Goal: Task Accomplishment & Management: Use online tool/utility

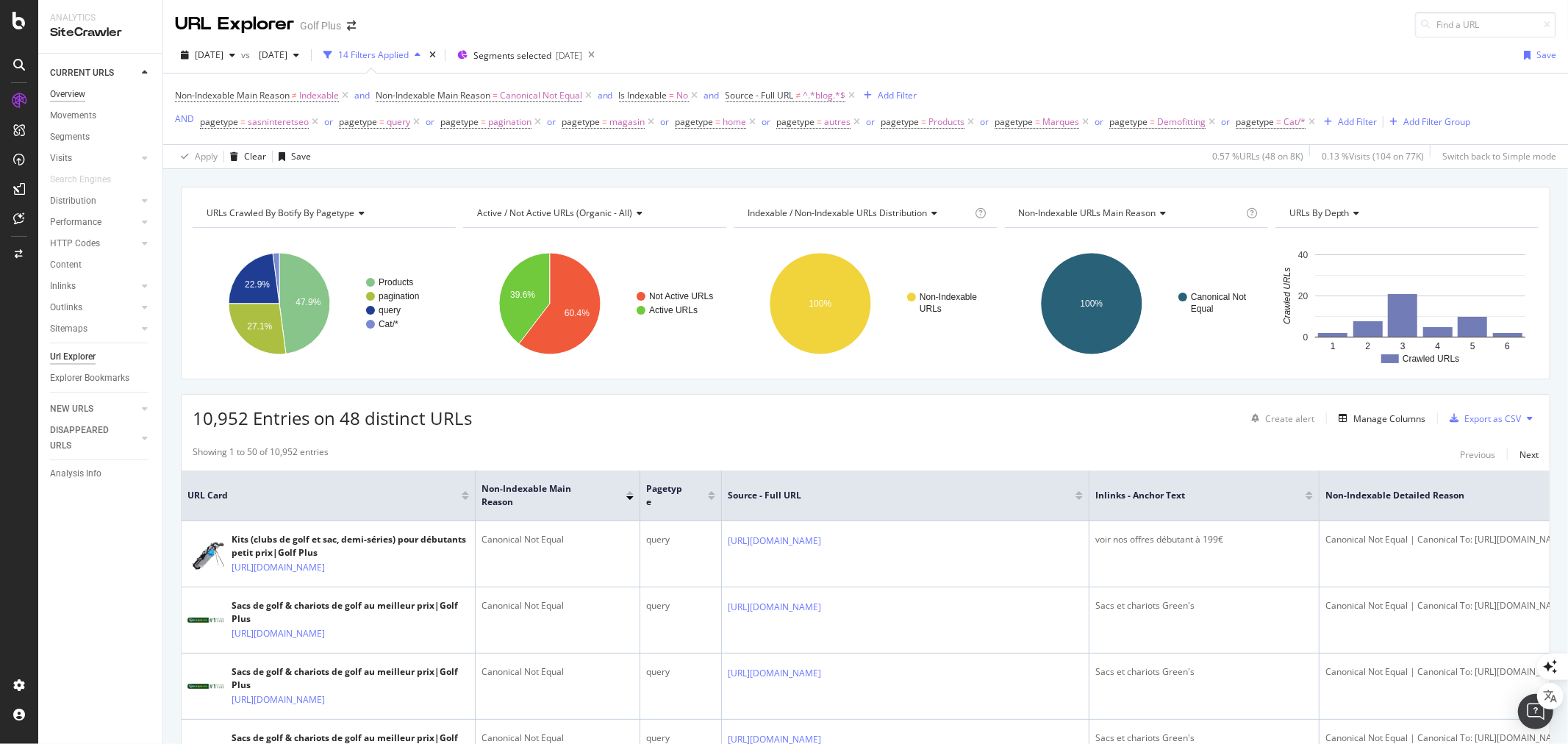
click at [80, 90] on div "Overview" at bounding box center [67, 95] width 35 height 16
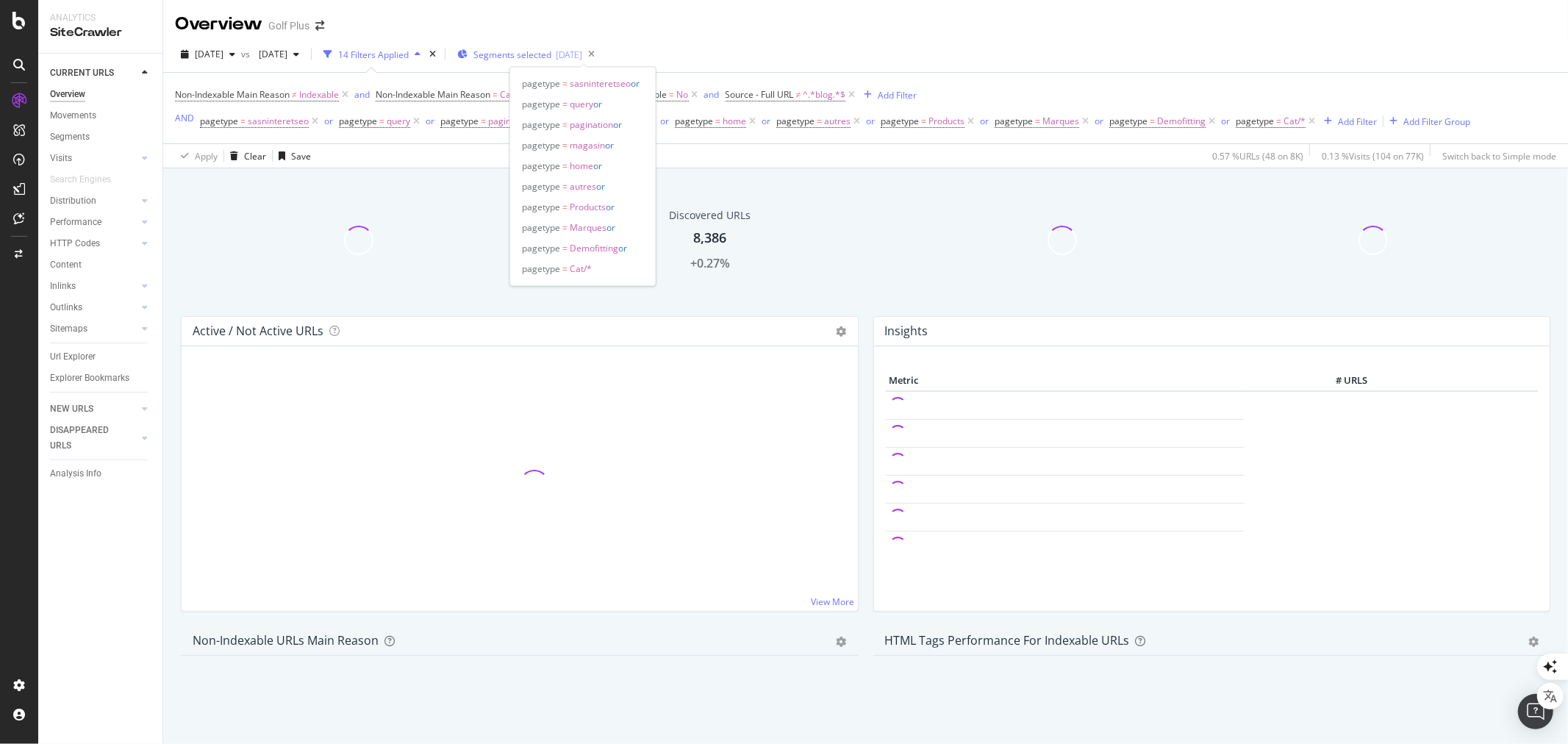
click at [551, 54] on span "Segments selected" at bounding box center [512, 54] width 78 height 12
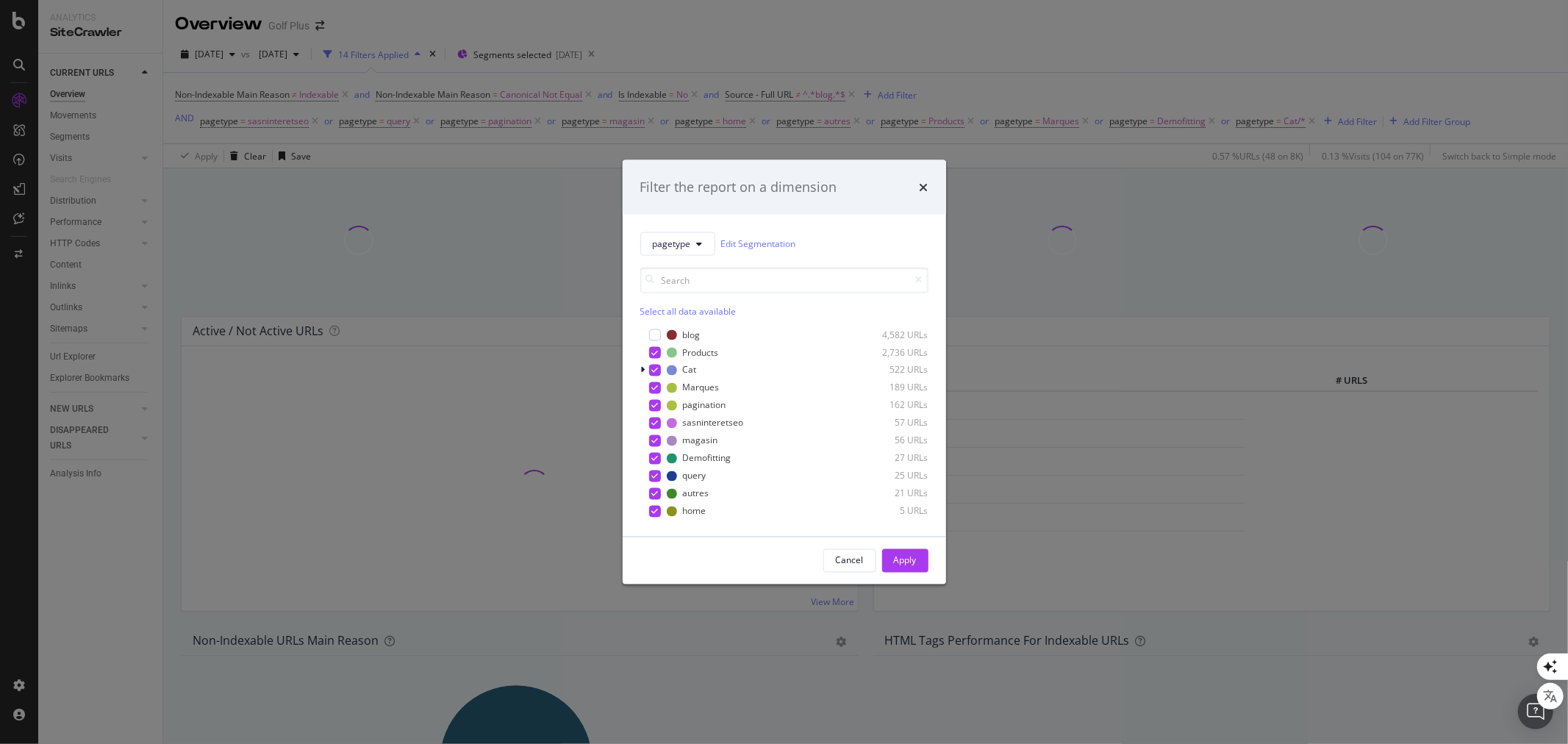
click at [905, 556] on div "Apply" at bounding box center [905, 561] width 23 height 12
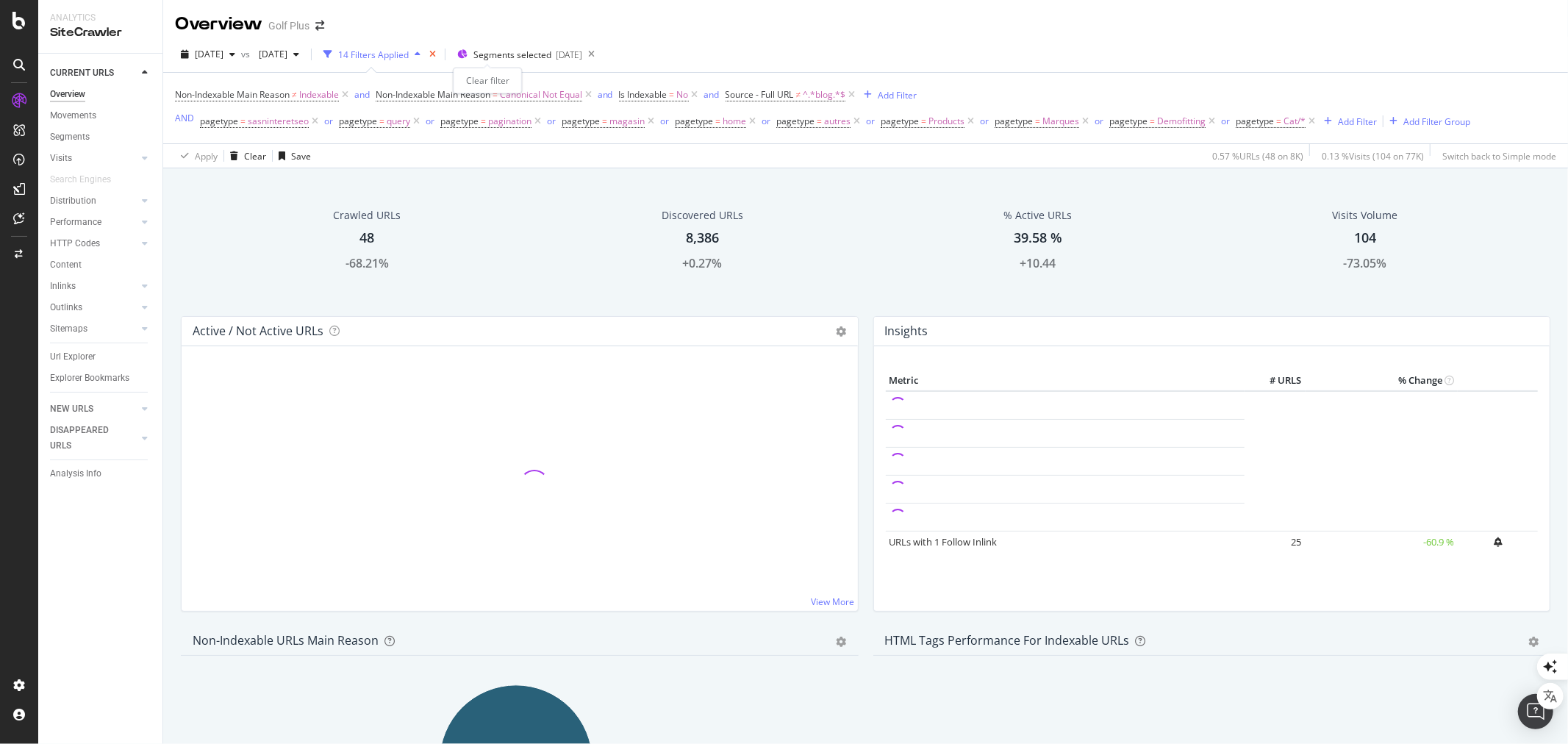
click at [436, 50] on icon "times" at bounding box center [433, 54] width 7 height 9
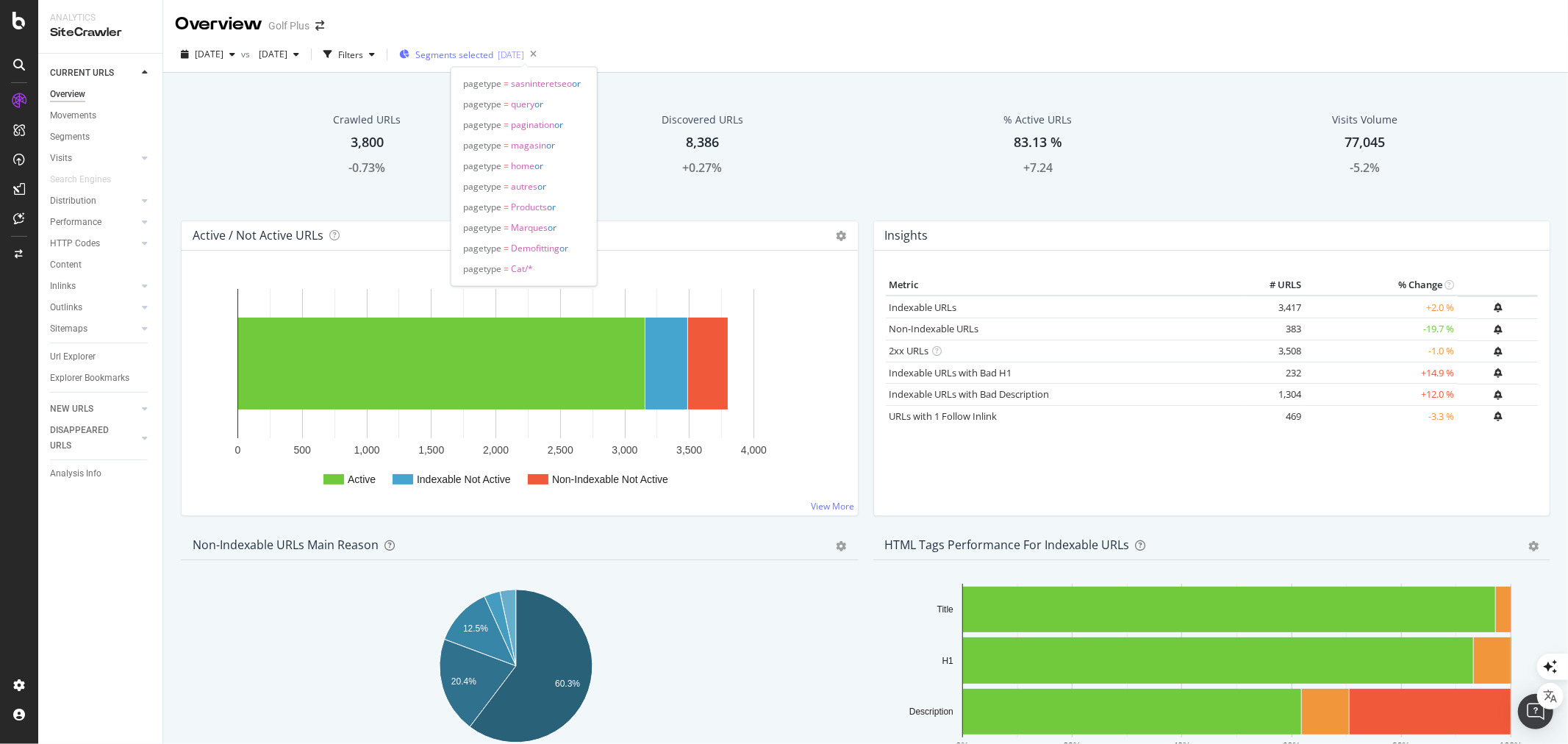
click at [524, 53] on div "[DATE]" at bounding box center [511, 54] width 26 height 12
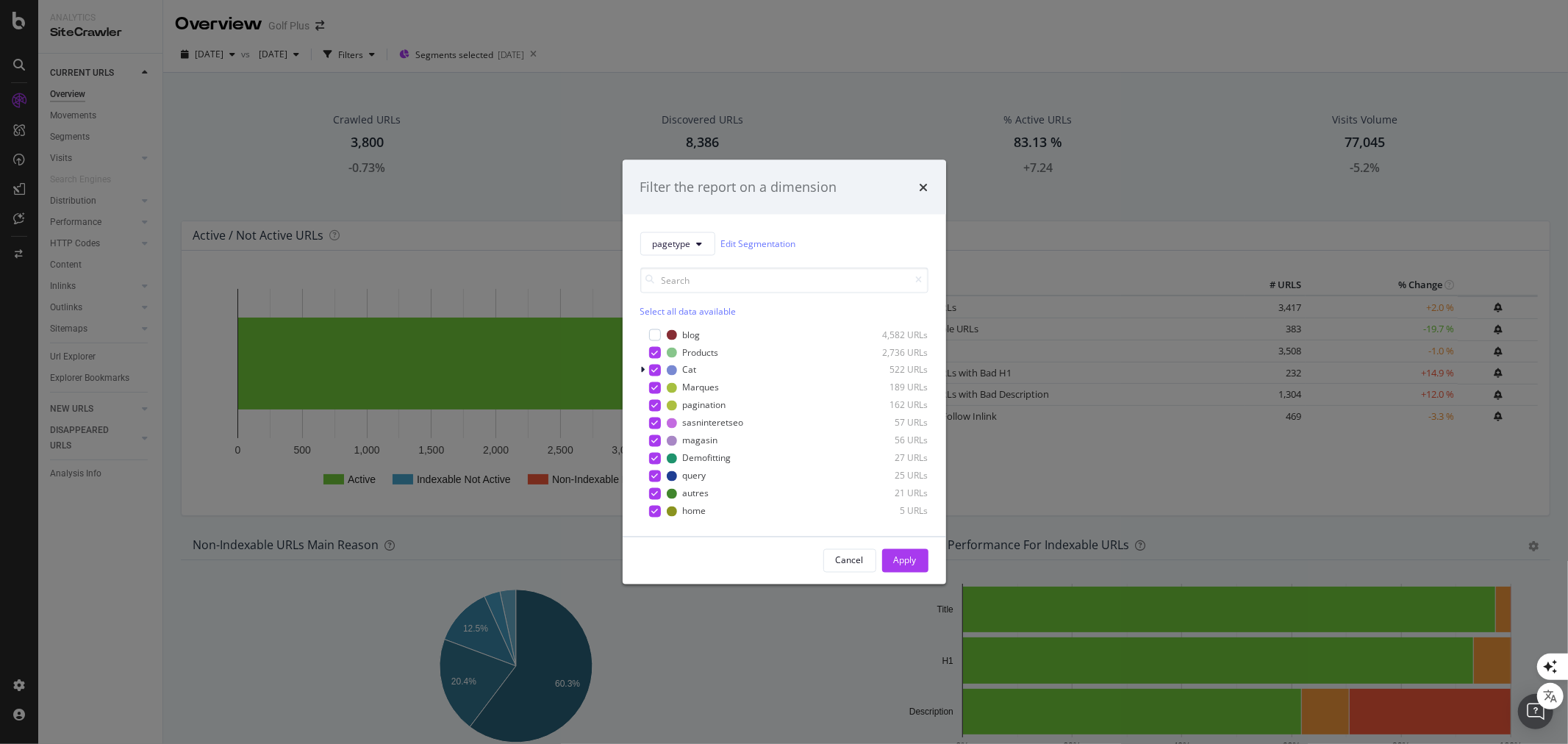
click at [762, 32] on div "Filter the report on a dimension pagetype Edit Segmentation Select all data ava…" at bounding box center [784, 372] width 1568 height 744
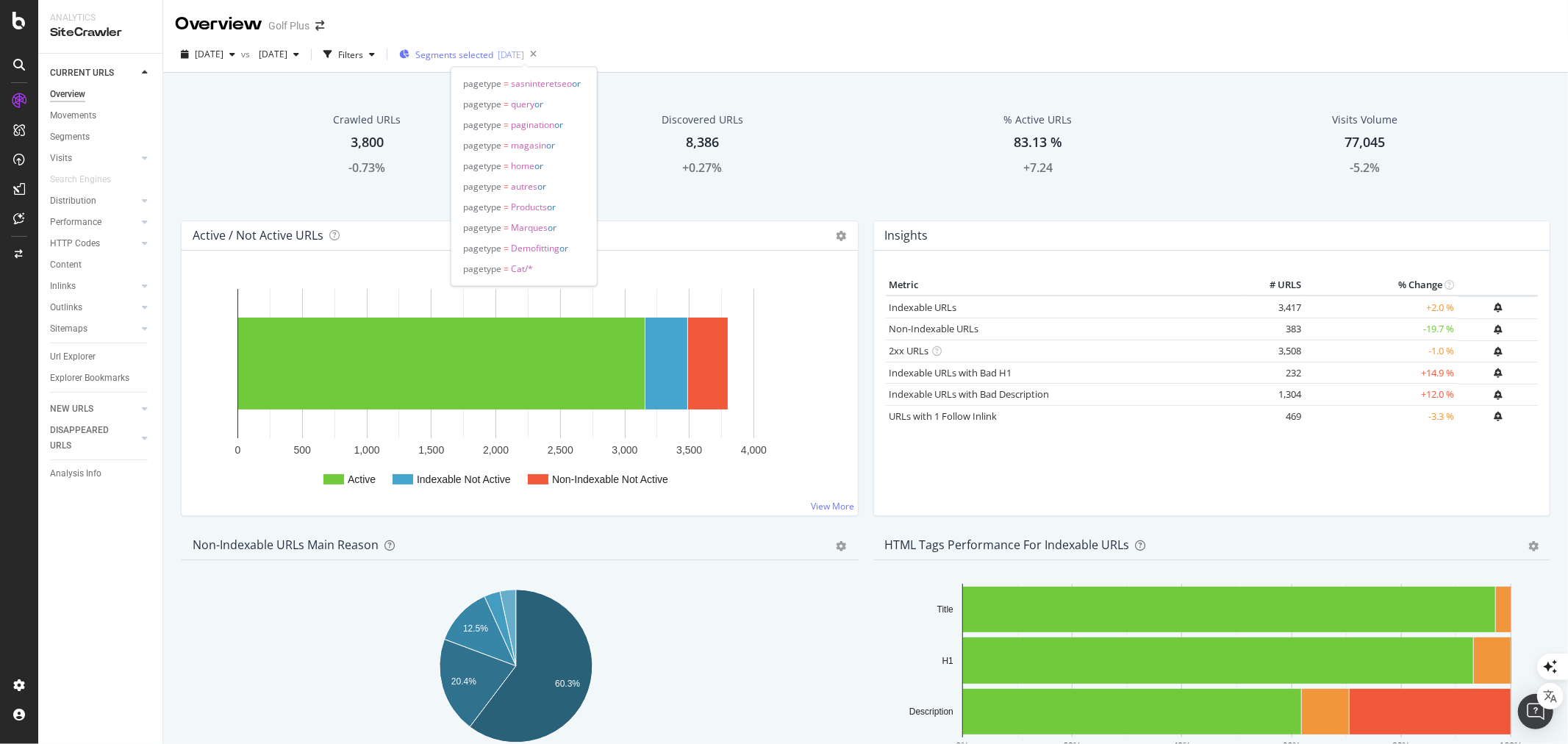
click at [524, 48] on div "[DATE]" at bounding box center [511, 54] width 26 height 12
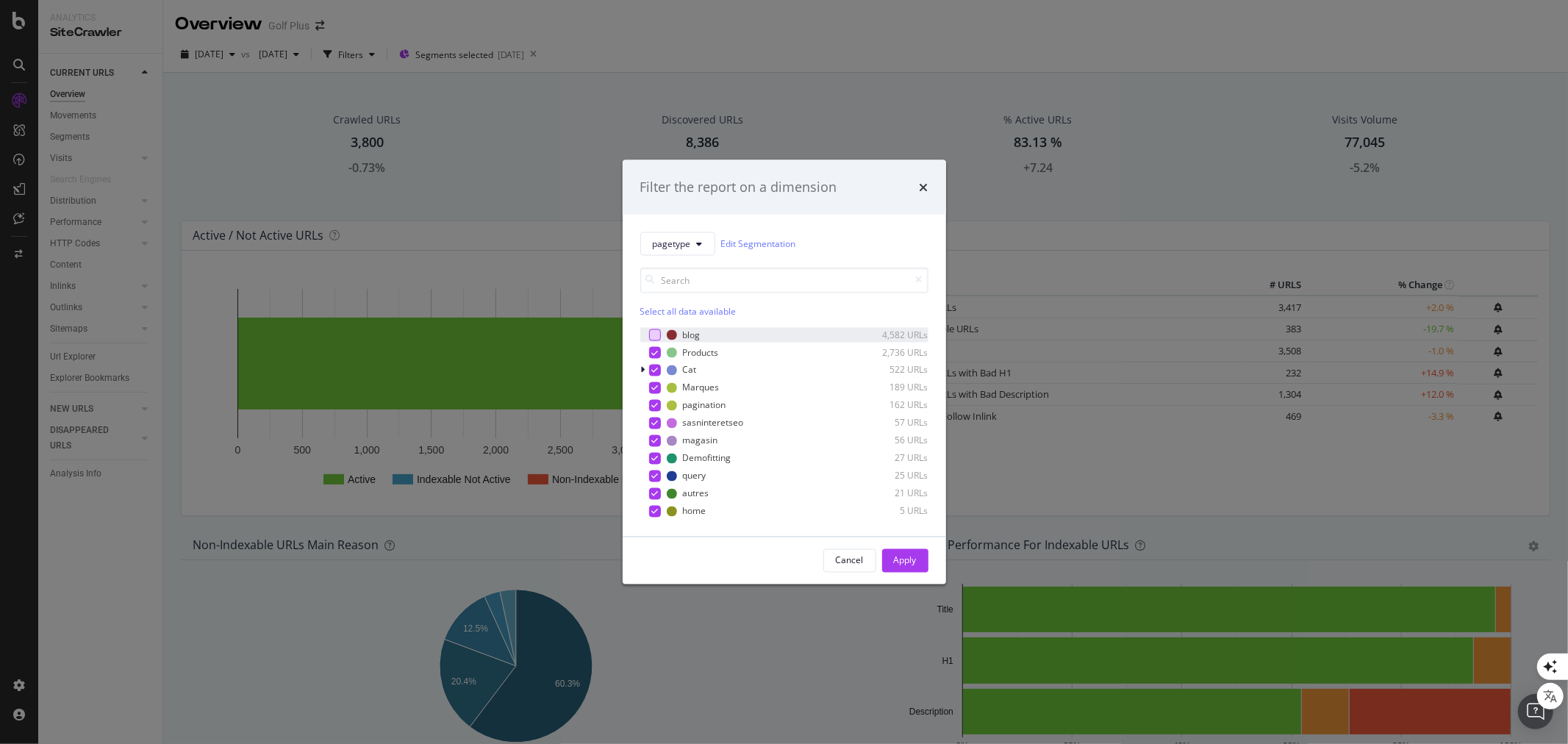
click at [658, 334] on div "modal" at bounding box center [654, 334] width 11 height 11
click at [913, 559] on div "Apply" at bounding box center [905, 561] width 23 height 12
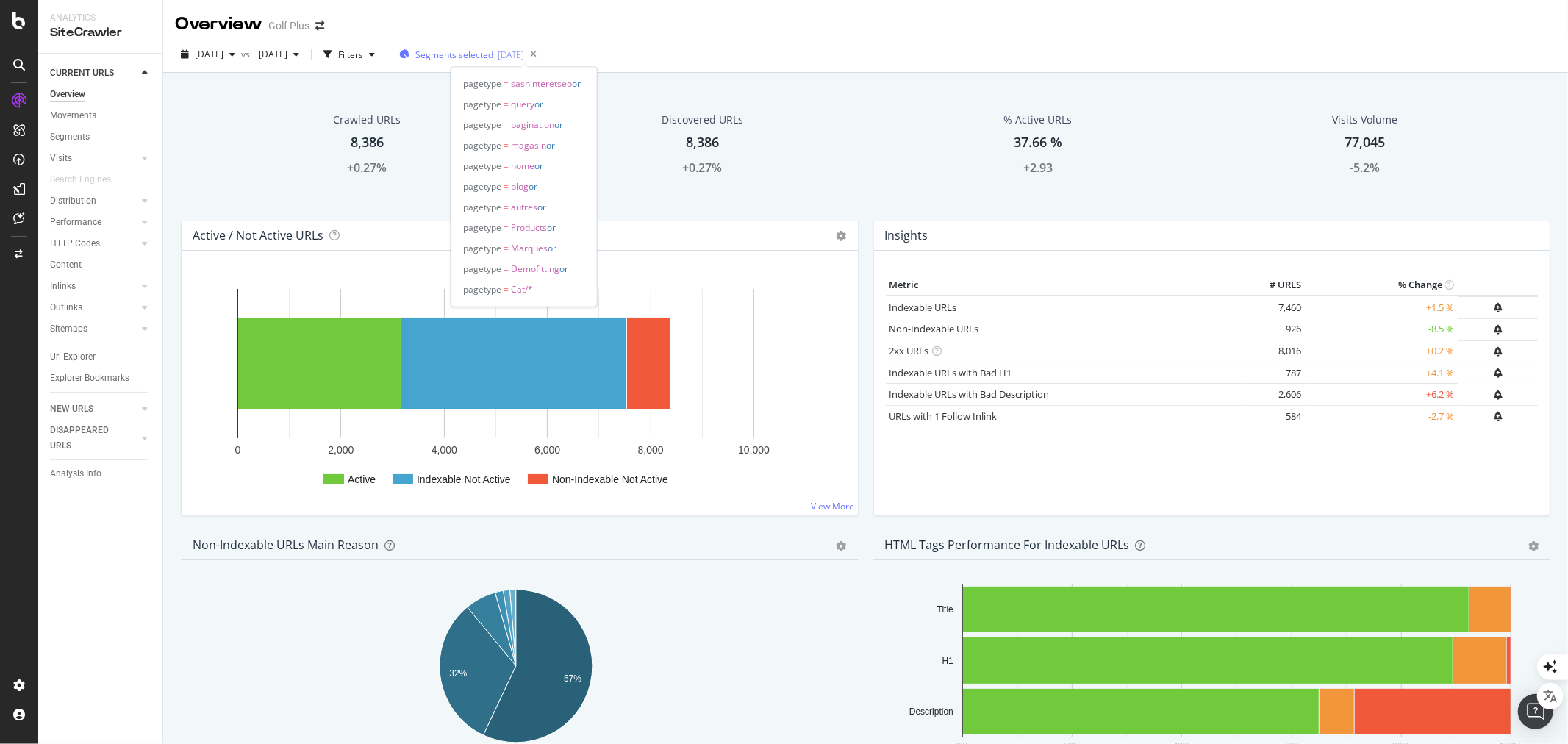
click at [524, 56] on div "[DATE]" at bounding box center [511, 54] width 26 height 12
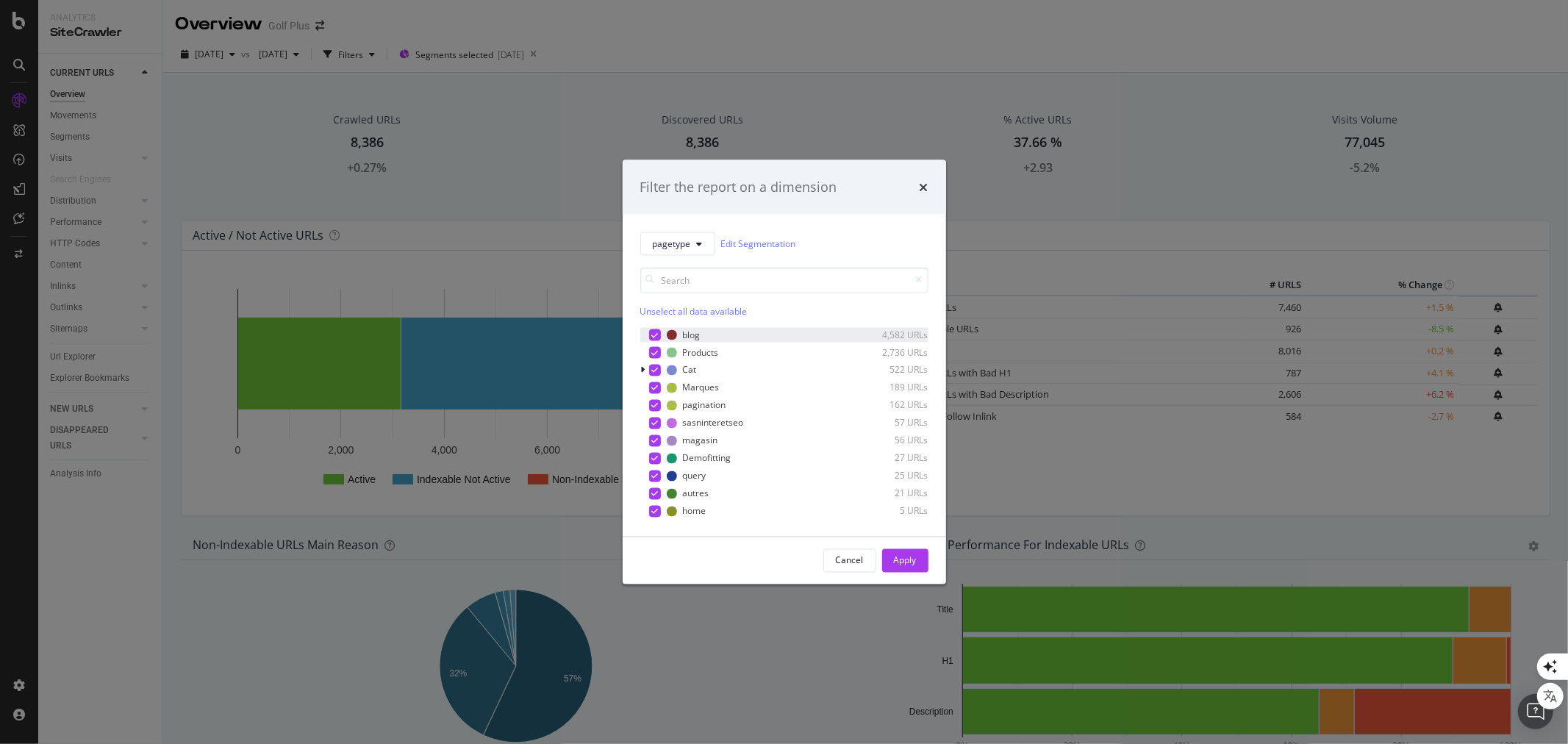
click at [655, 333] on icon "modal" at bounding box center [654, 335] width 7 height 7
click at [911, 563] on div "Apply" at bounding box center [905, 561] width 23 height 12
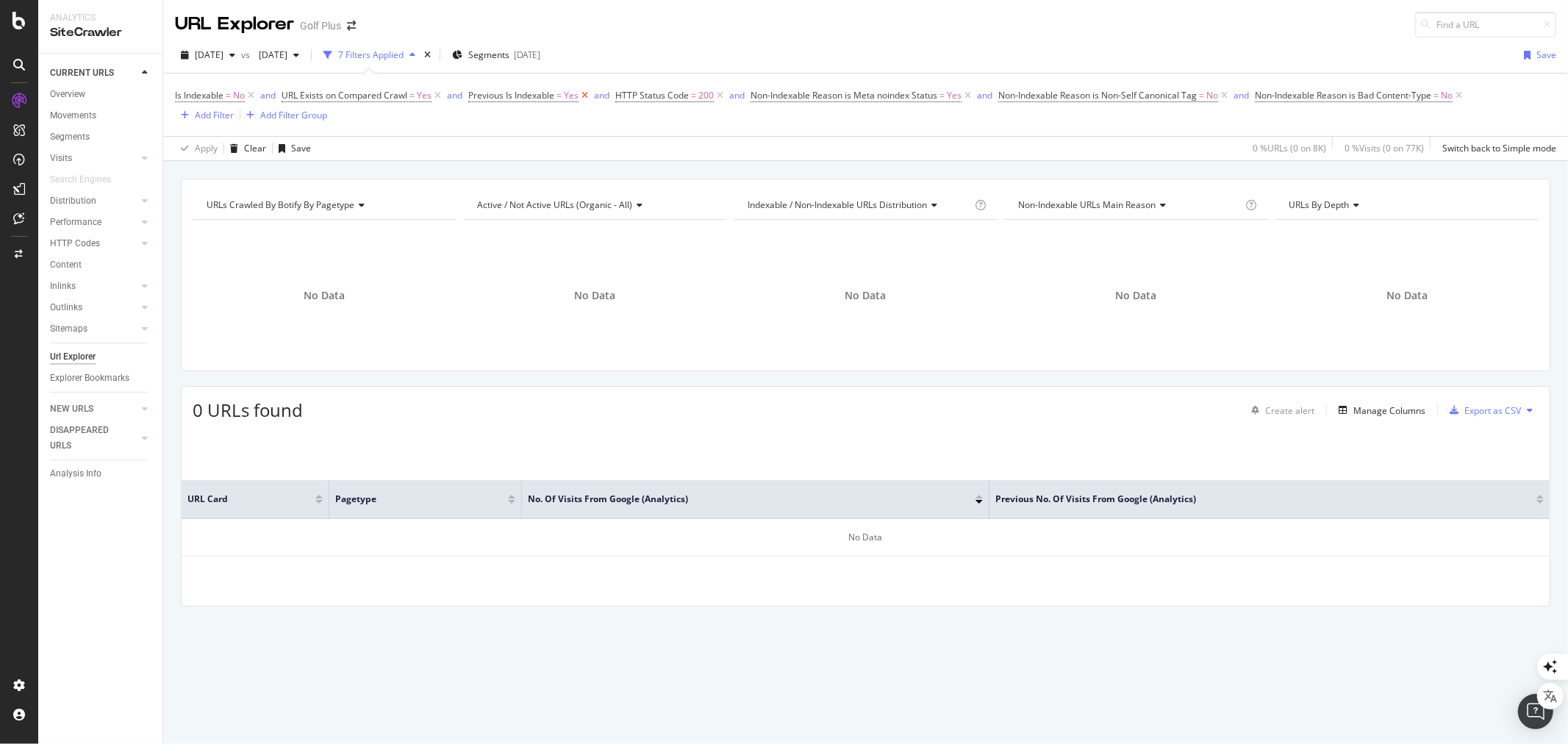
click at [588, 98] on icon at bounding box center [584, 96] width 12 height 15
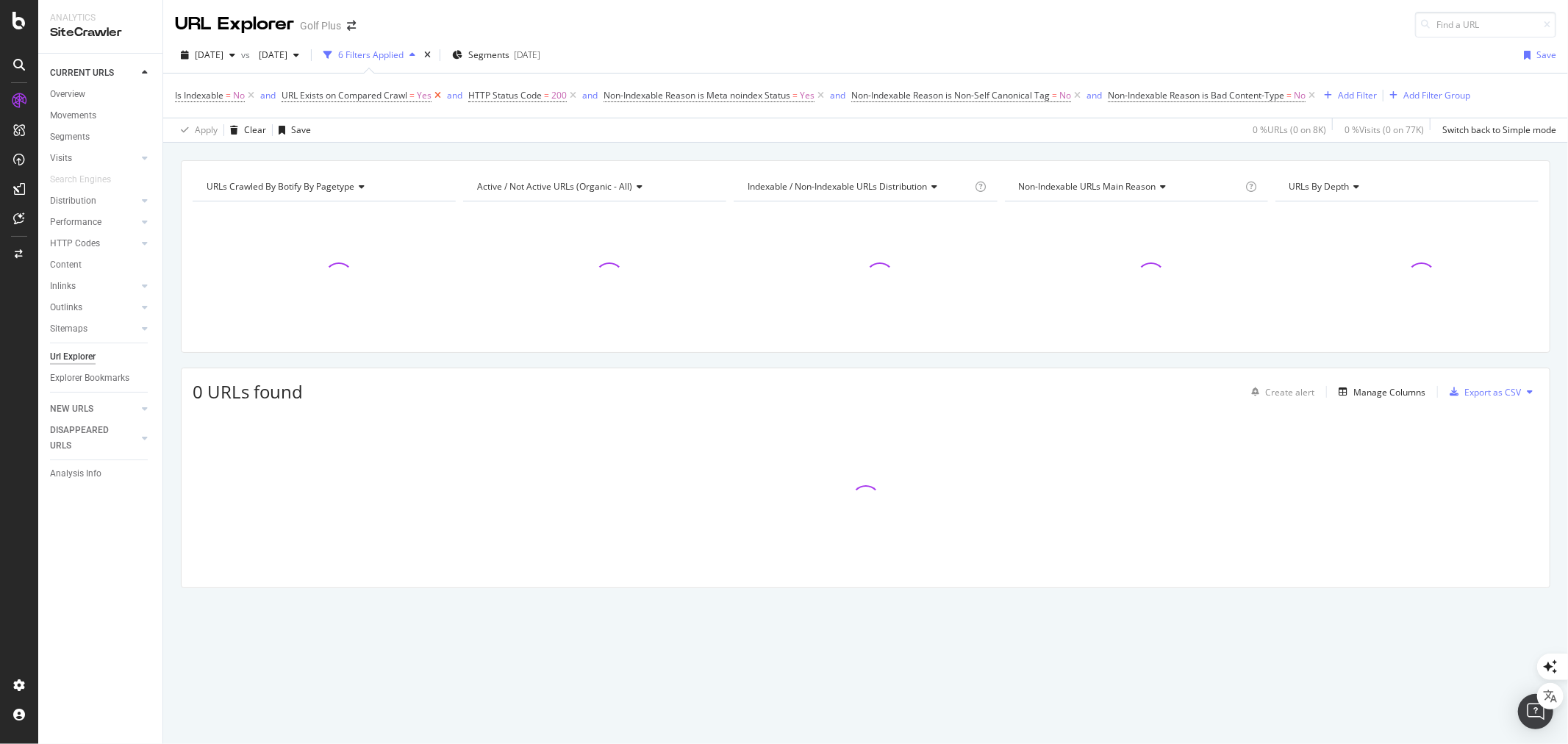
click at [438, 97] on icon at bounding box center [437, 96] width 12 height 15
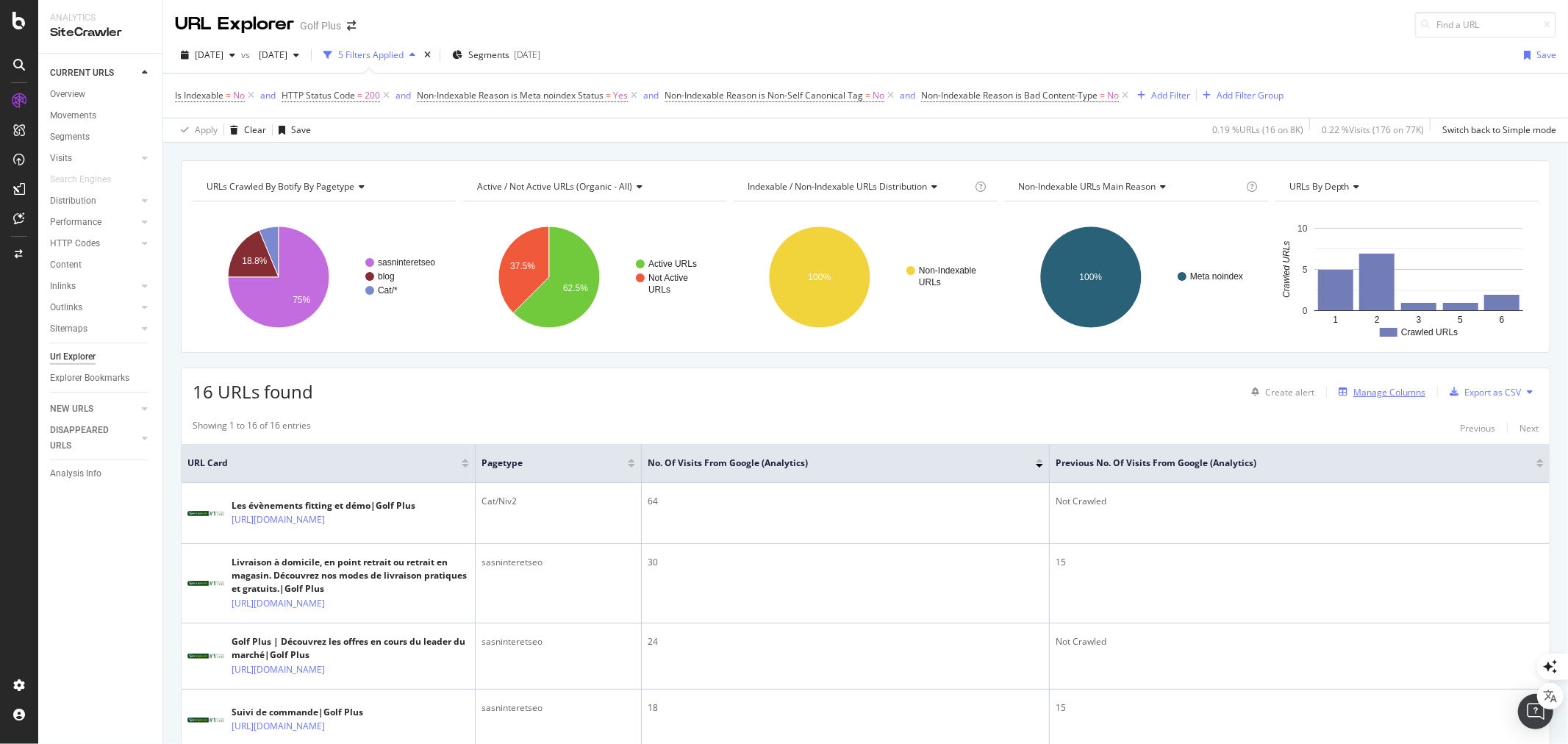
click at [1376, 391] on div "Manage Columns" at bounding box center [1389, 392] width 72 height 12
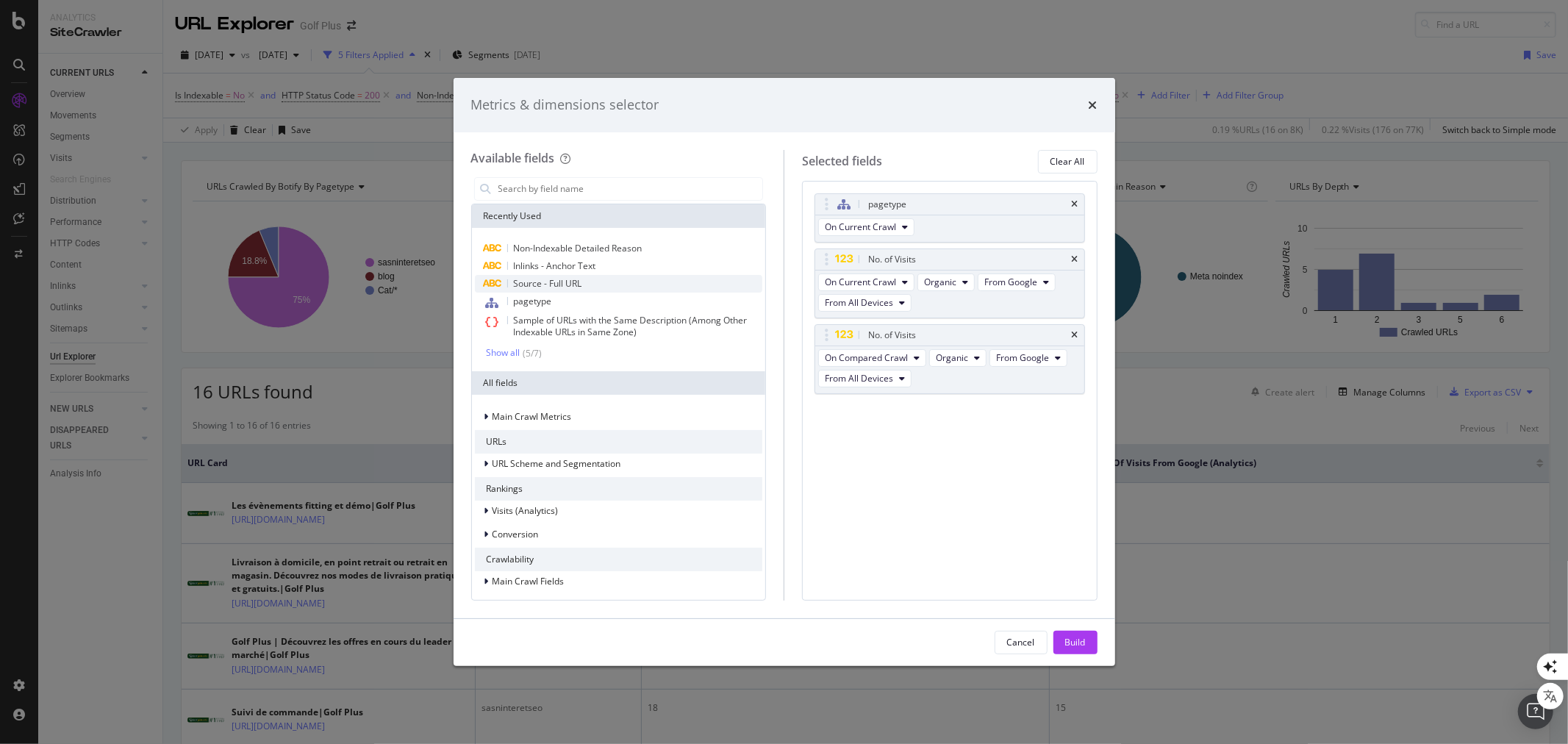
click at [566, 286] on span "Source - Full URL" at bounding box center [547, 283] width 68 height 12
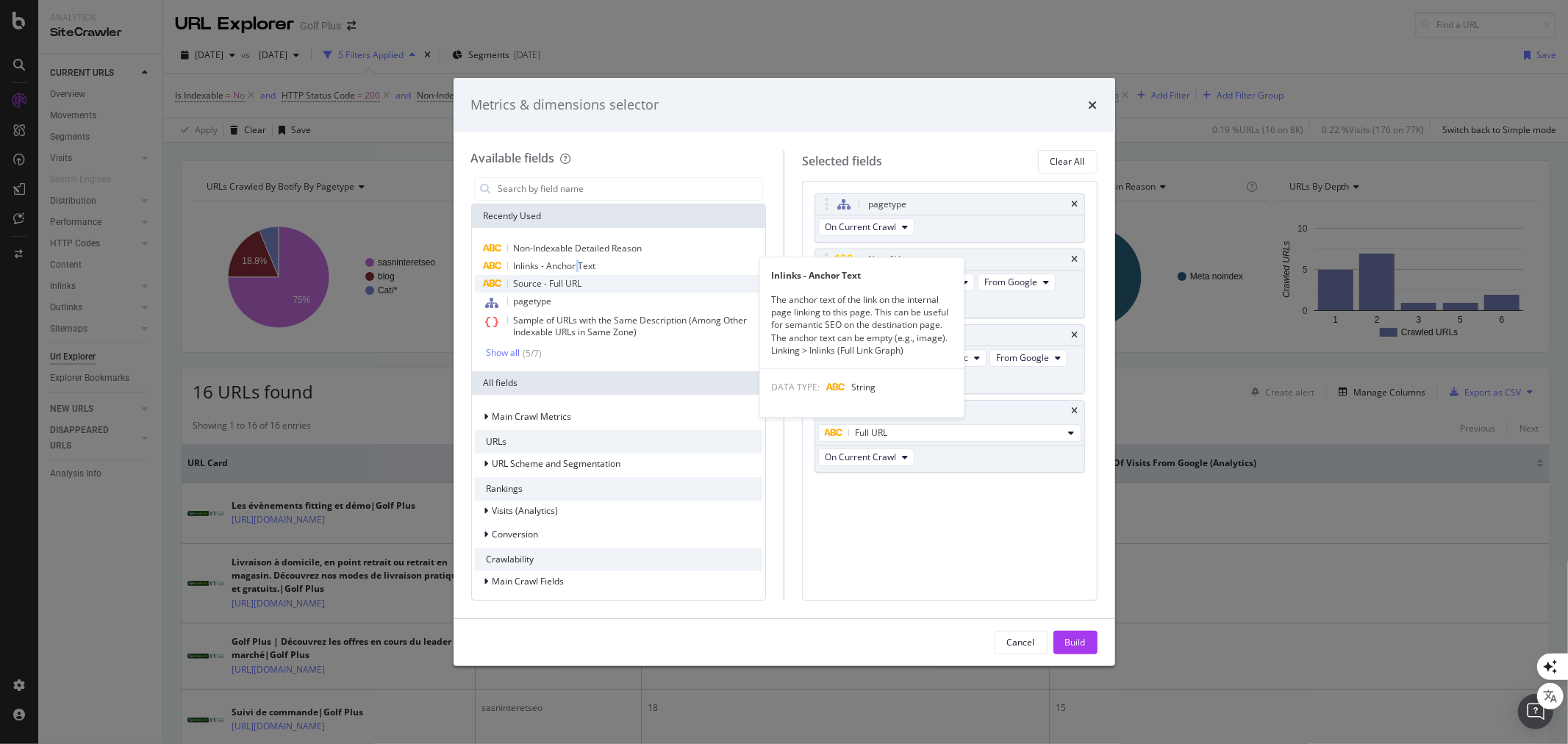
click at [577, 263] on span "Inlinks - Anchor Text" at bounding box center [554, 266] width 82 height 12
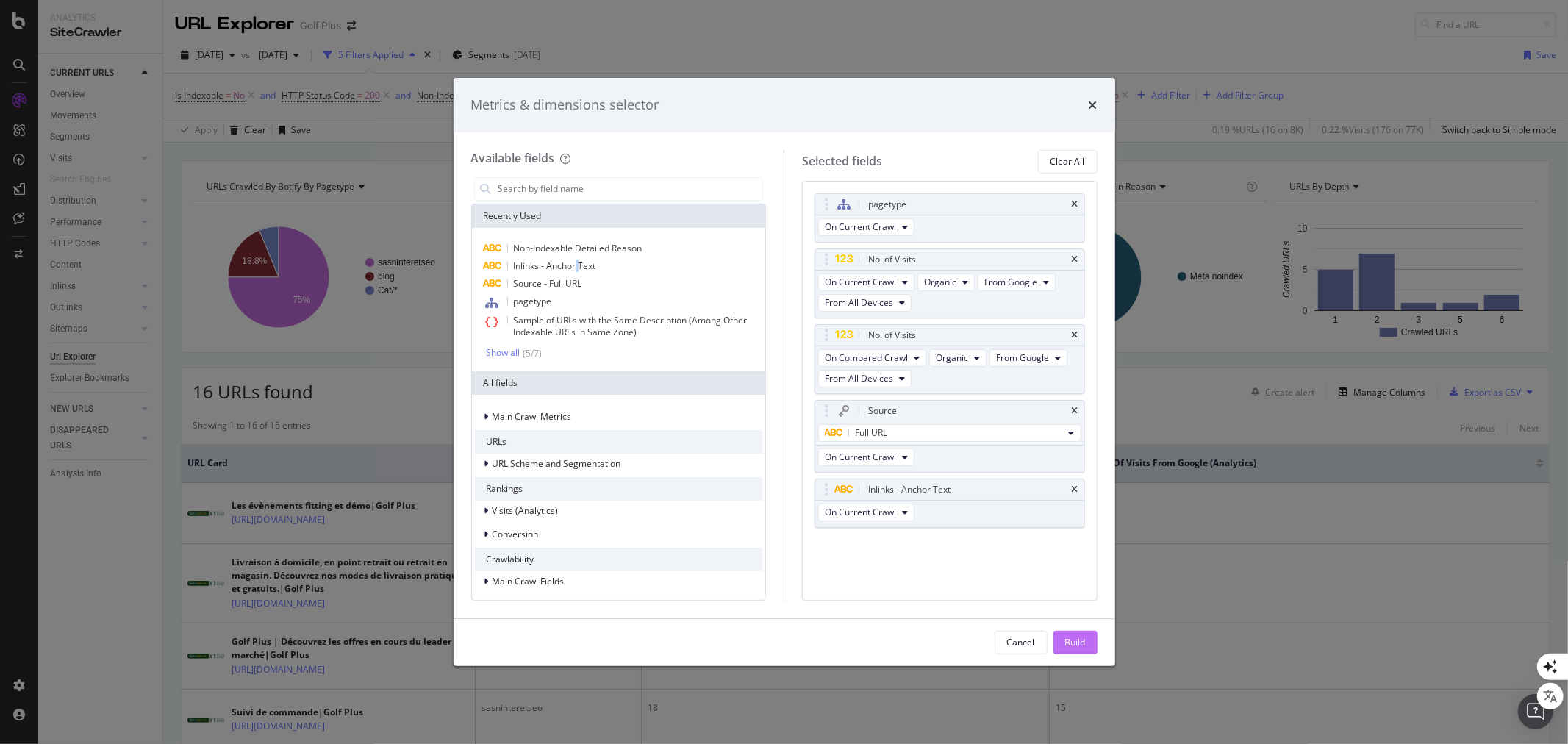
click at [1070, 637] on div "Build" at bounding box center [1075, 642] width 20 height 12
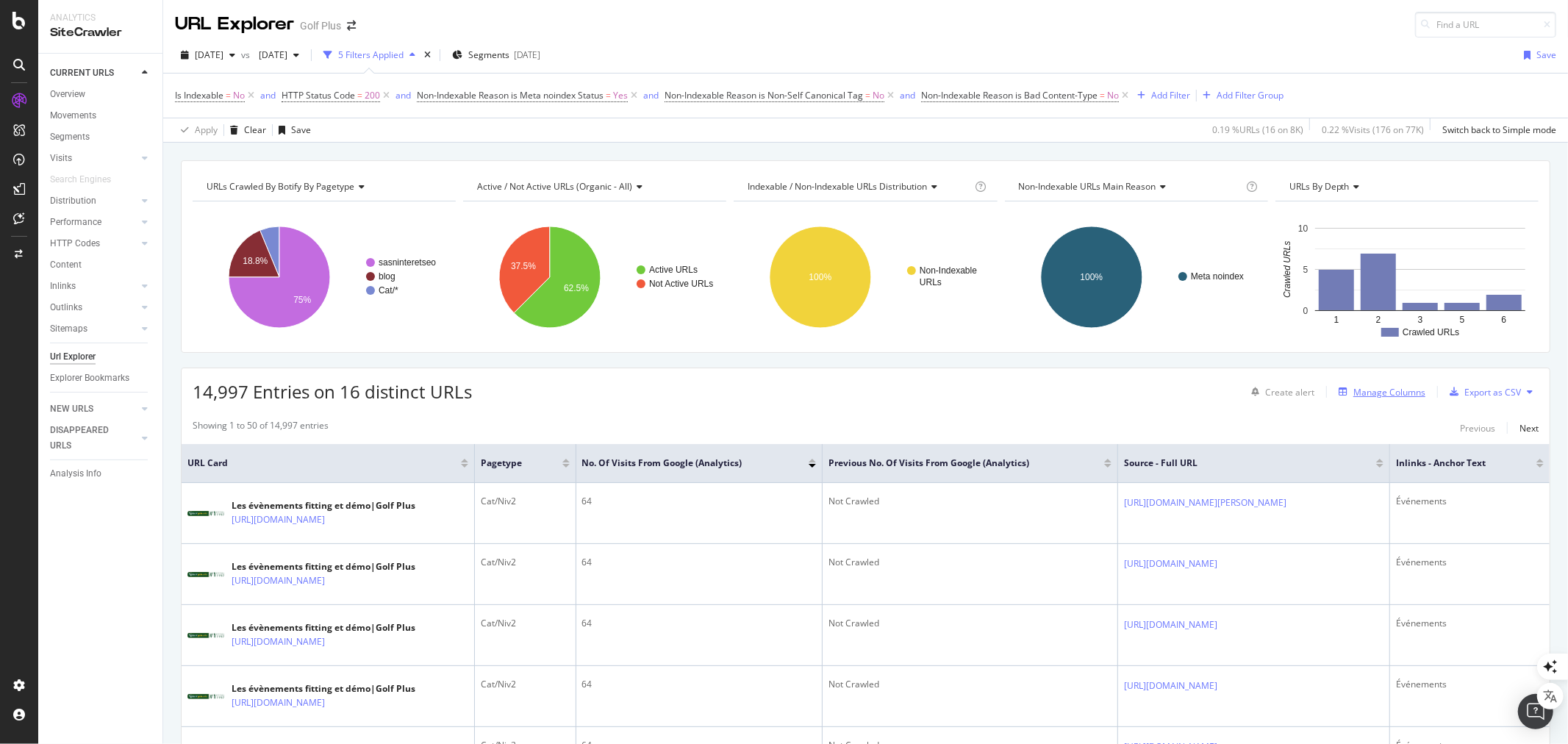
click at [1378, 394] on div "Manage Columns" at bounding box center [1389, 392] width 72 height 12
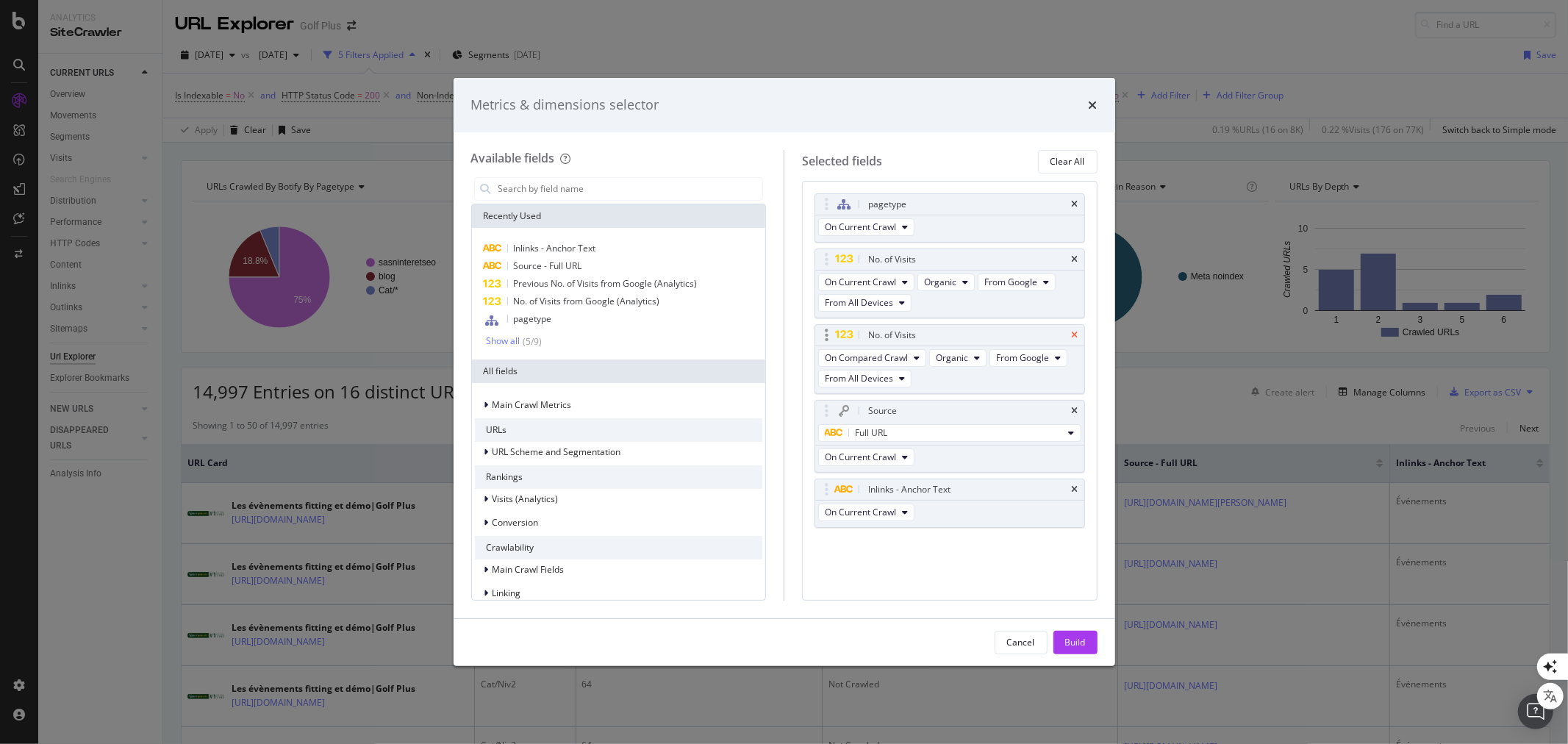
click at [1077, 334] on icon "times" at bounding box center [1075, 336] width 7 height 9
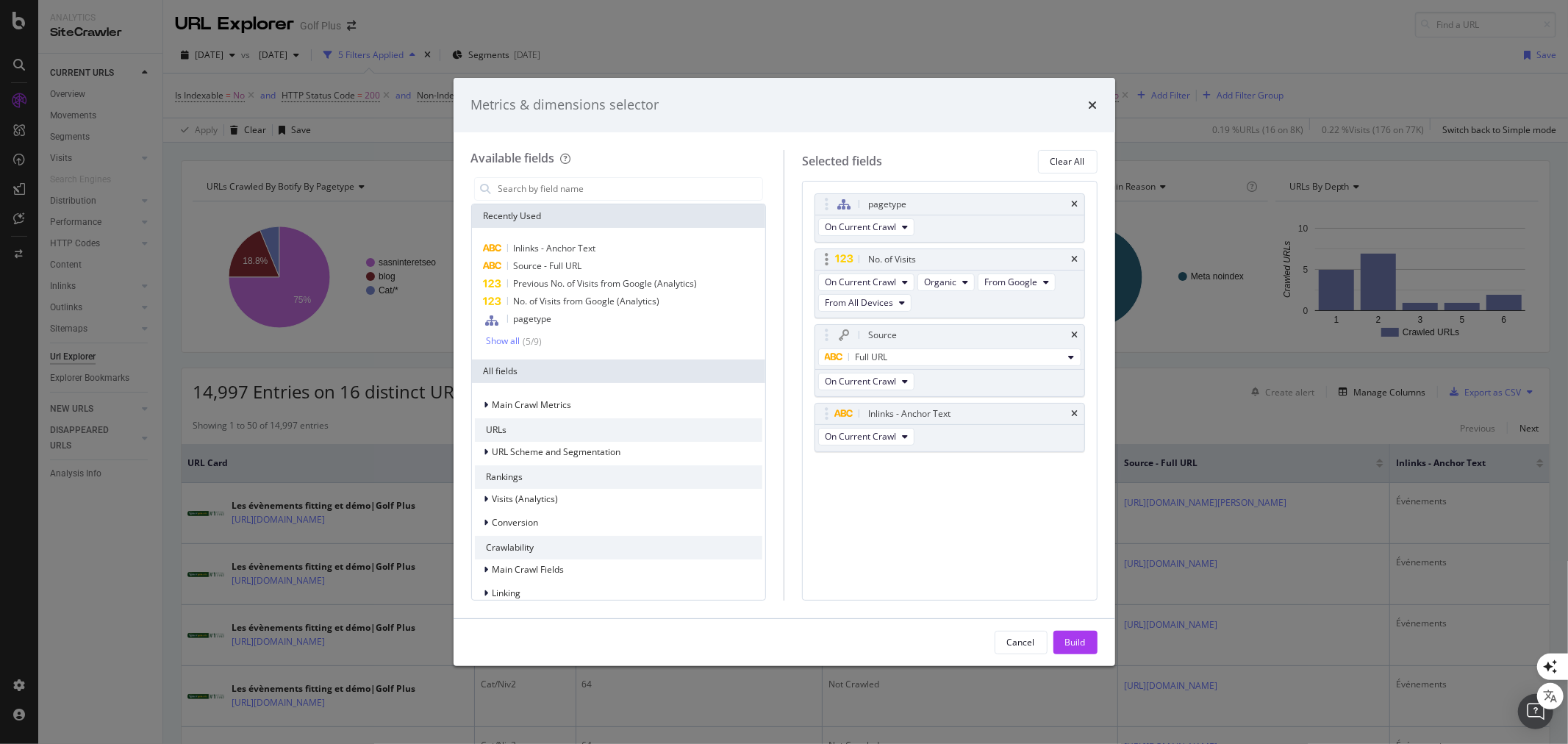
click at [1077, 255] on div "No. of Visits" at bounding box center [949, 259] width 269 height 20
click at [1073, 260] on icon "times" at bounding box center [1075, 259] width 7 height 9
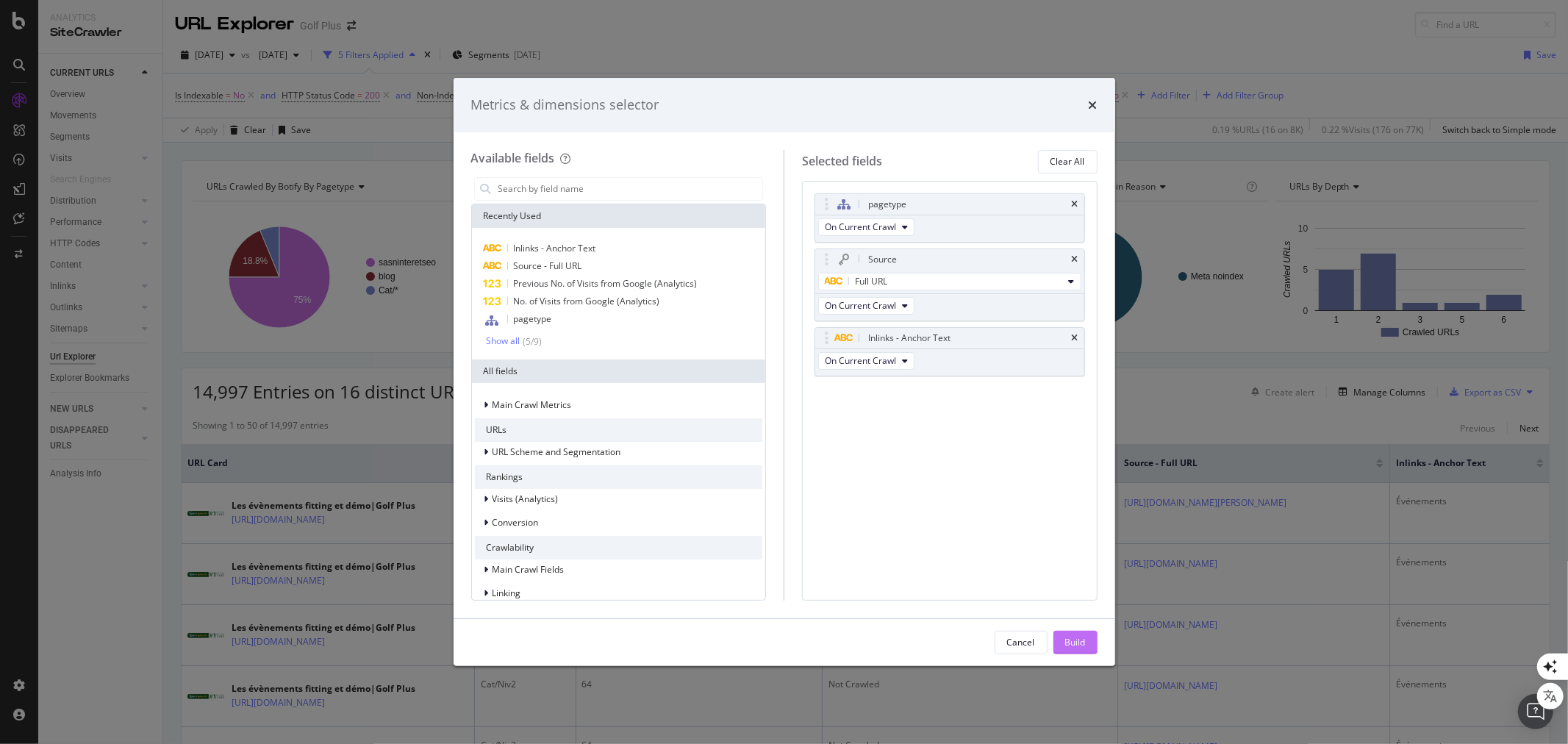
click at [1083, 641] on div "Build" at bounding box center [1075, 642] width 20 height 12
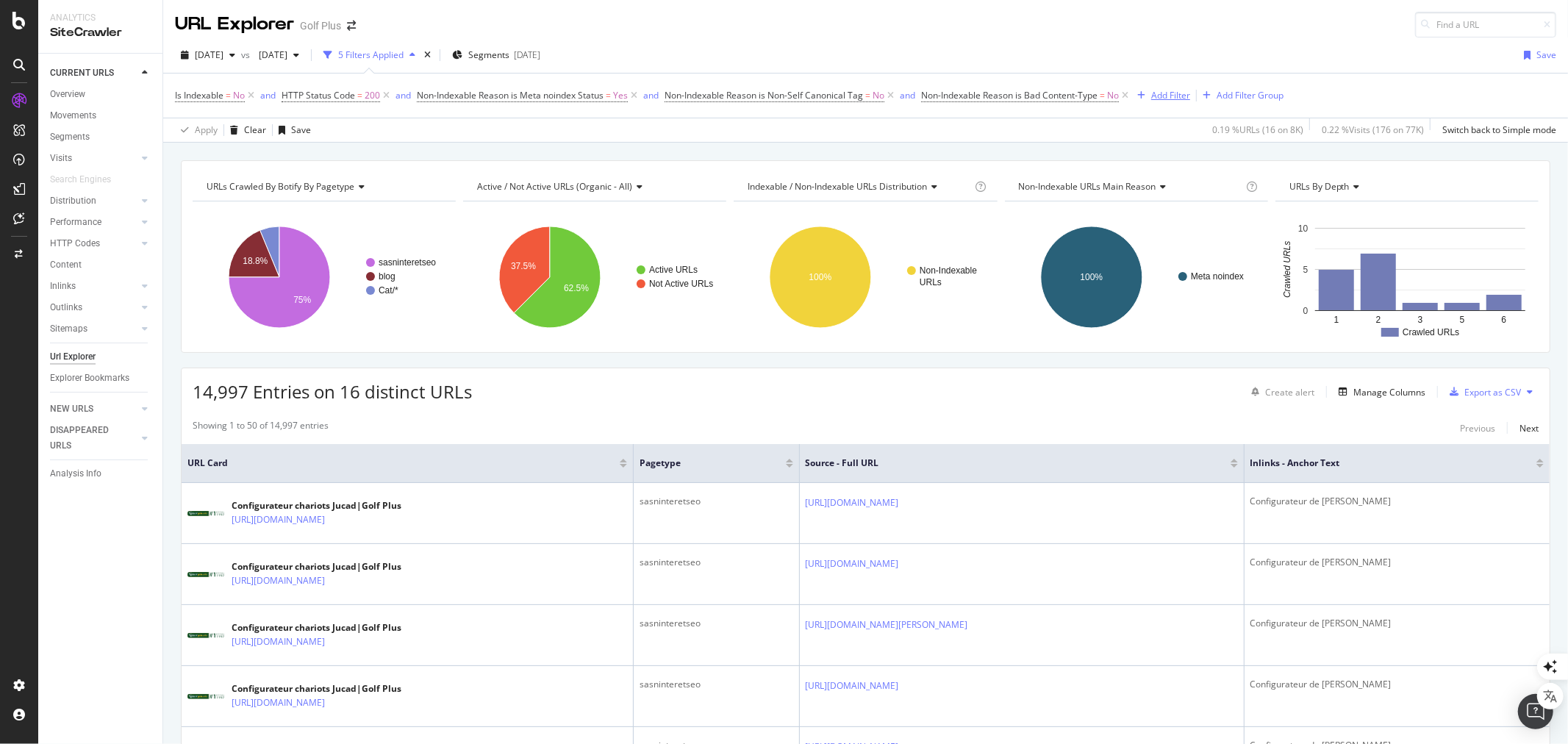
click at [1165, 97] on div "Add Filter" at bounding box center [1170, 96] width 39 height 12
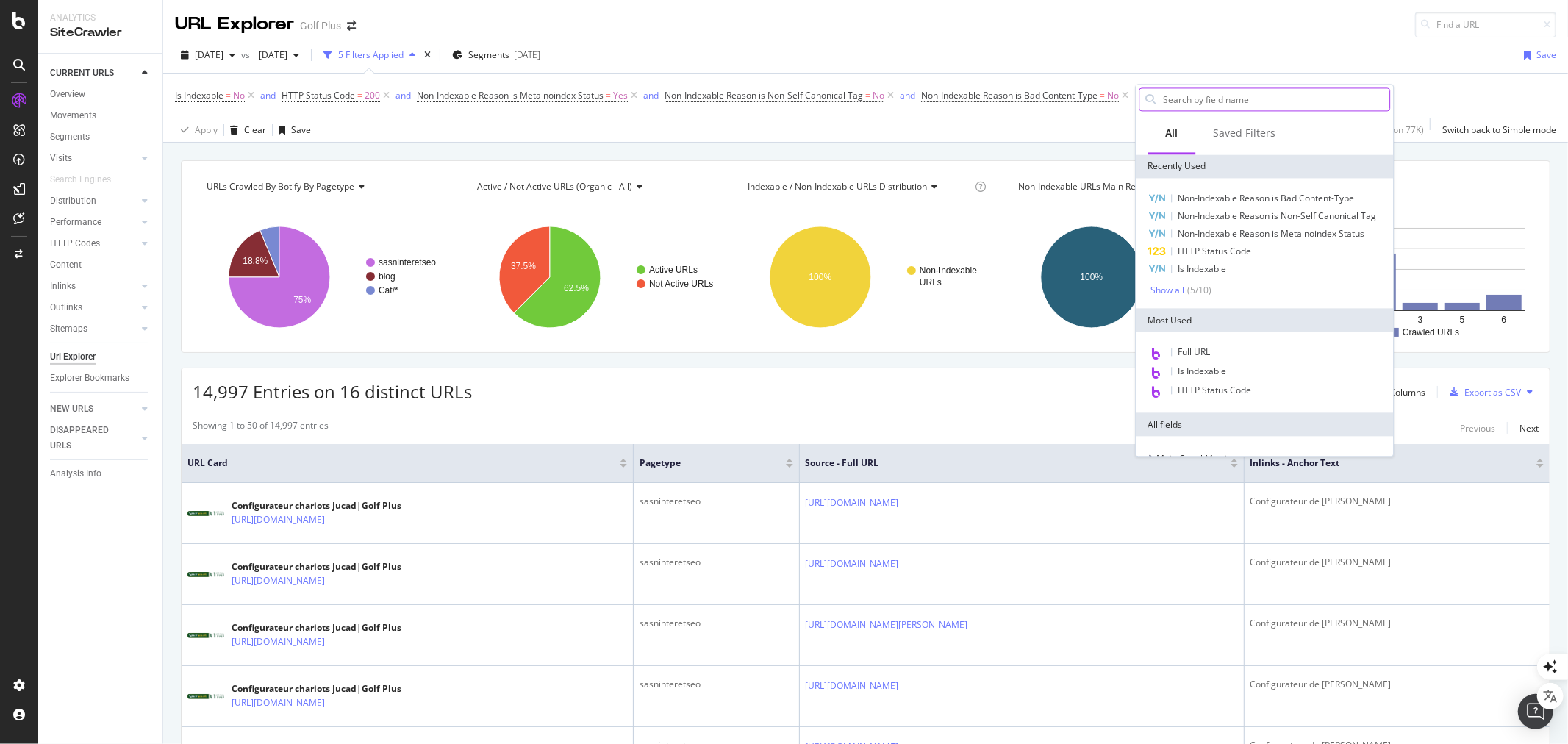
click at [1217, 98] on input "text" at bounding box center [1275, 99] width 228 height 22
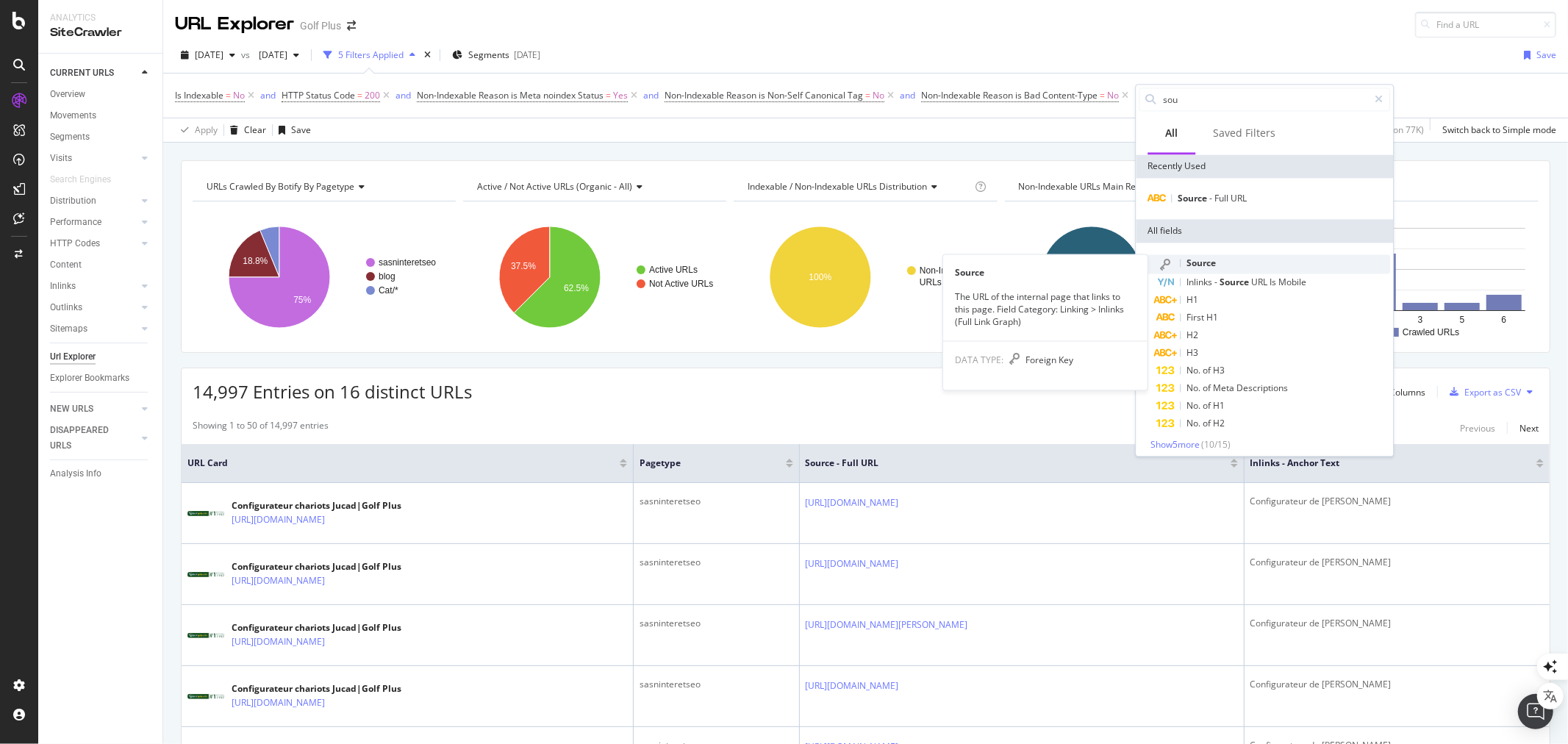
type input "sou"
click at [1177, 258] on div "Source" at bounding box center [1273, 264] width 234 height 19
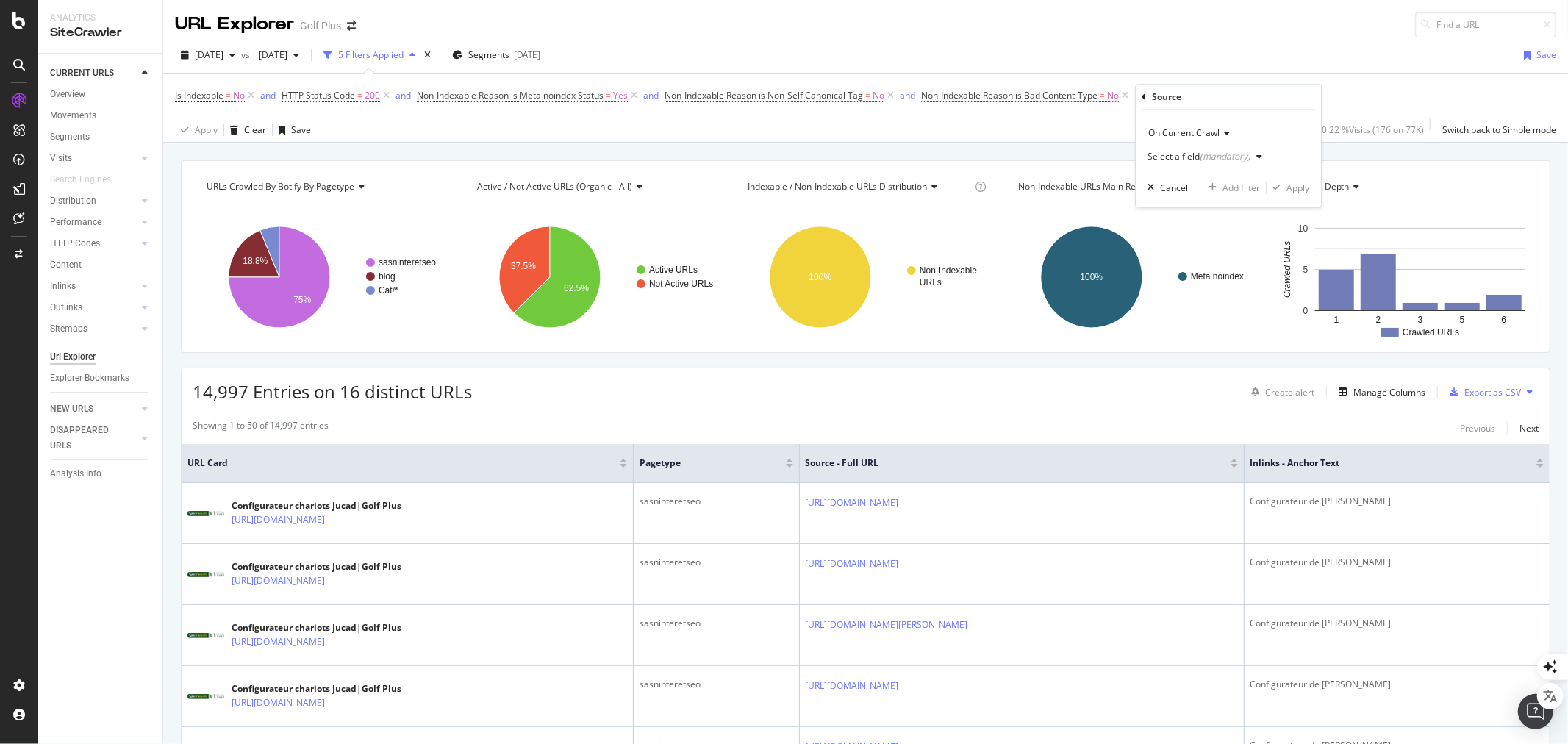
click at [1202, 159] on div "(mandatory)" at bounding box center [1225, 157] width 51 height 12
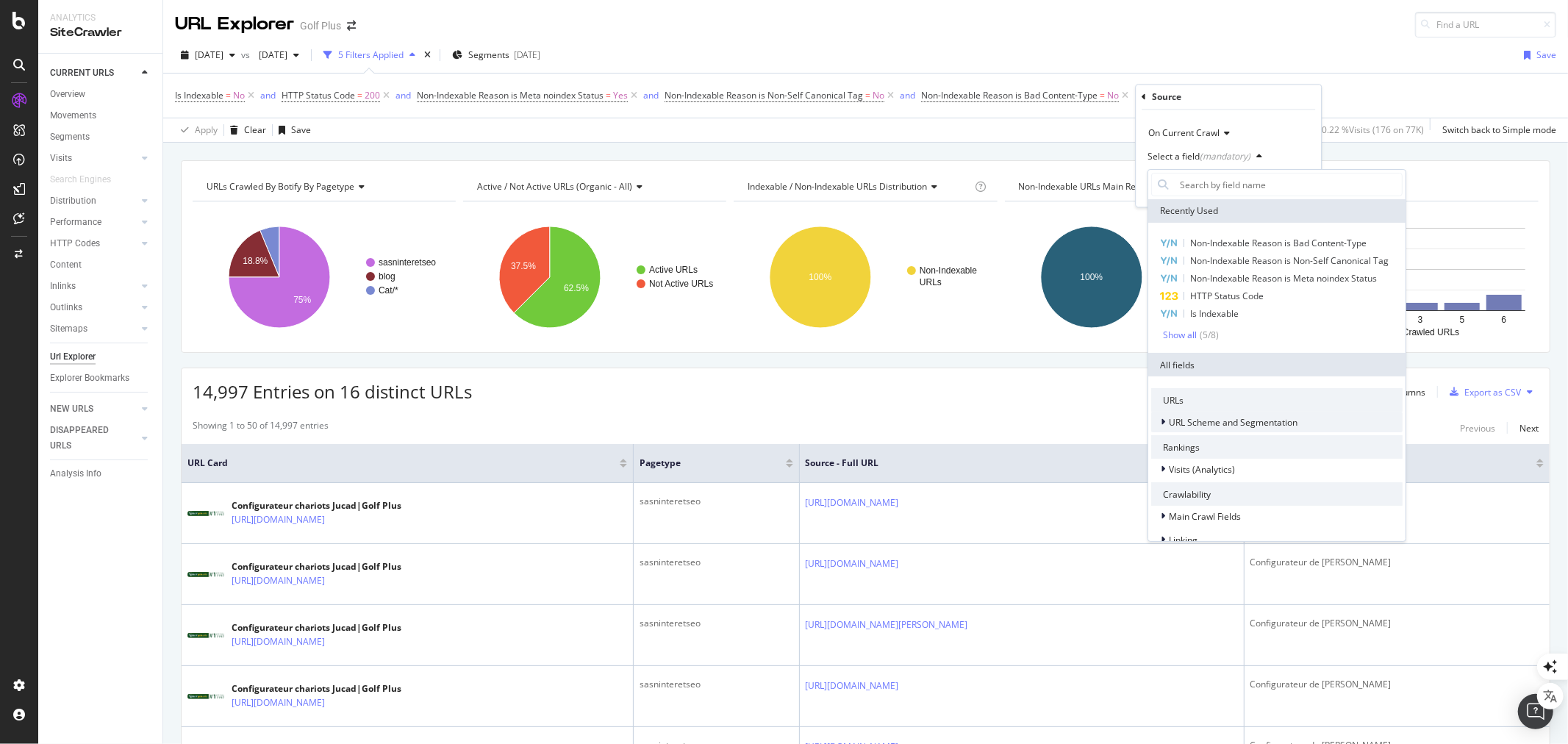
click at [1218, 421] on span "URL Scheme and Segmentation" at bounding box center [1233, 422] width 129 height 12
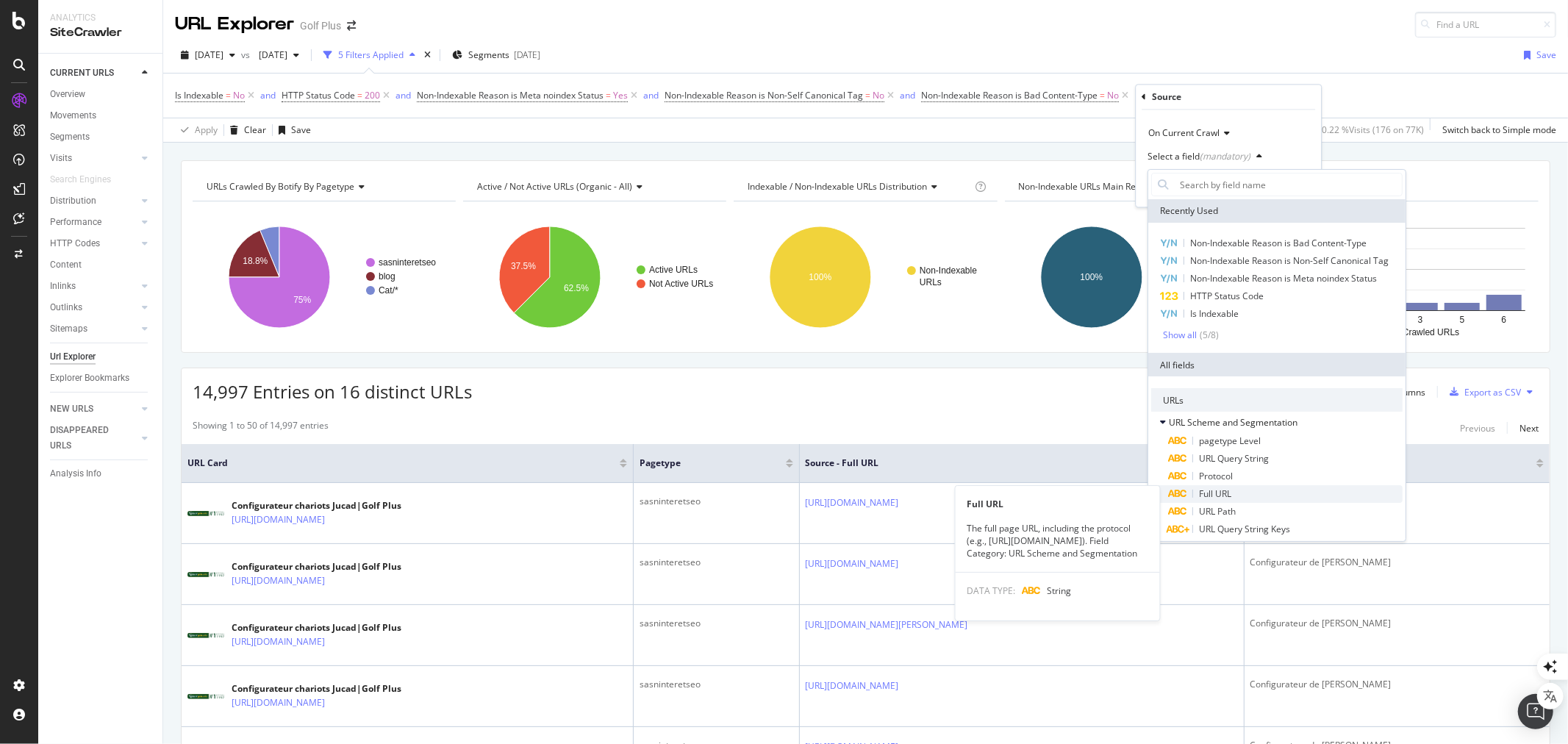
click at [1230, 494] on span "Full URL" at bounding box center [1214, 493] width 32 height 12
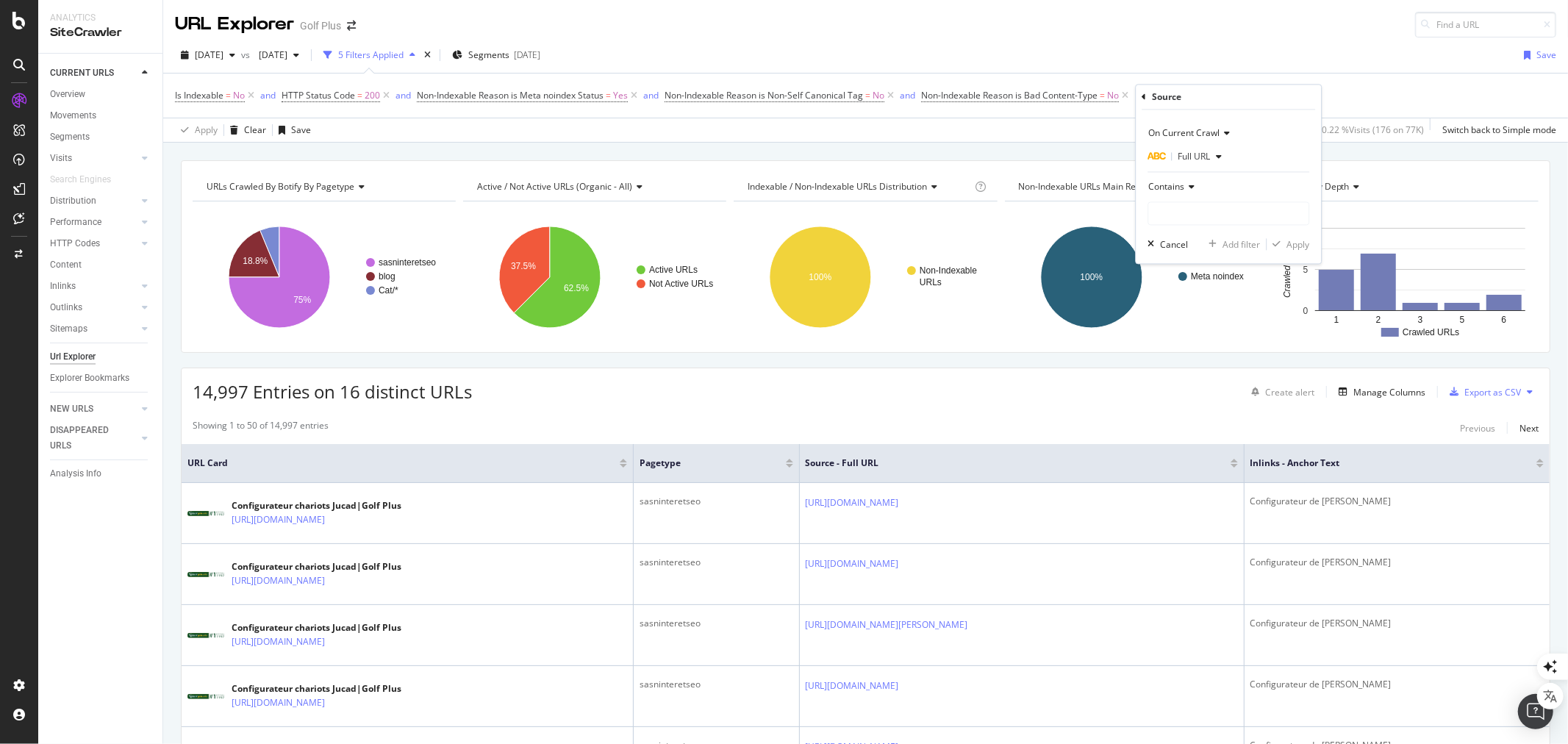
click at [1180, 188] on span "Contains" at bounding box center [1165, 187] width 36 height 12
click at [1194, 353] on span "Doesn't contain" at bounding box center [1186, 351] width 64 height 12
click at [1172, 210] on input "text" at bounding box center [1227, 214] width 160 height 24
type input "blog"
click at [1291, 244] on div "Apply" at bounding box center [1297, 244] width 23 height 12
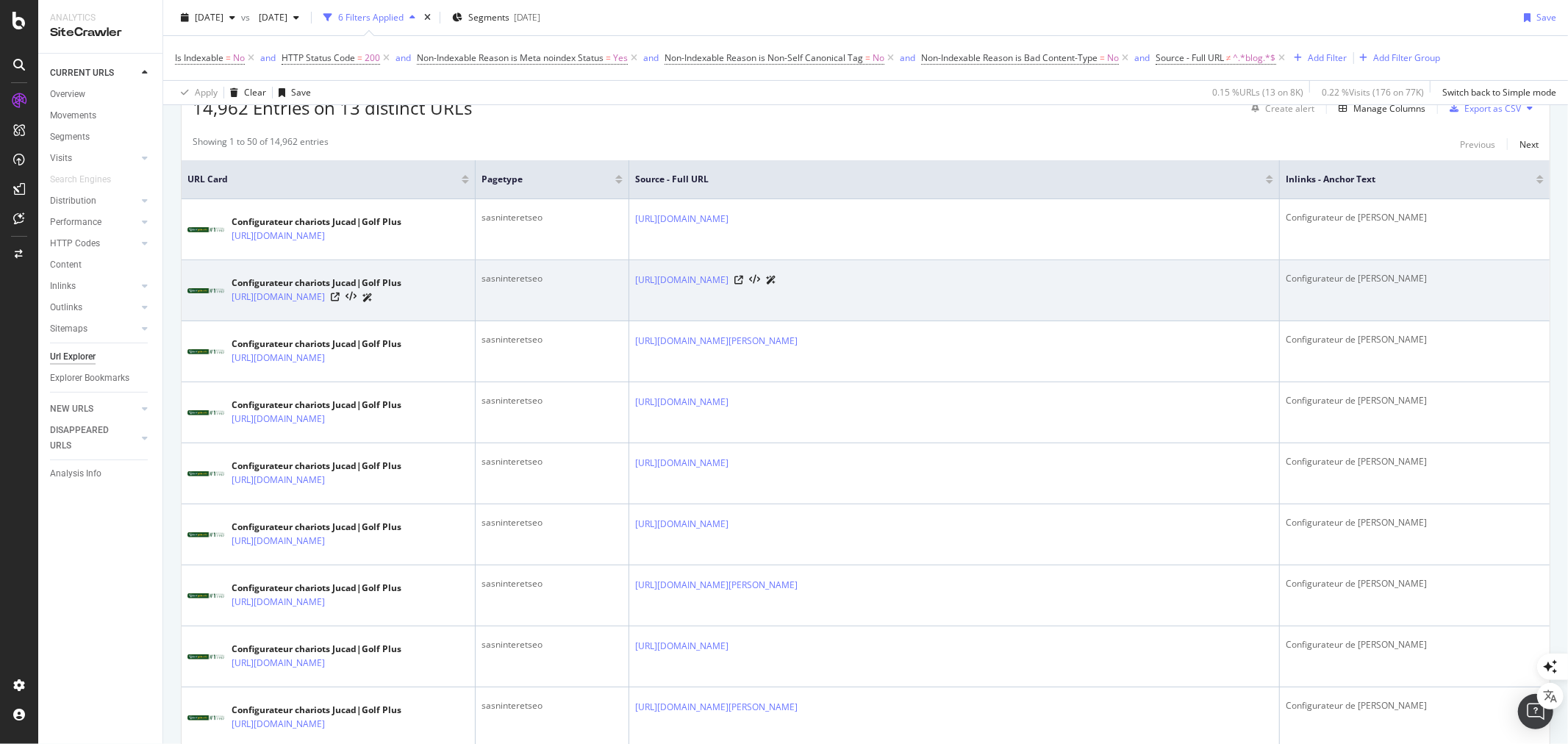
scroll to position [327, 0]
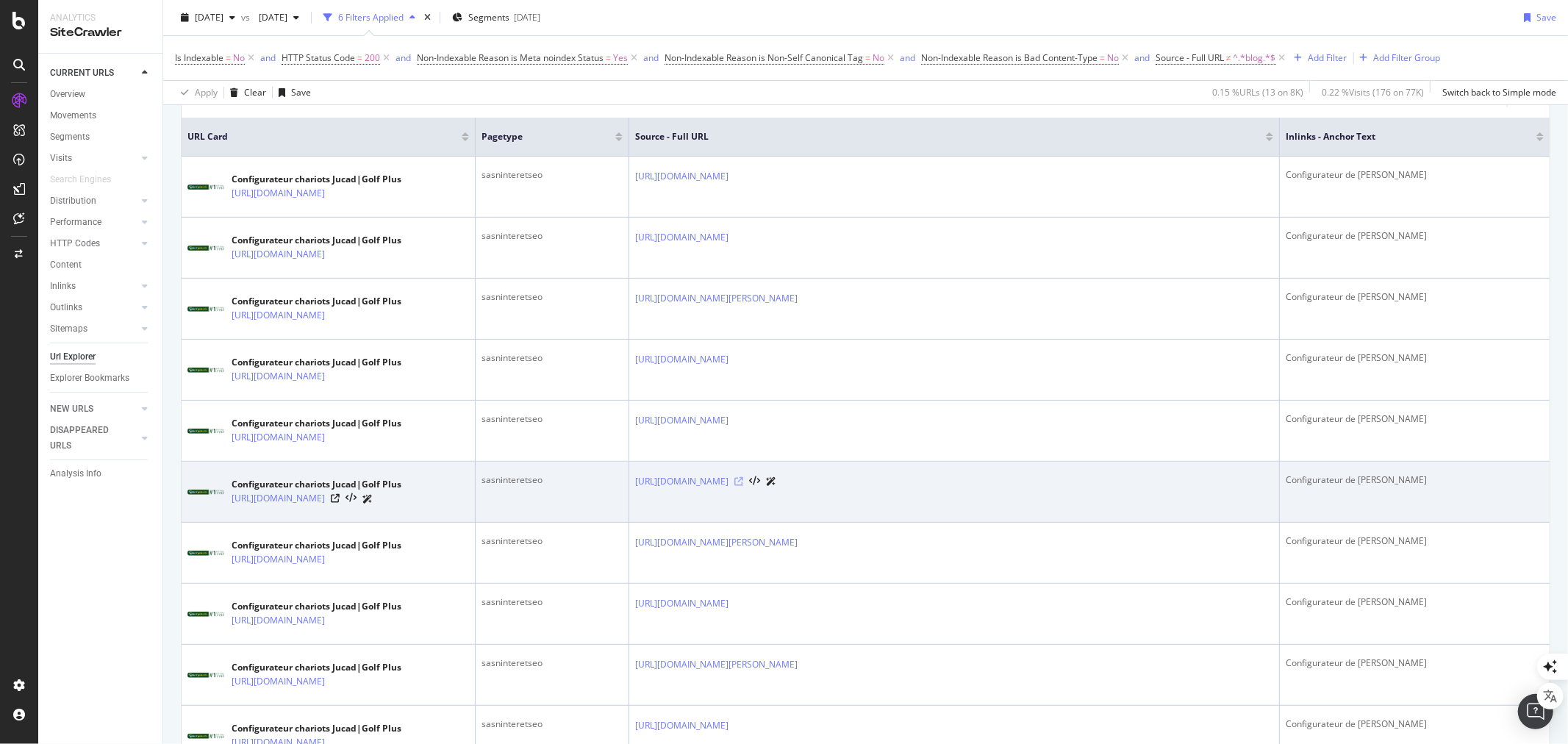
click at [743, 486] on icon at bounding box center [738, 482] width 9 height 9
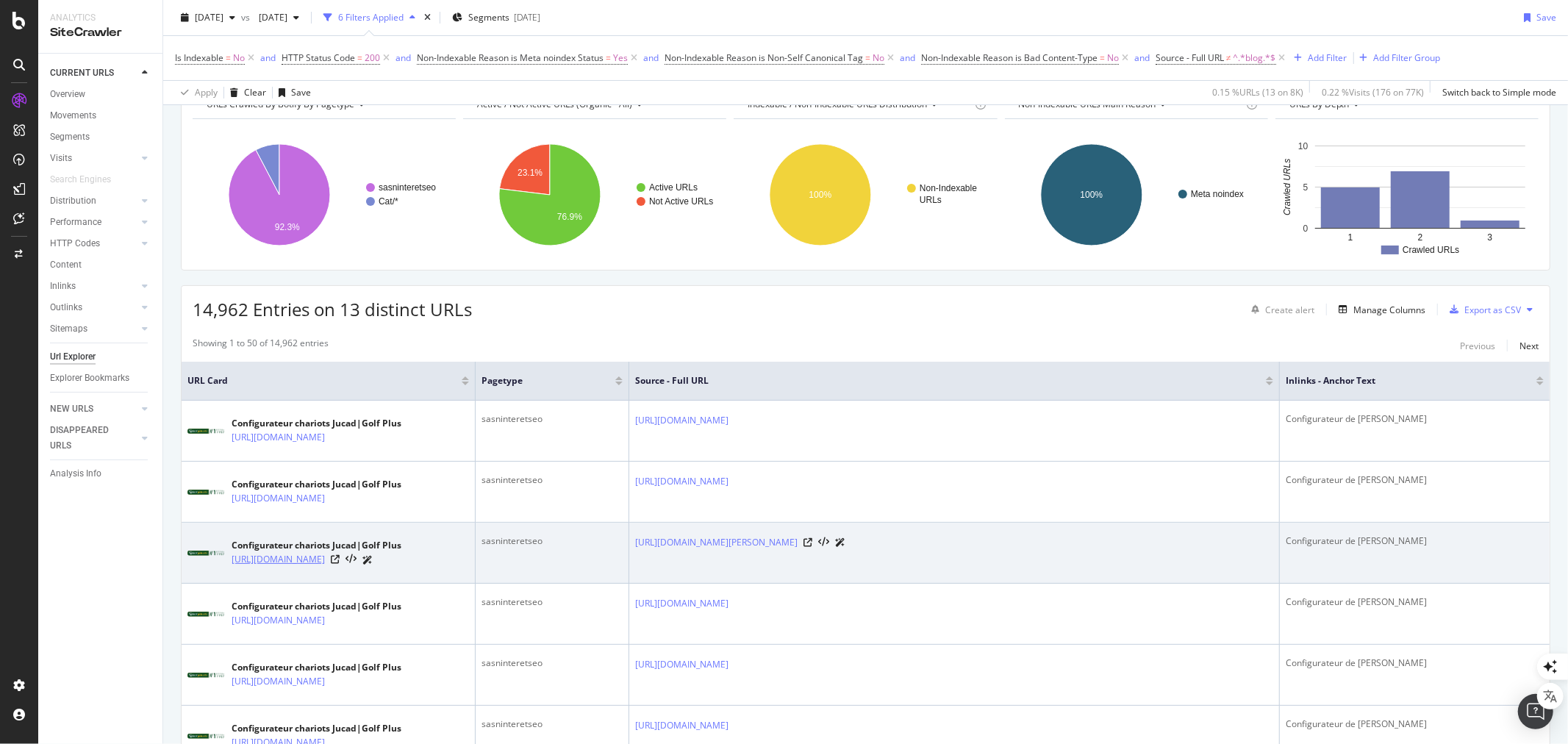
scroll to position [81, 0]
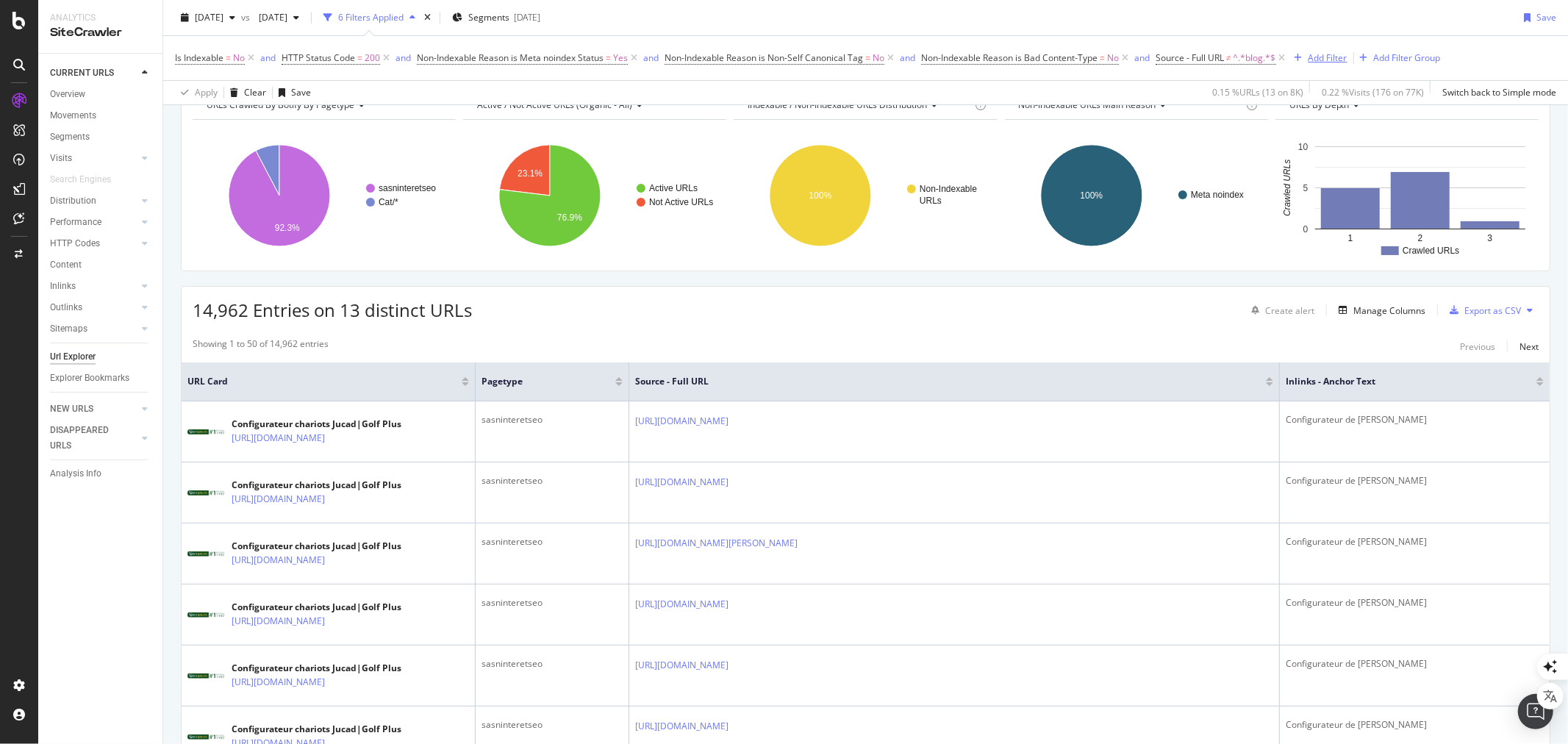
click at [1321, 59] on div "Add Filter" at bounding box center [1327, 58] width 39 height 12
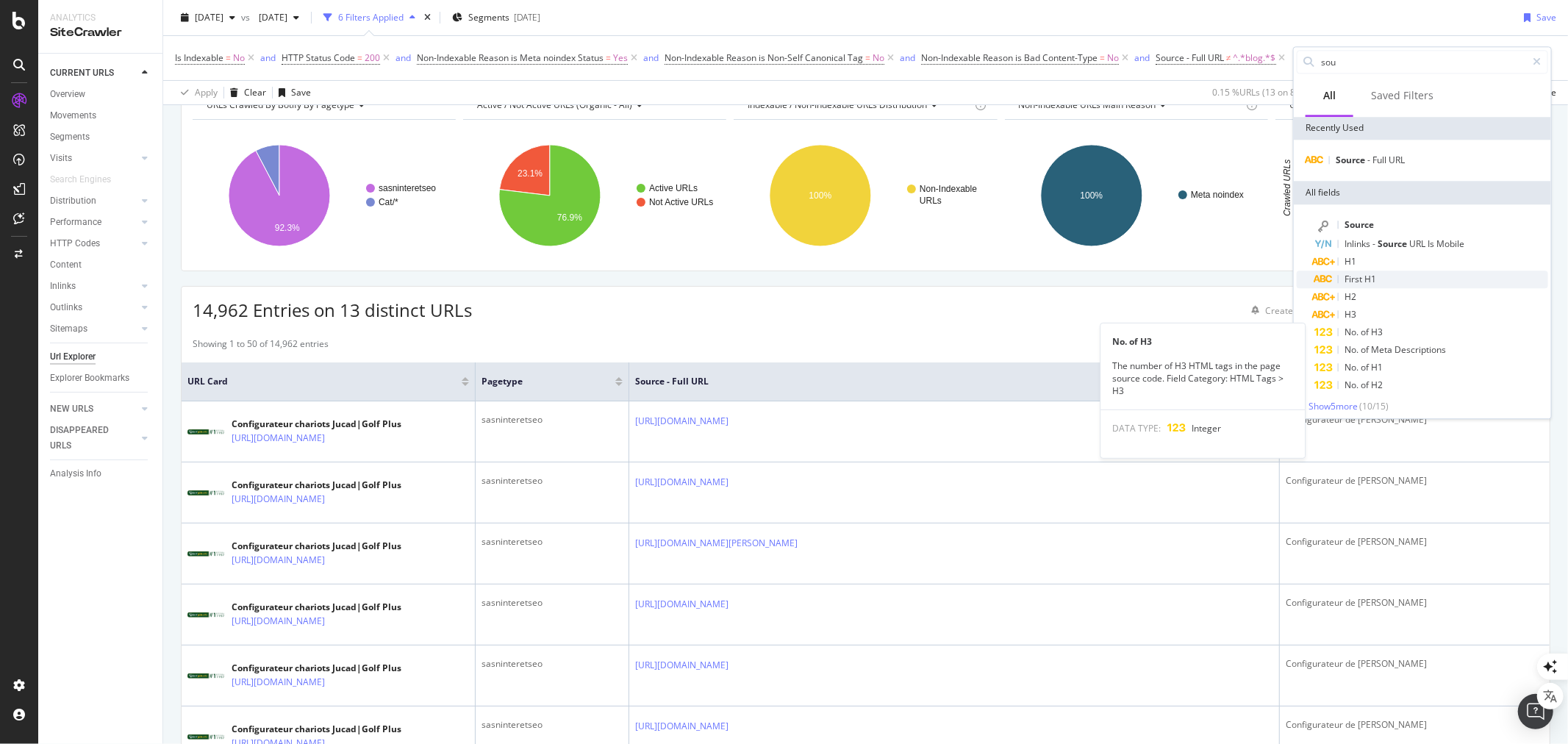
scroll to position [0, 0]
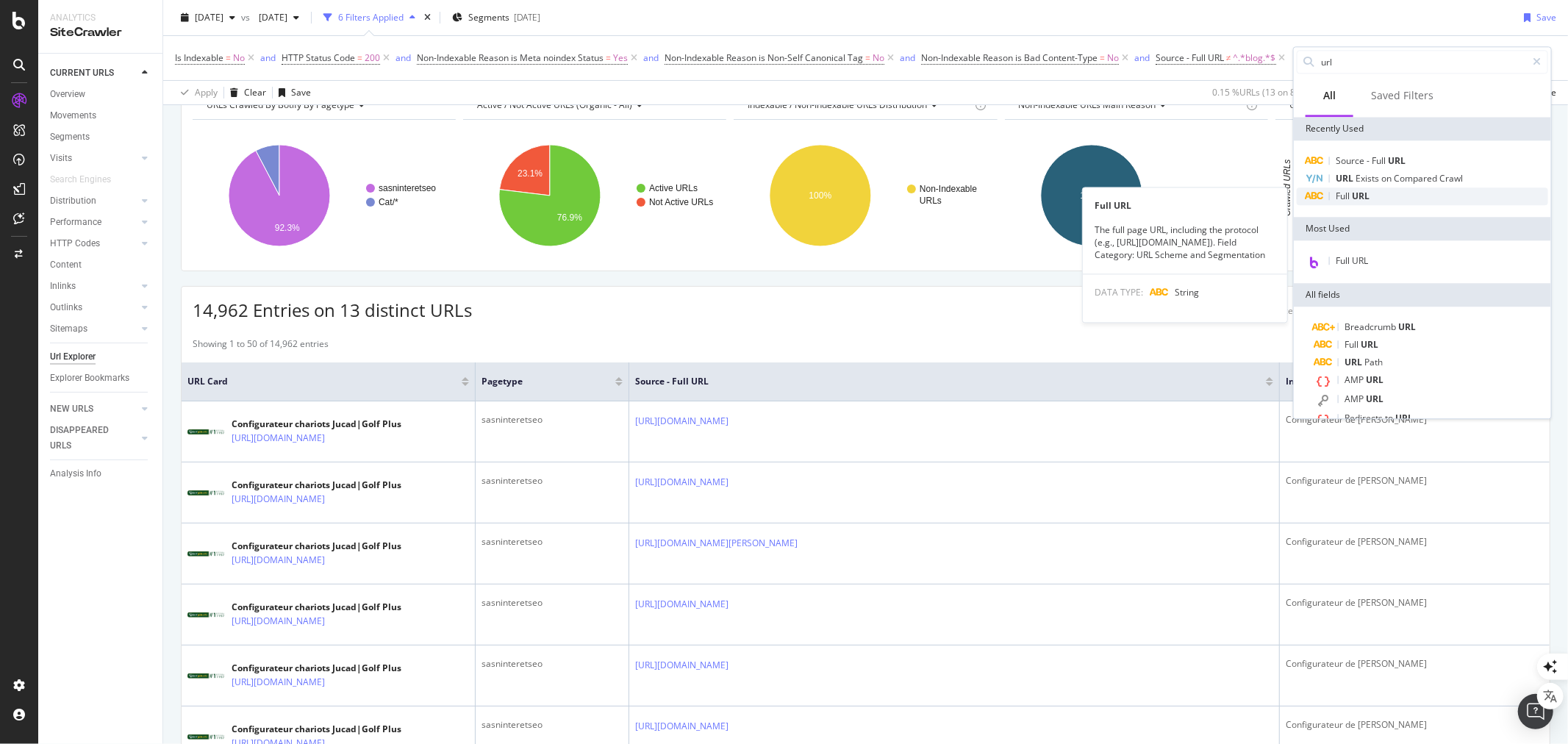
type input "url"
click at [1349, 197] on span "Full" at bounding box center [1343, 195] width 16 height 12
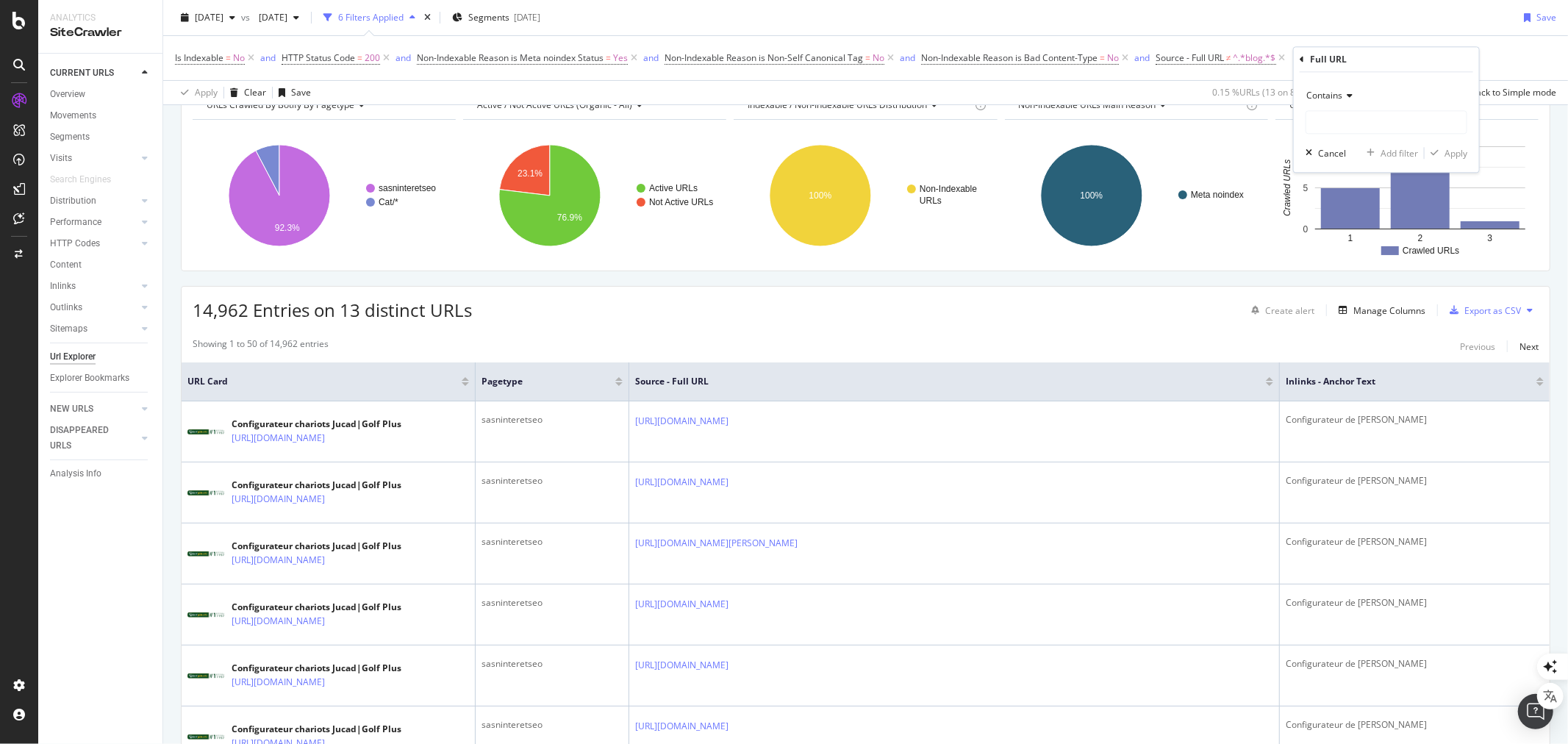
click at [1331, 98] on span "Contains" at bounding box center [1324, 96] width 36 height 12
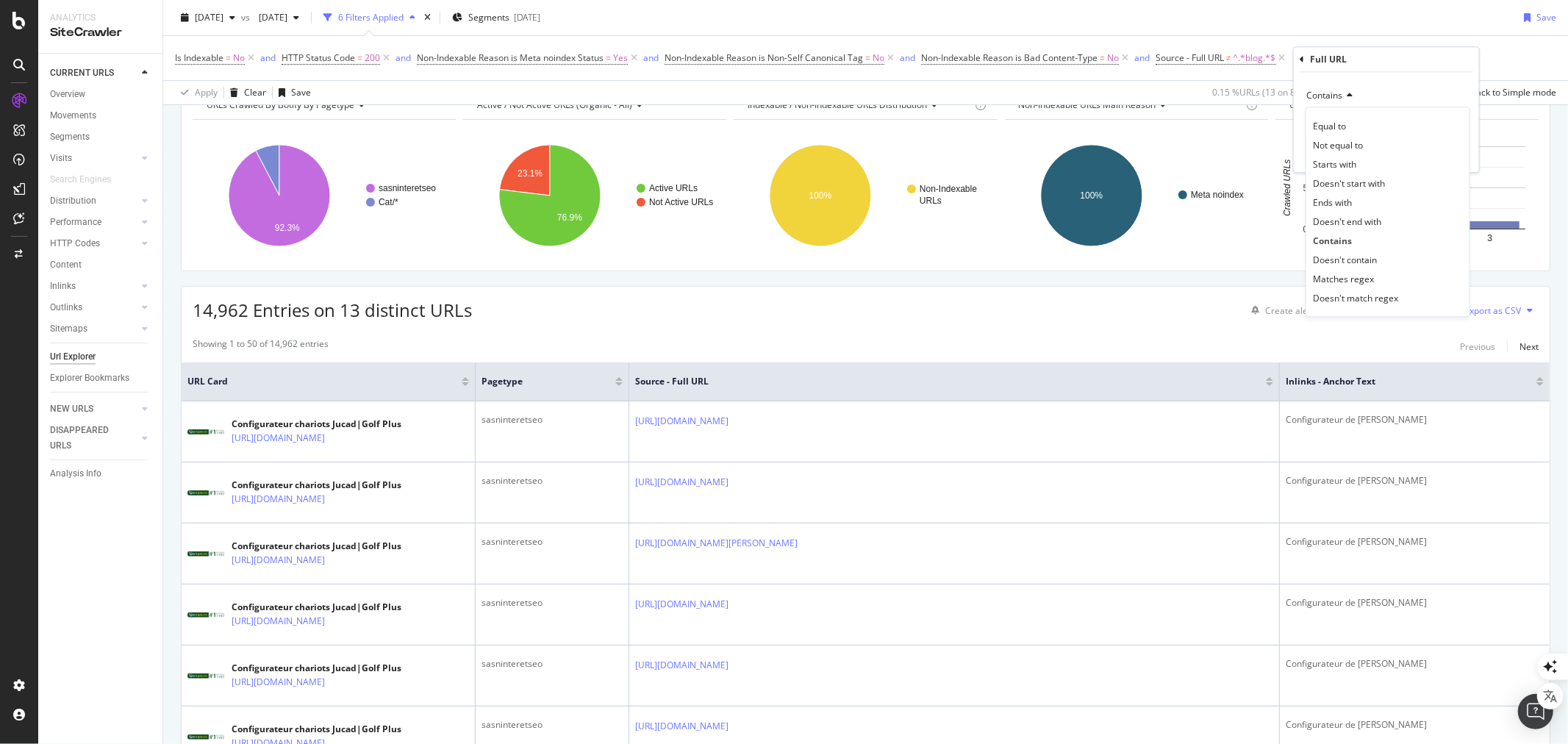
drag, startPoint x: 1345, startPoint y: 263, endPoint x: 1342, endPoint y: 247, distance: 16.3
click at [1345, 263] on span "Doesn't contain" at bounding box center [1344, 259] width 64 height 12
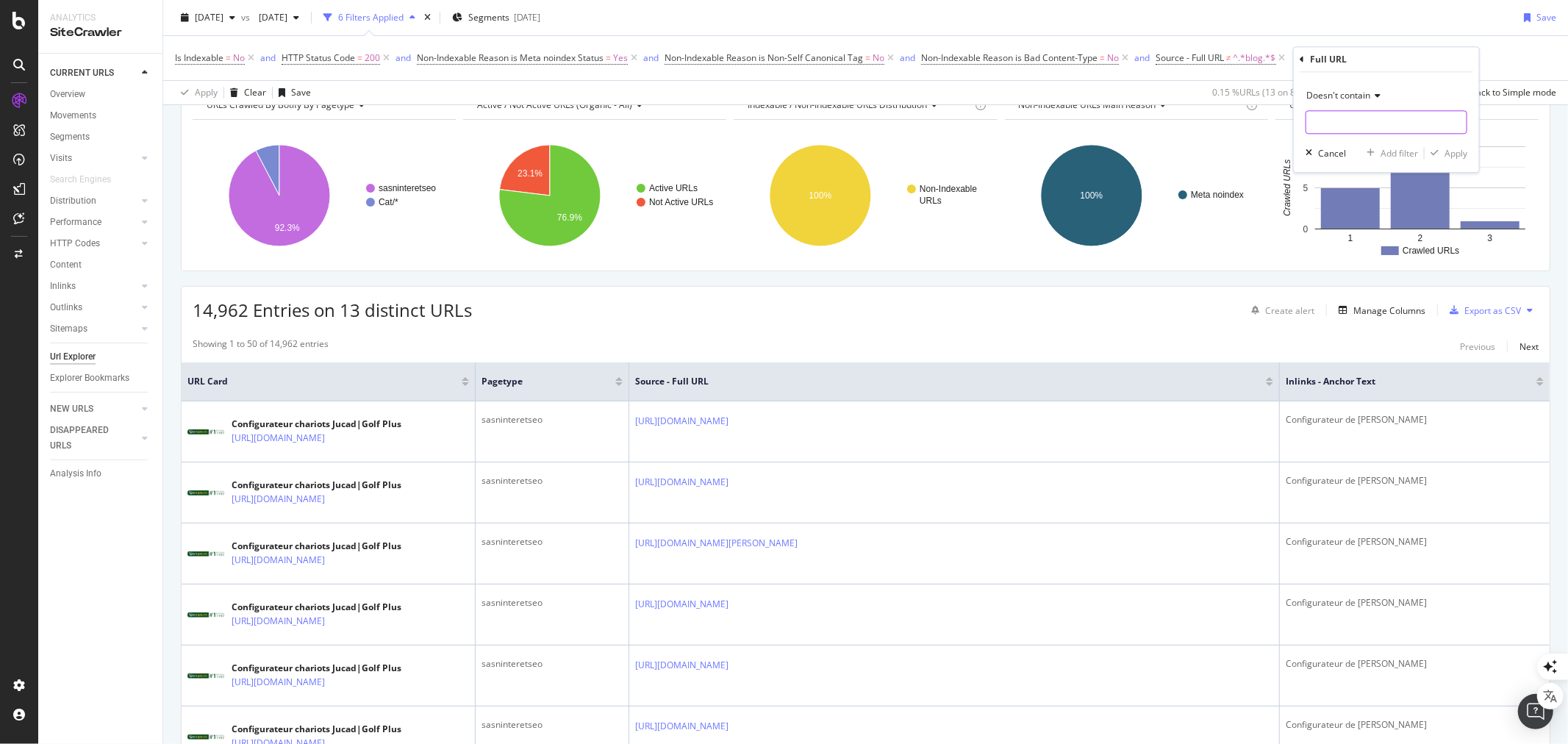
click at [1324, 123] on input "text" at bounding box center [1386, 122] width 160 height 24
type input "jucad"
click at [1455, 150] on div "Apply" at bounding box center [1456, 153] width 23 height 12
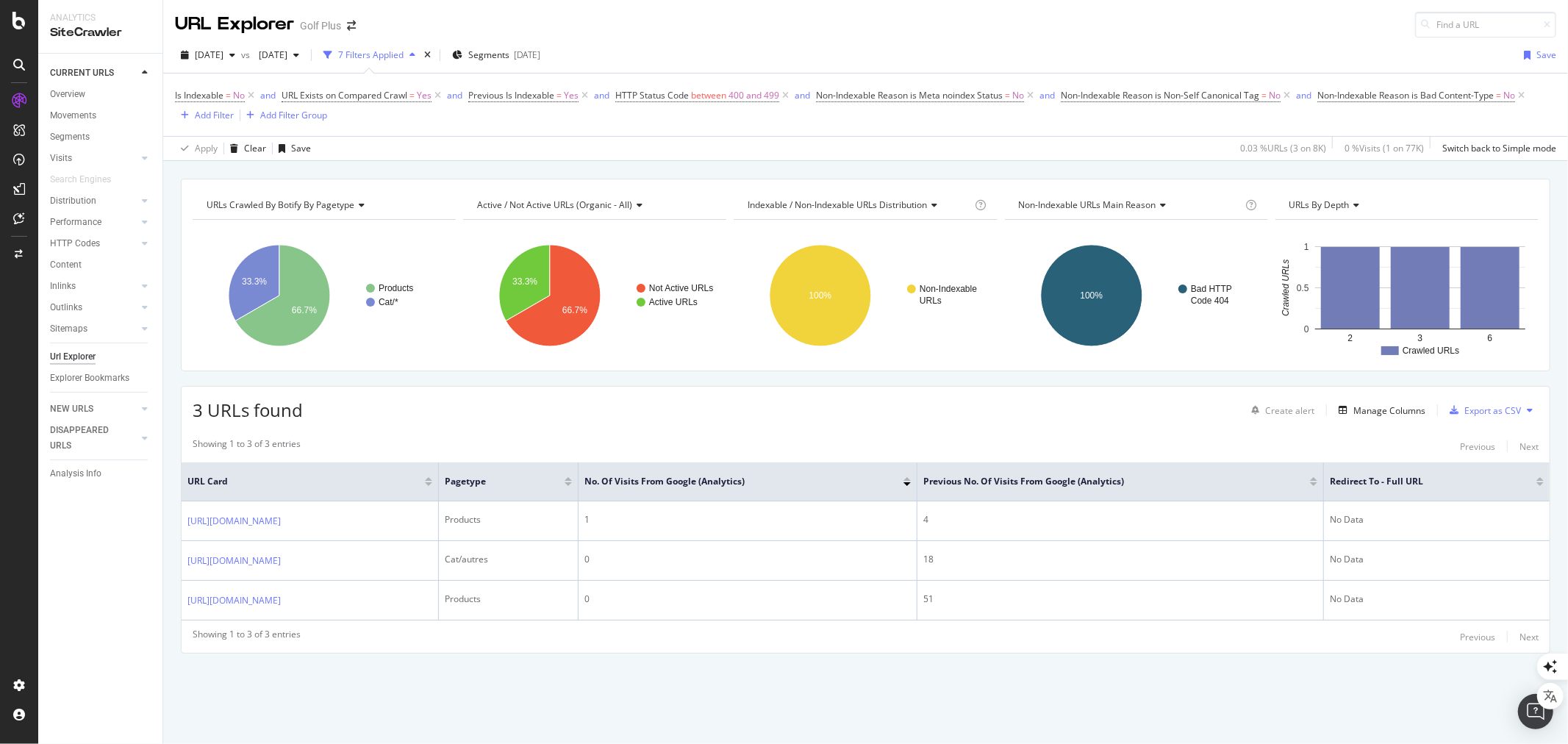
drag, startPoint x: 437, startPoint y: 94, endPoint x: 484, endPoint y: 133, distance: 61.1
click at [437, 94] on icon at bounding box center [437, 96] width 12 height 15
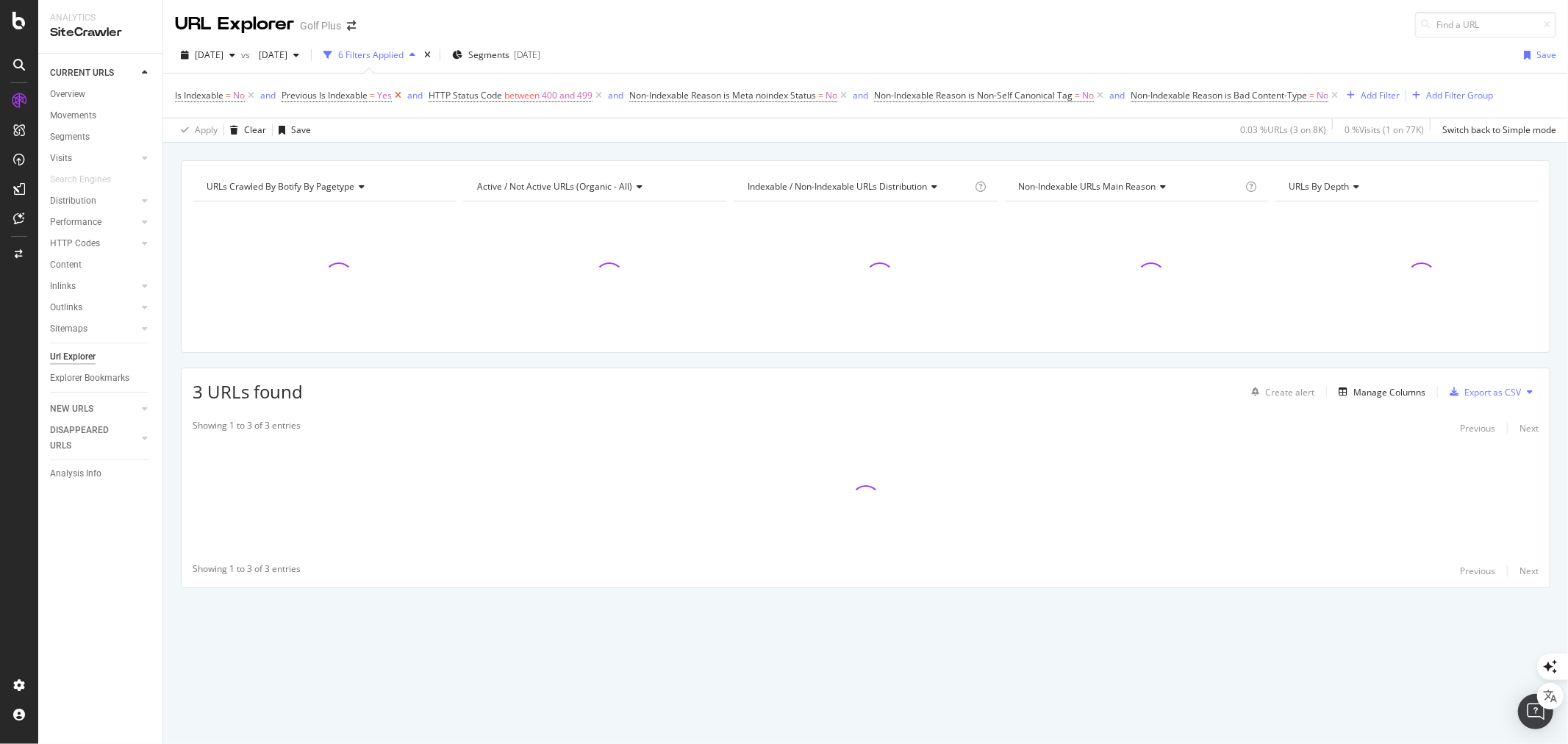
click at [397, 97] on icon at bounding box center [398, 96] width 12 height 15
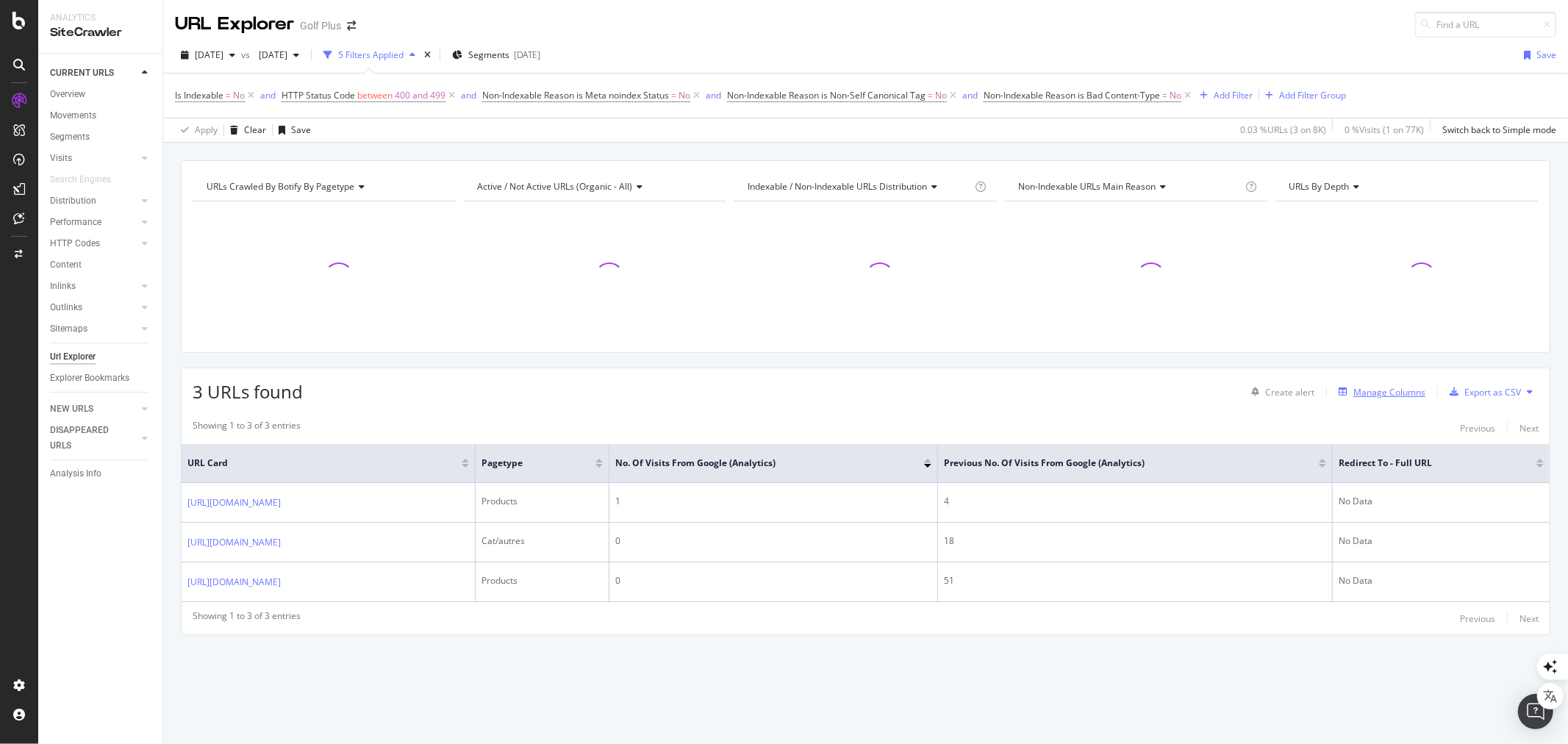
click at [1381, 388] on div "Manage Columns" at bounding box center [1389, 392] width 72 height 12
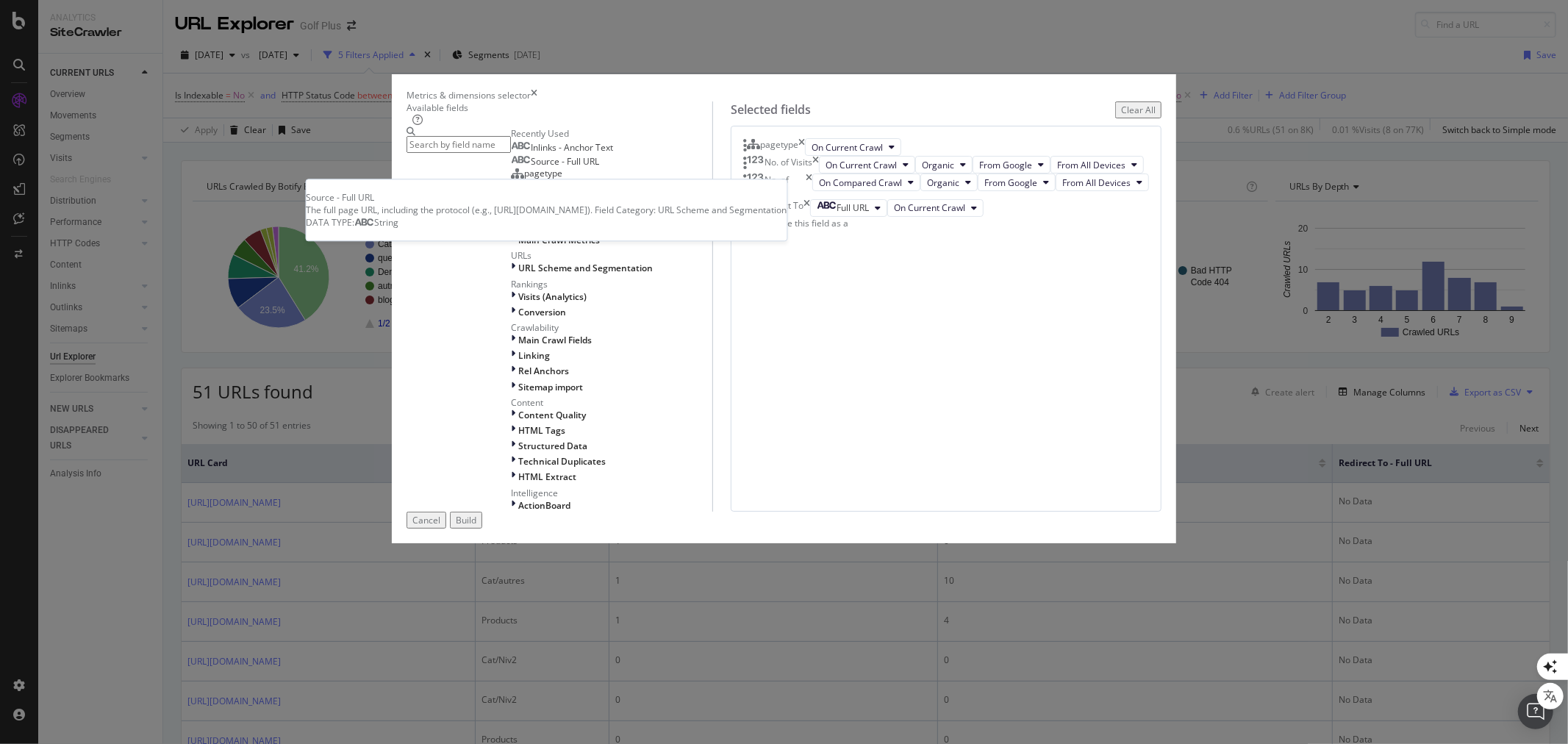
click at [554, 167] on span "Source - Full URL" at bounding box center [565, 161] width 68 height 12
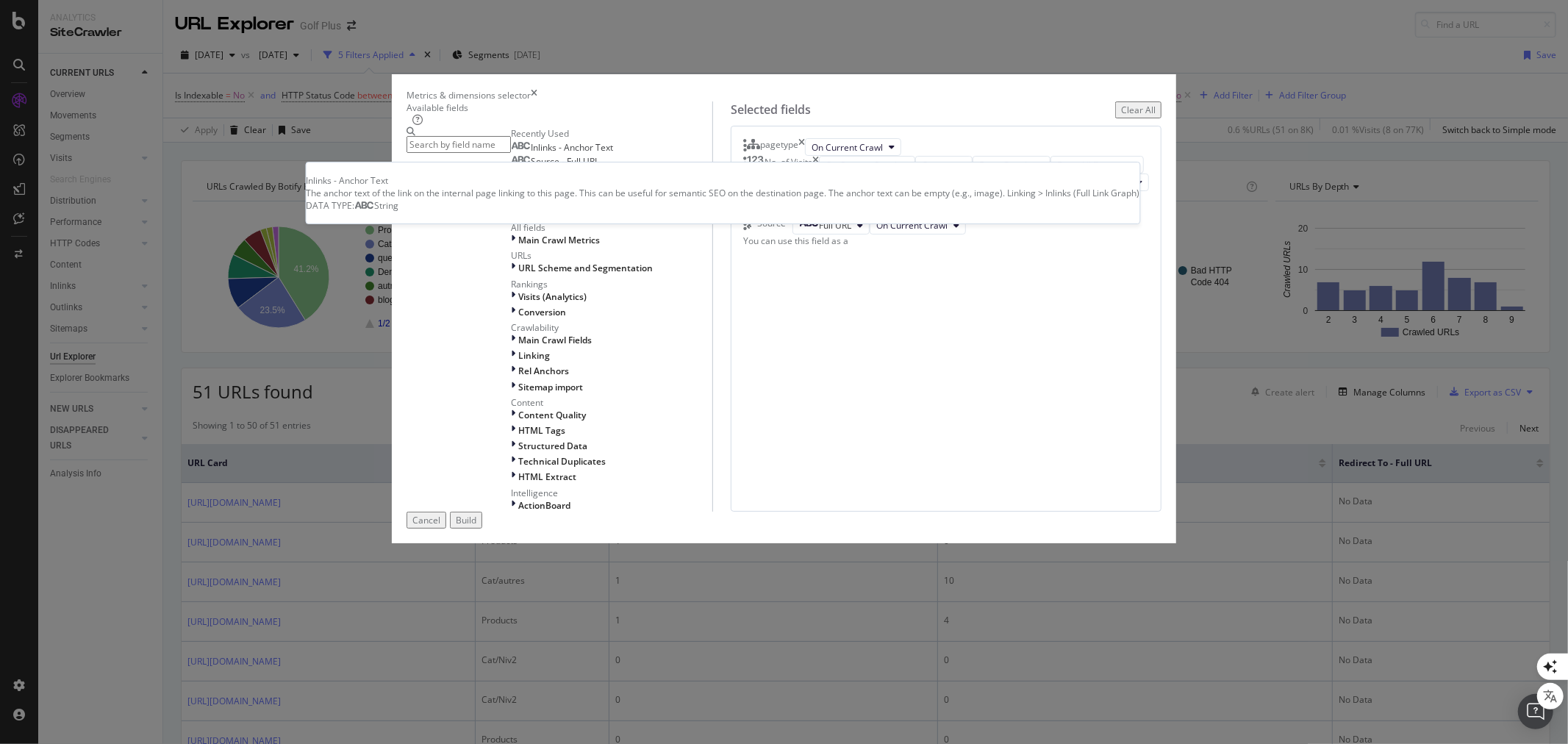
click at [577, 153] on span "Inlinks - Anchor Text" at bounding box center [572, 147] width 82 height 12
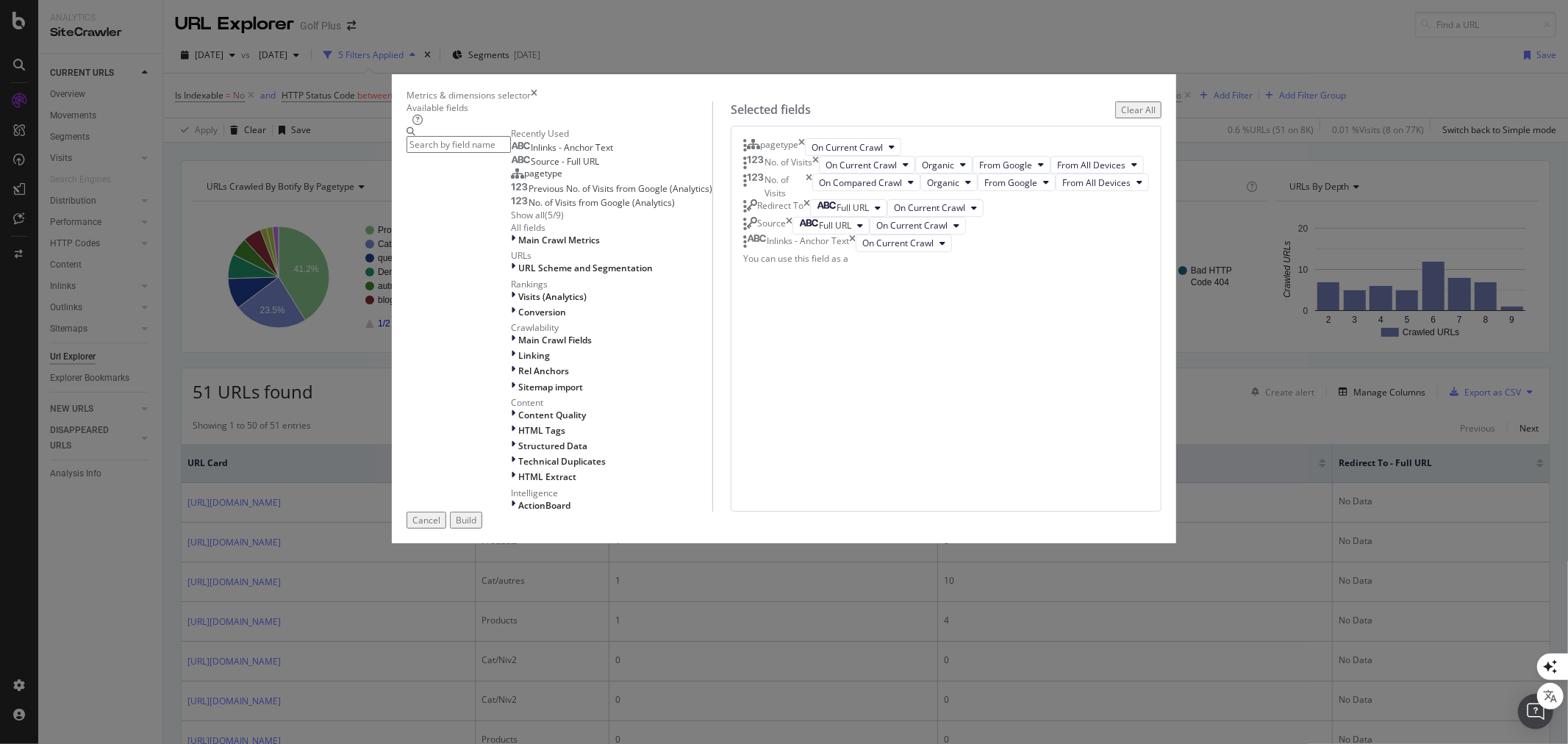
scroll to position [7, 0]
click at [819, 174] on icon "times" at bounding box center [816, 165] width 7 height 18
click at [812, 181] on icon "times" at bounding box center [809, 168] width 7 height 25
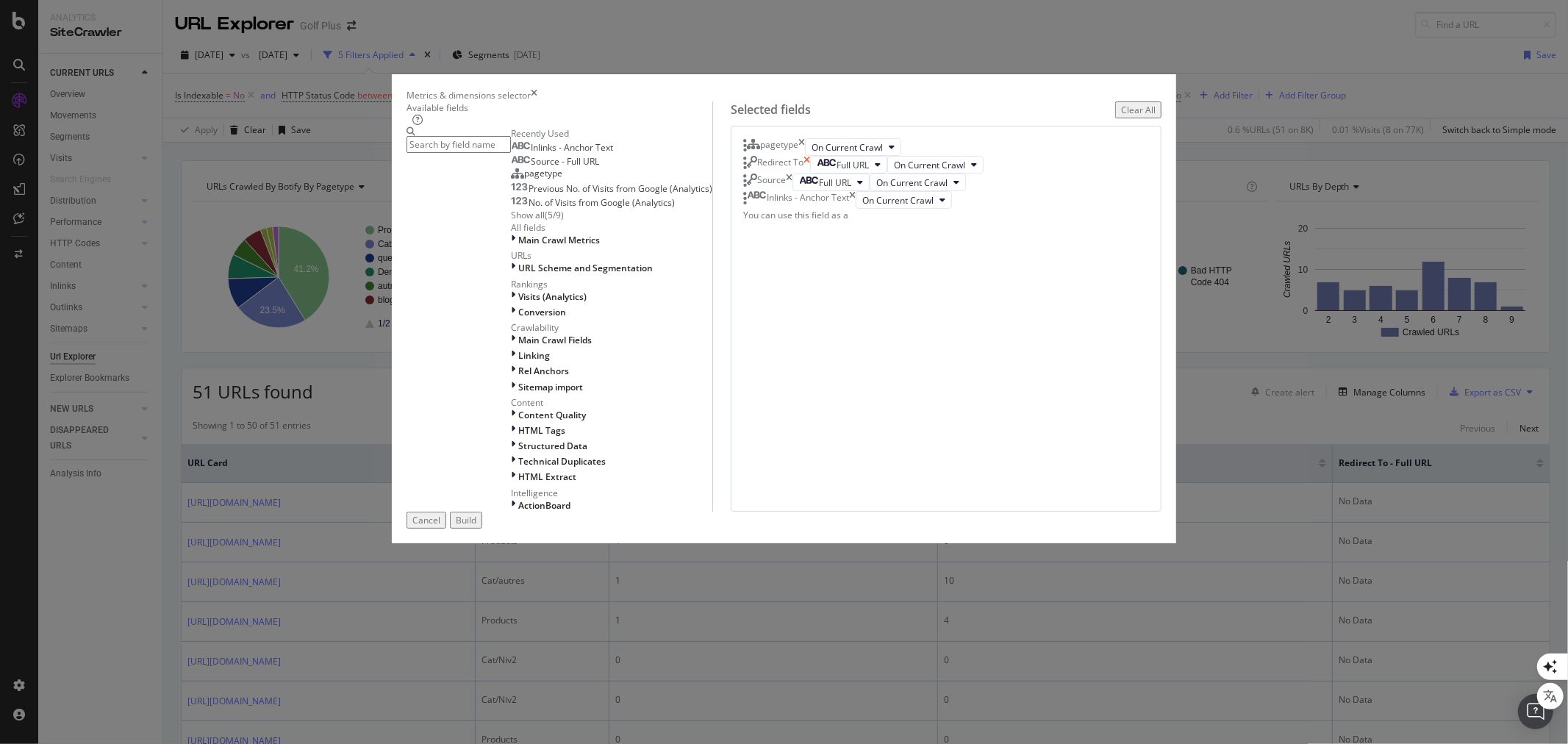
click at [810, 174] on icon "times" at bounding box center [807, 165] width 7 height 18
drag, startPoint x: 1063, startPoint y: 643, endPoint x: 1066, endPoint y: 633, distance: 10.4
click at [482, 528] on button "Build" at bounding box center [465, 520] width 32 height 17
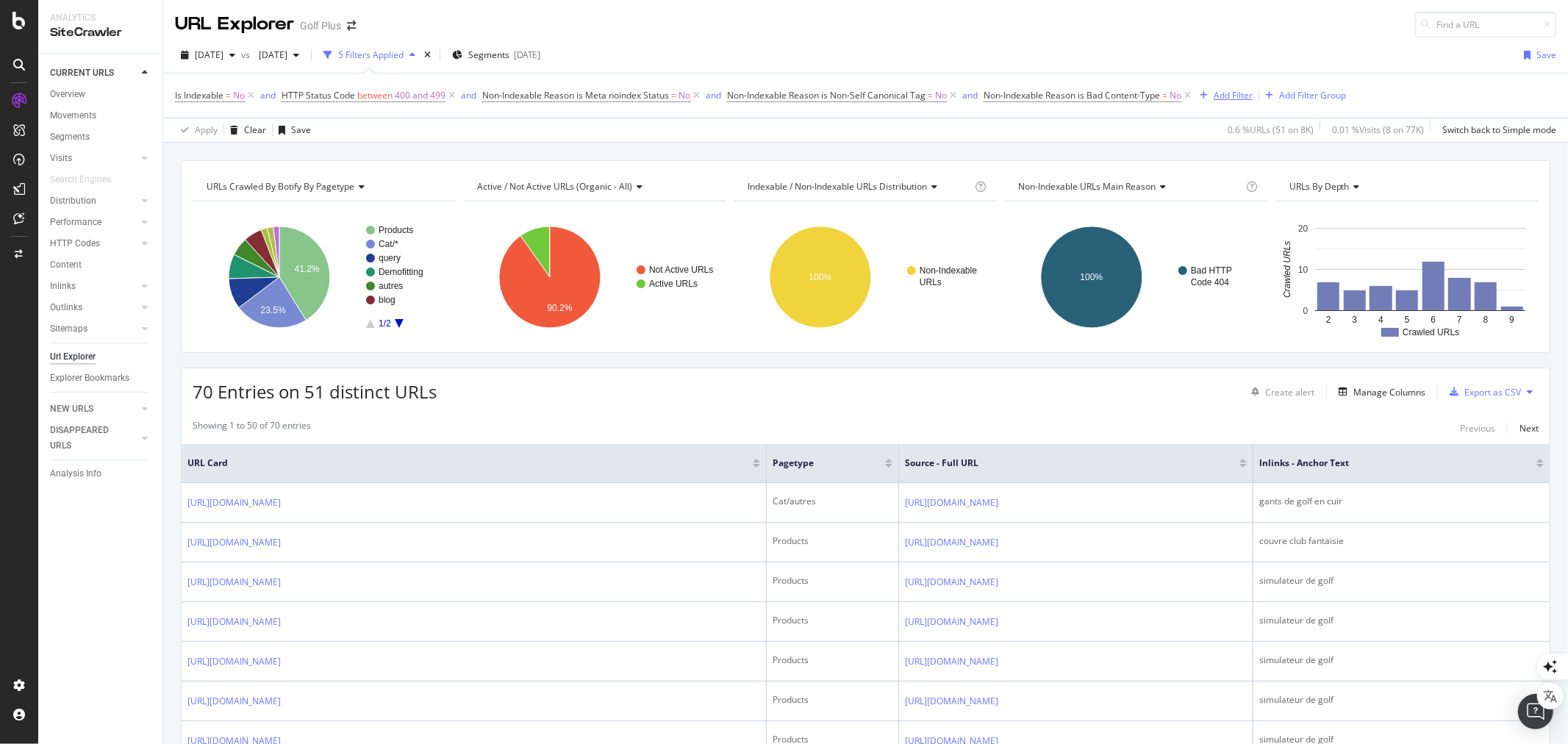
click at [1230, 91] on div "Add Filter" at bounding box center [1233, 96] width 39 height 12
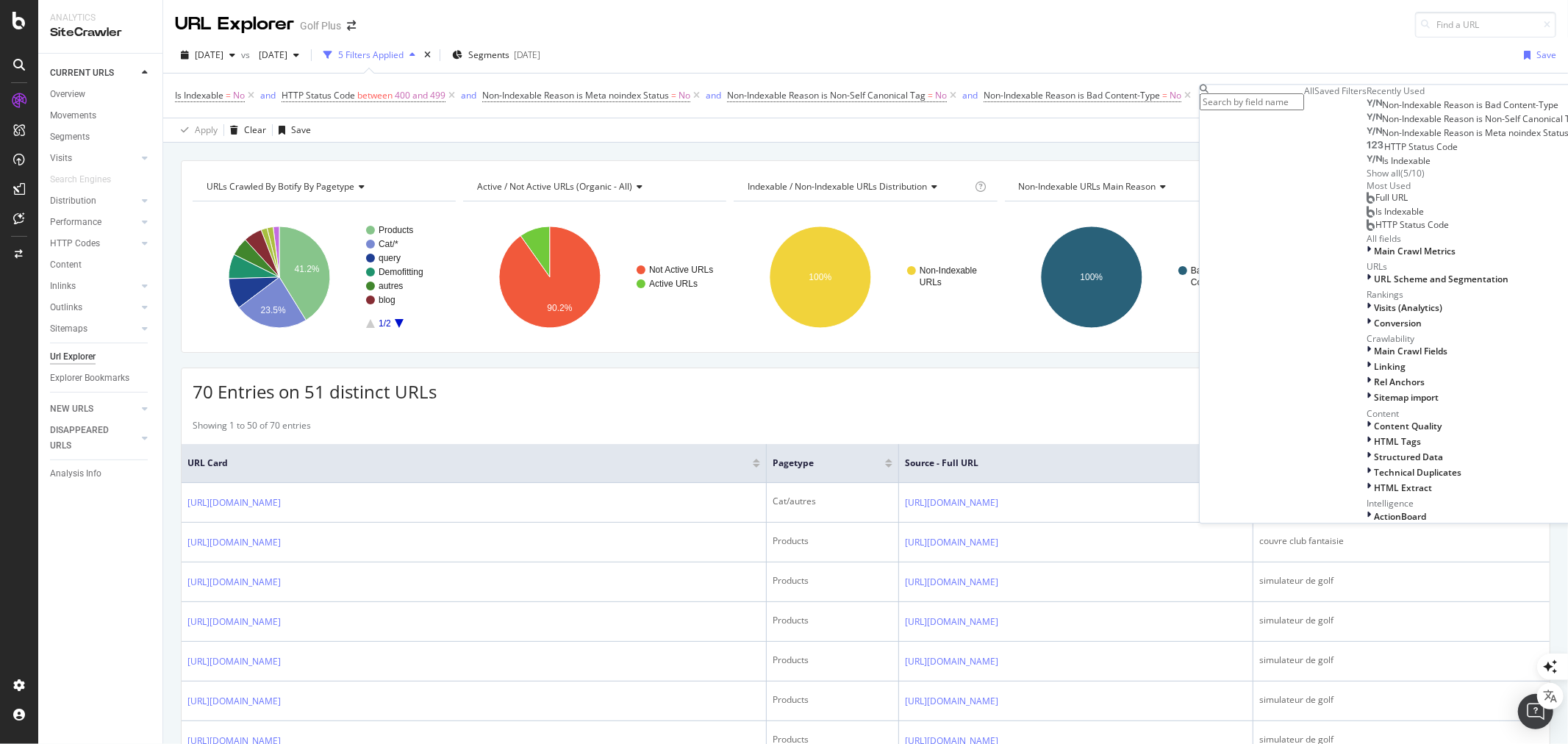
click at [1268, 100] on input "text" at bounding box center [1251, 102] width 104 height 17
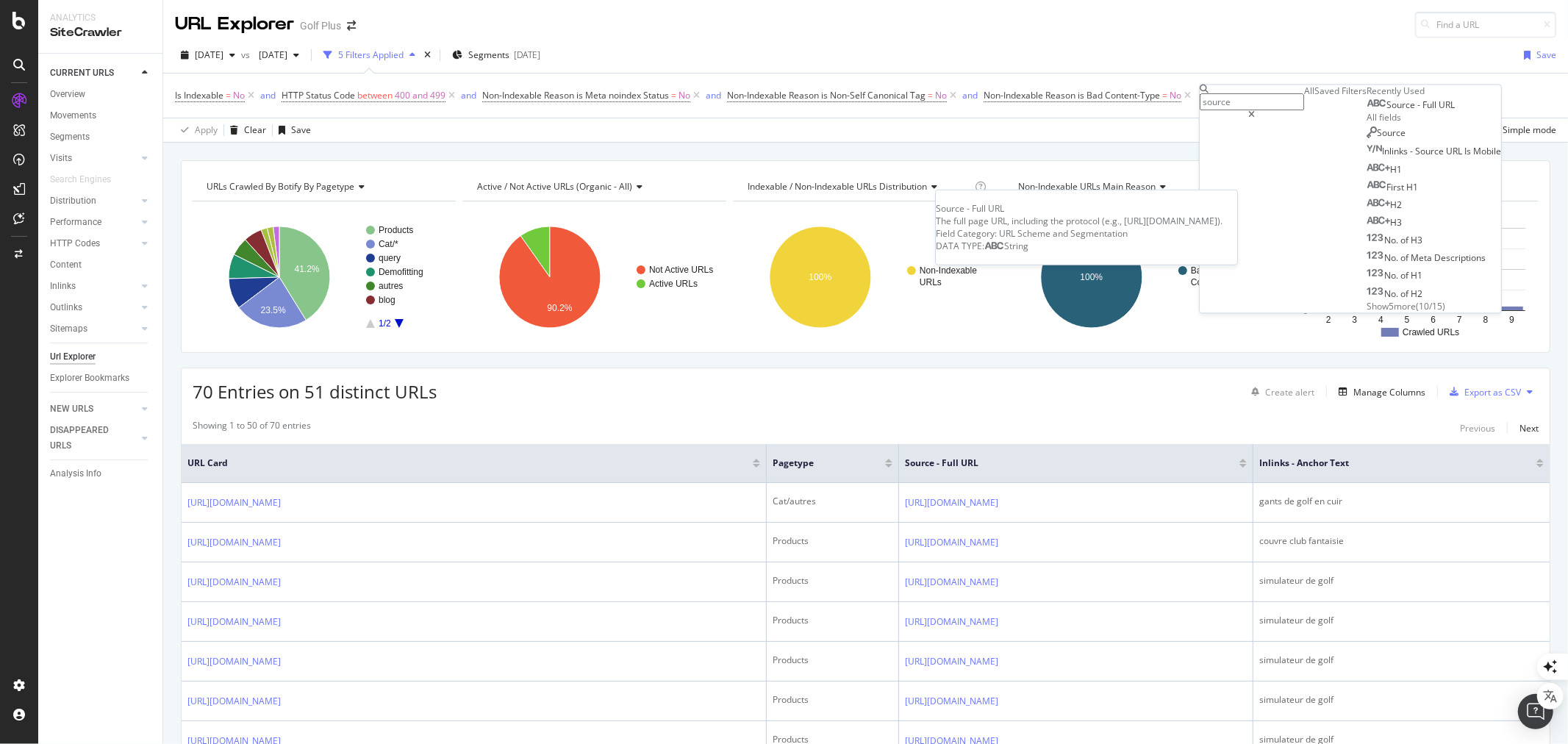
type input "source"
click at [1422, 112] on span "Full" at bounding box center [1430, 105] width 16 height 12
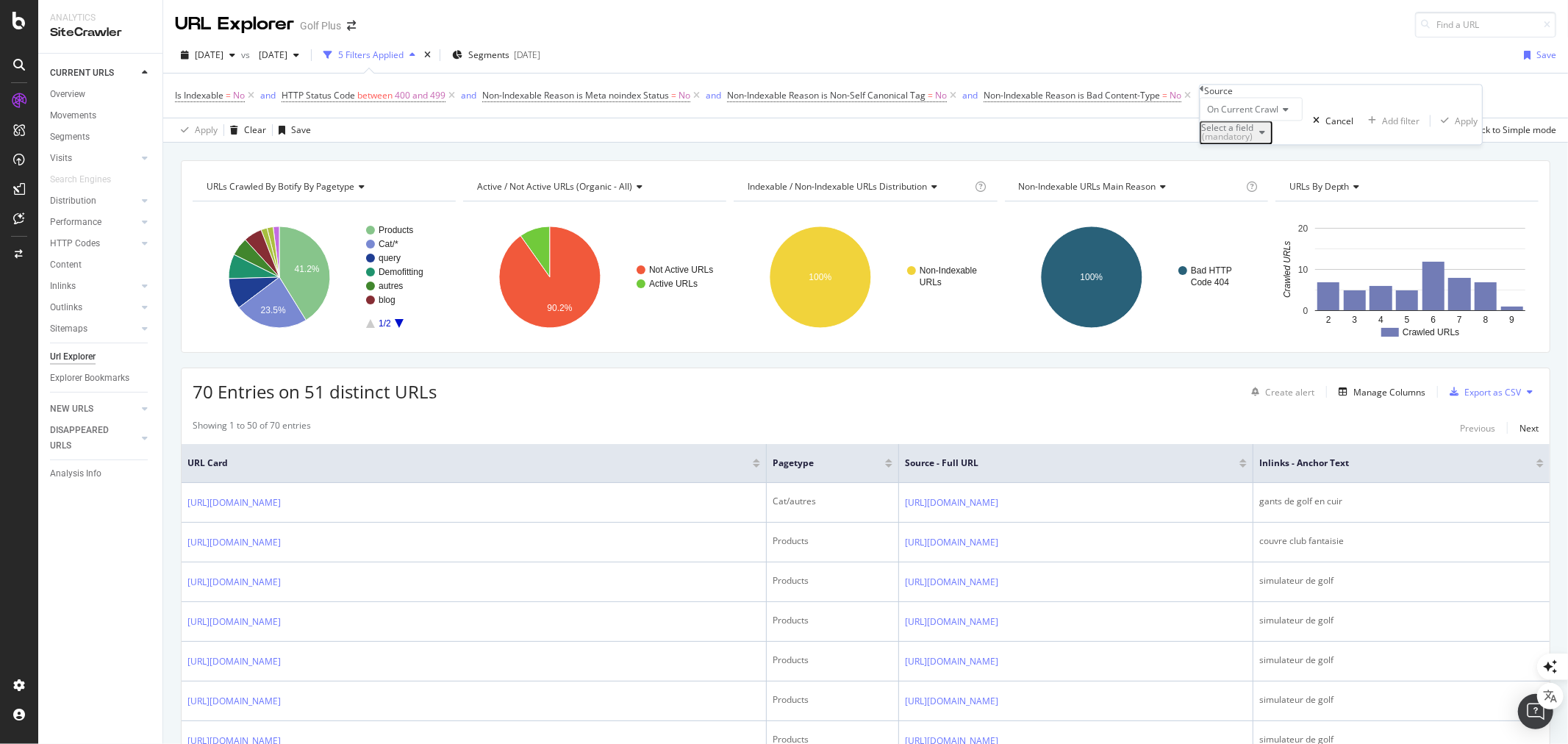
click at [1253, 142] on div "(mandatory)" at bounding box center [1227, 138] width 53 height 9
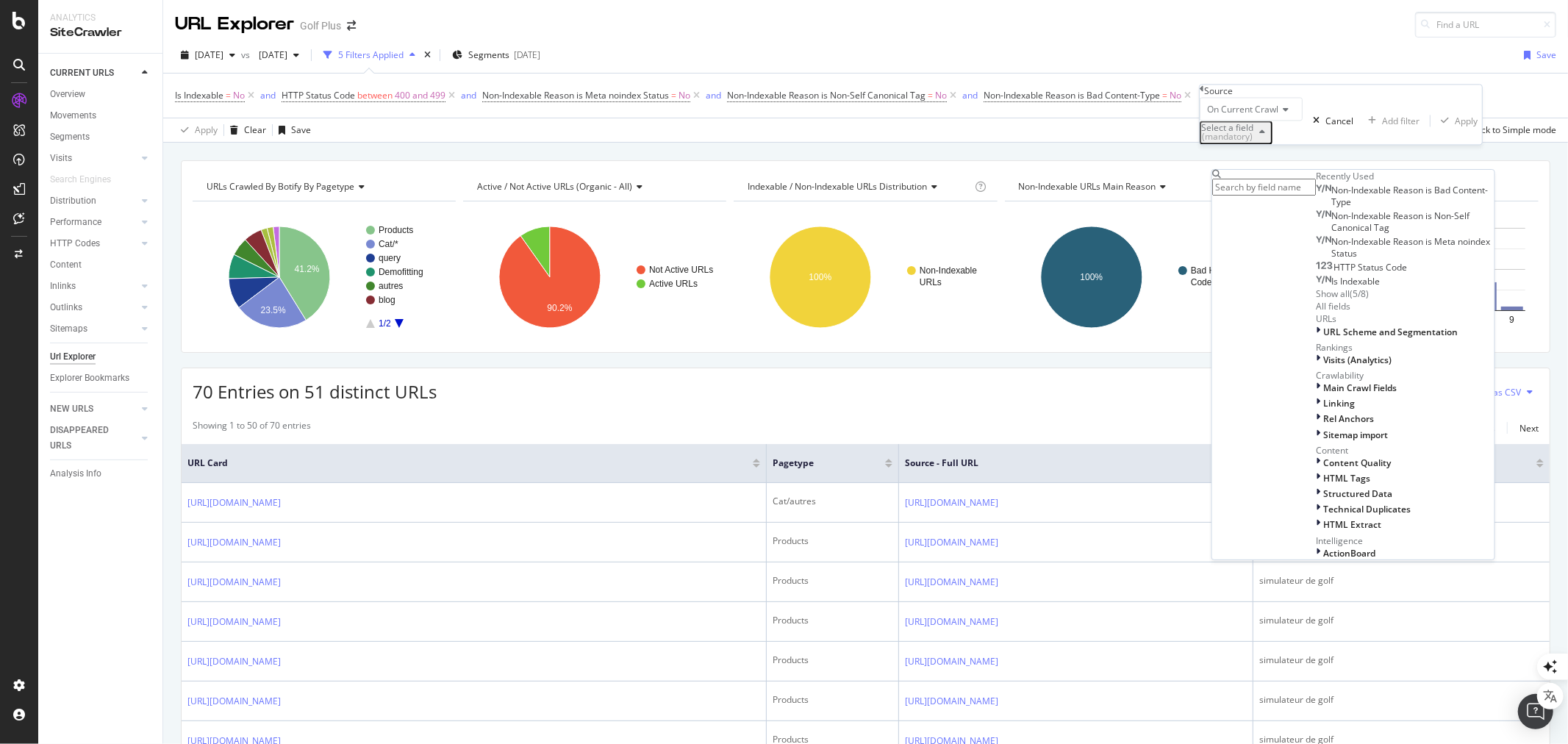
click at [1253, 142] on div "(mandatory)" at bounding box center [1227, 138] width 53 height 9
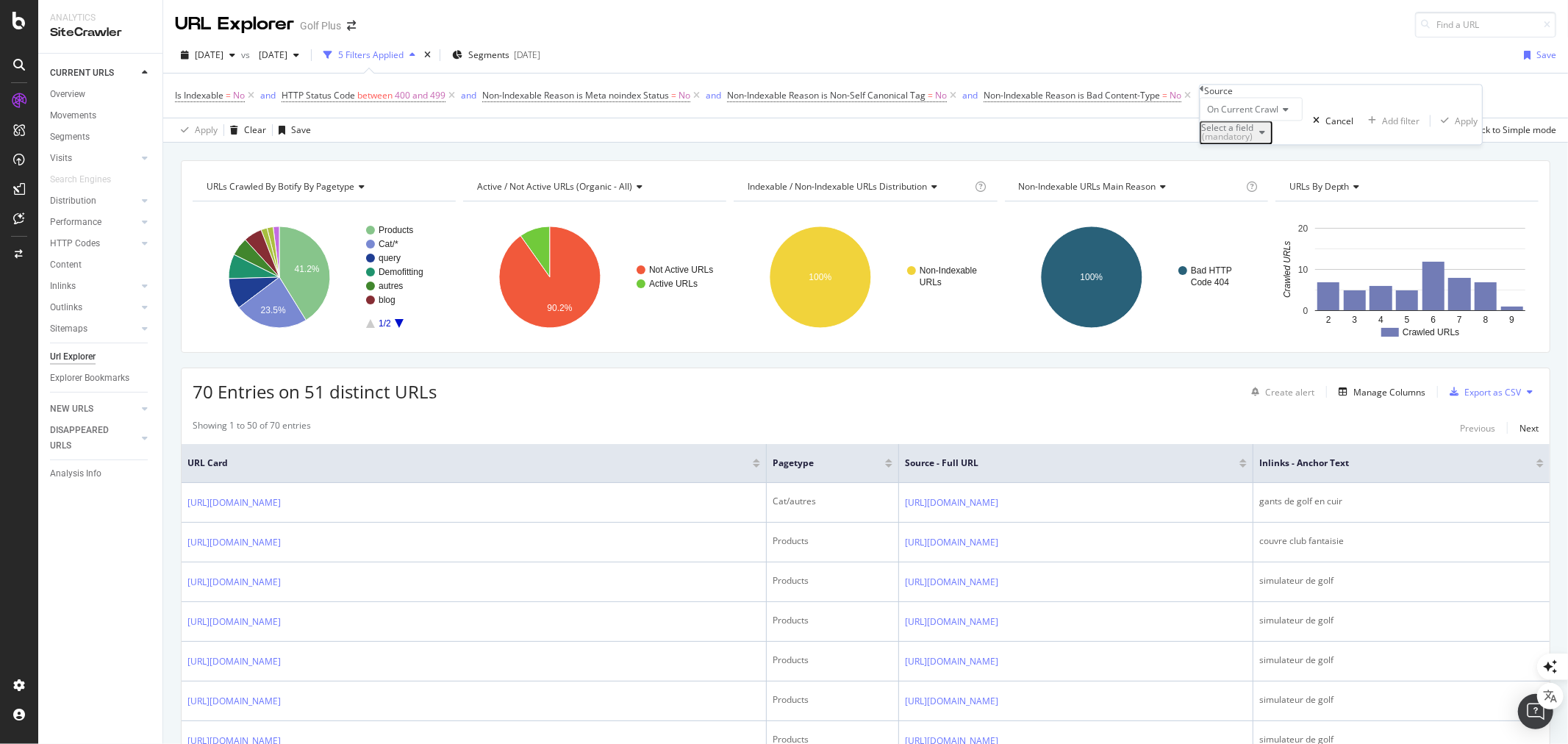
click at [1265, 138] on icon "button" at bounding box center [1261, 133] width 6 height 9
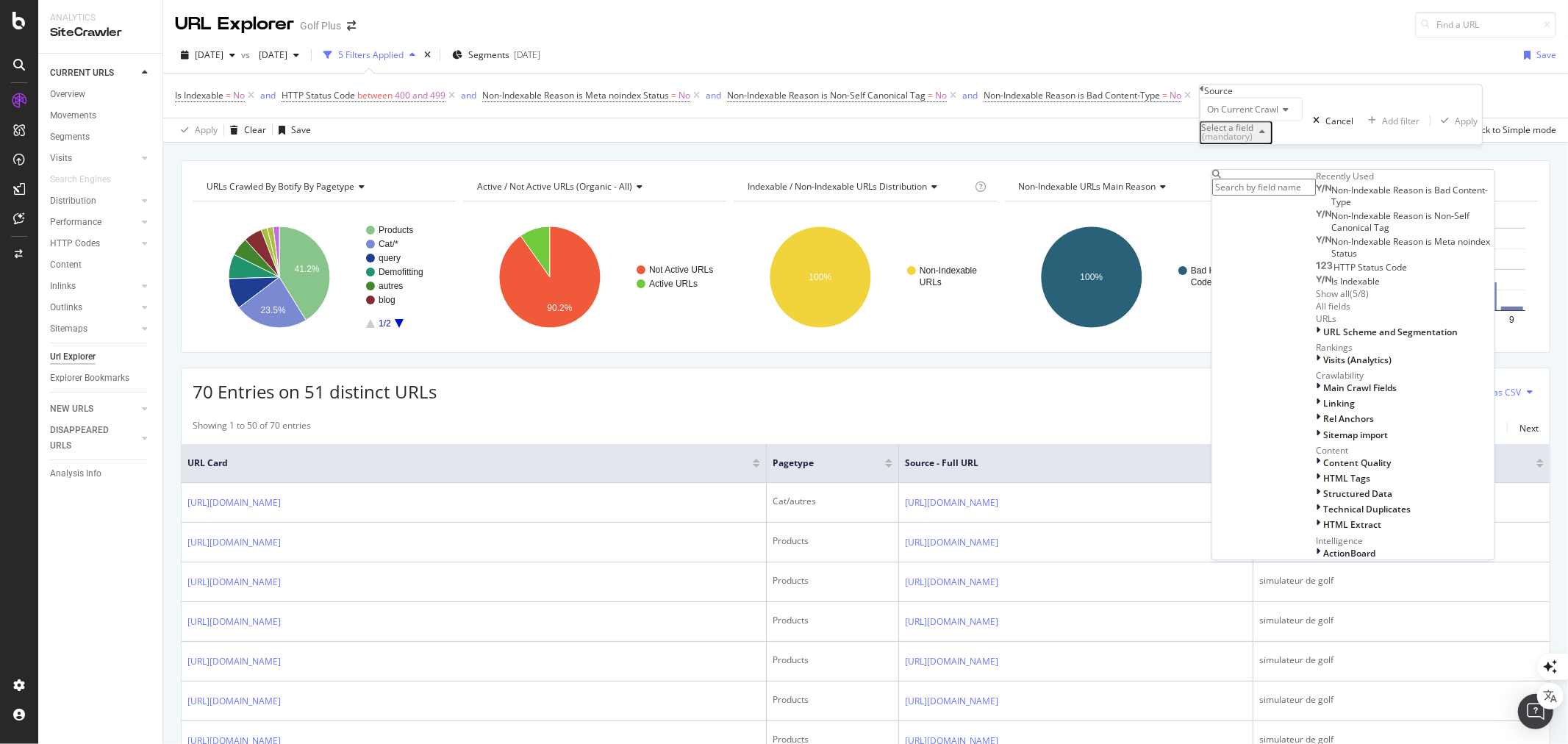
click at [1211, 94] on div "Source" at bounding box center [1340, 90] width 282 height 12
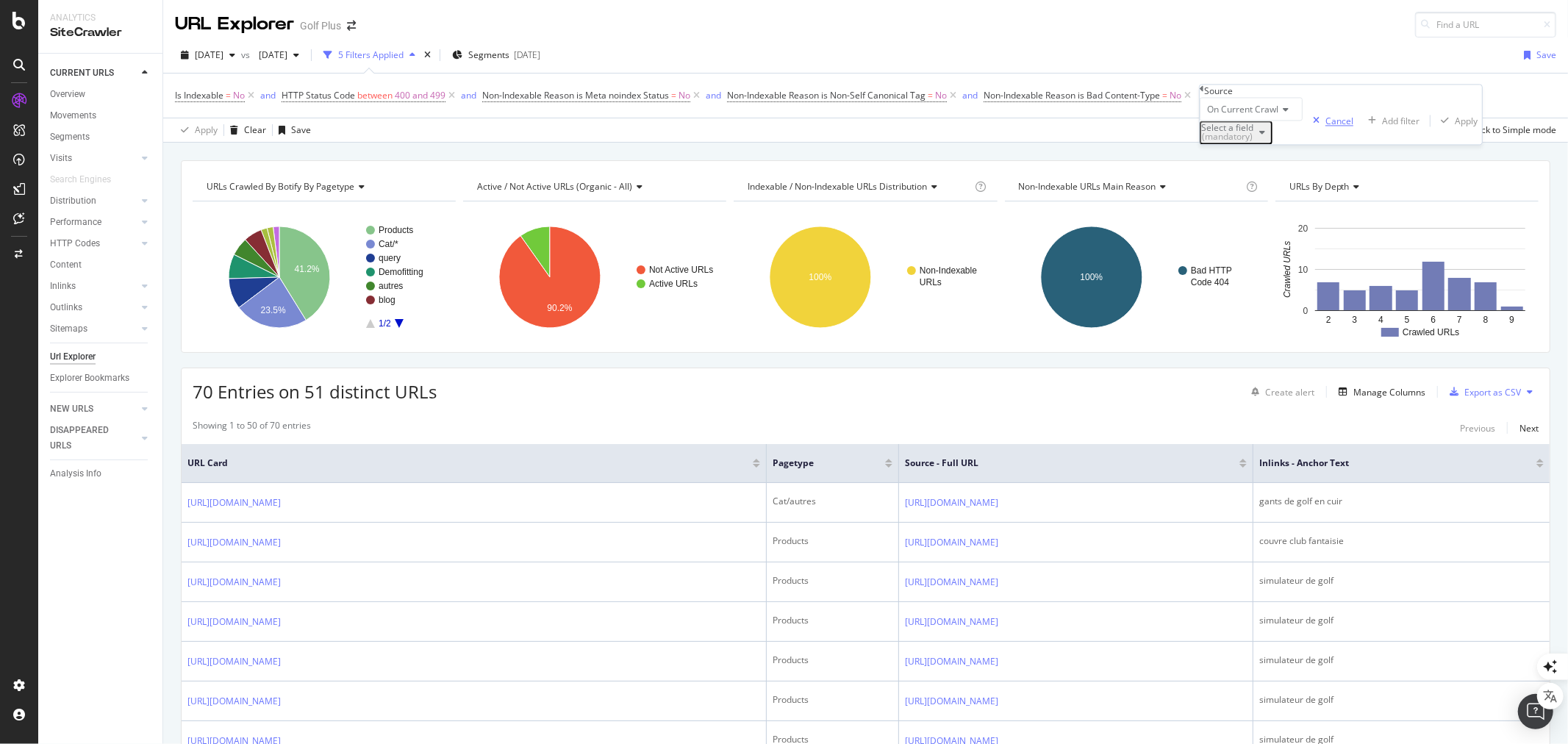
click at [1325, 127] on div "Cancel" at bounding box center [1339, 121] width 28 height 12
click at [1231, 94] on div "Add Filter" at bounding box center [1233, 96] width 39 height 12
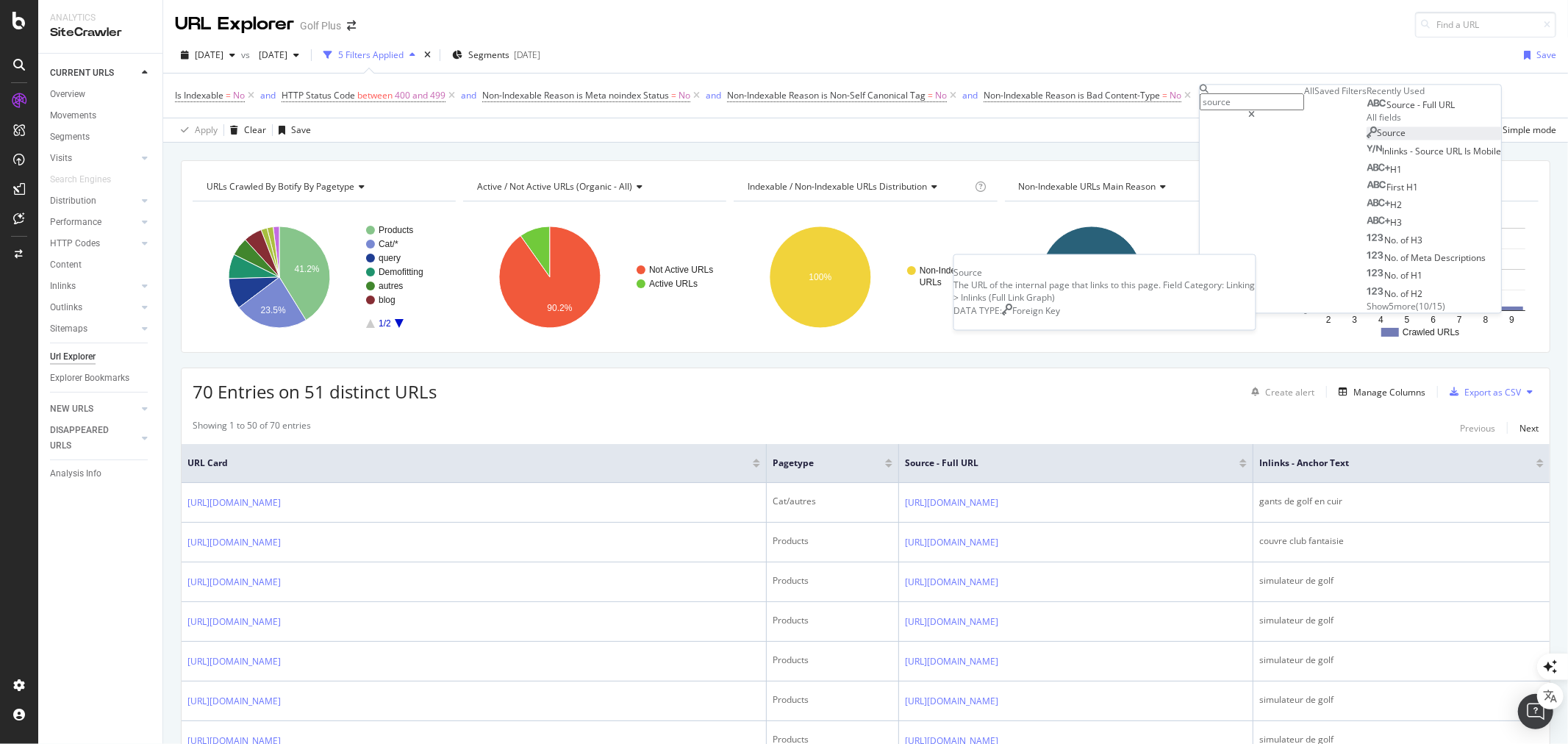
click at [1376, 139] on span "Source" at bounding box center [1390, 133] width 29 height 12
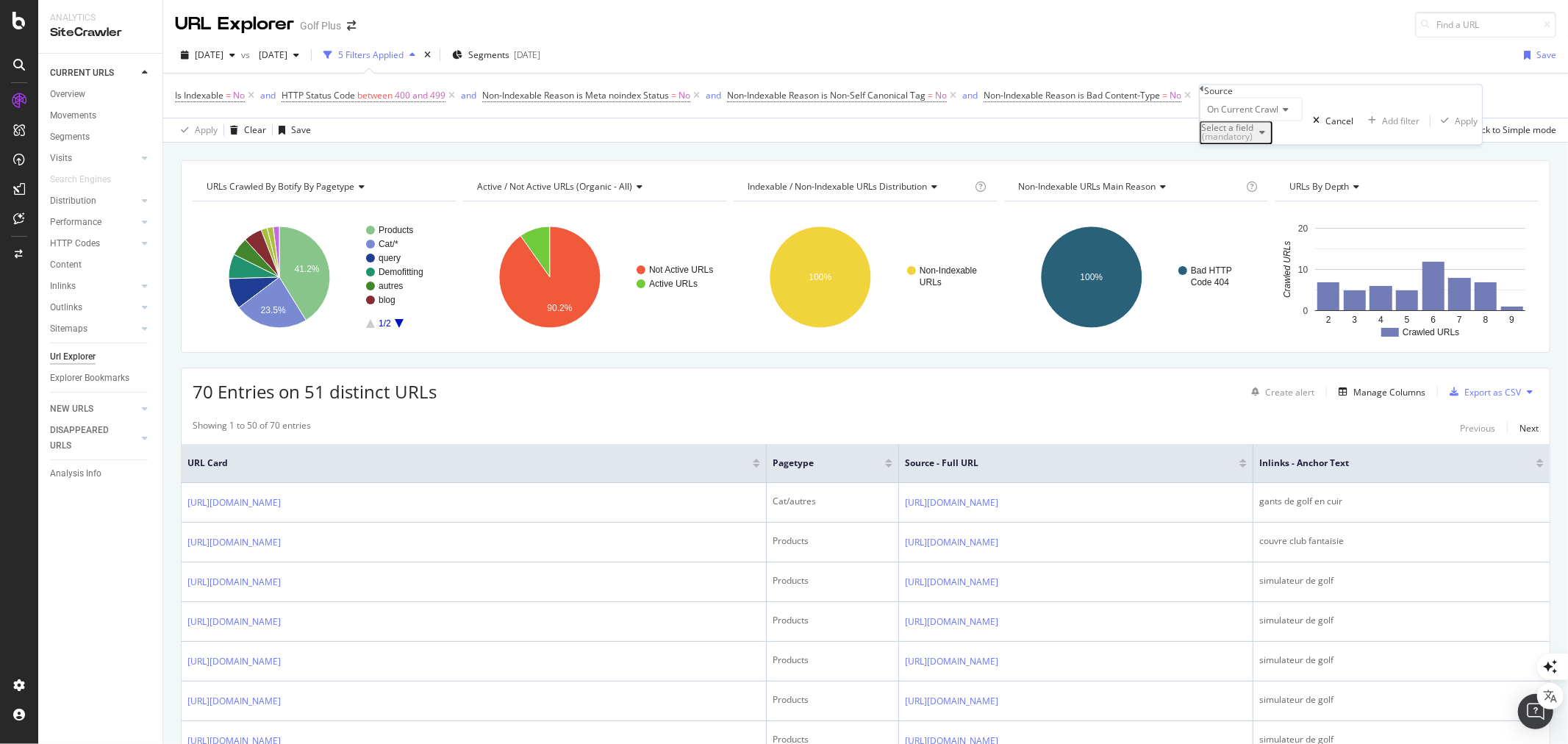
click at [1253, 142] on div "Select a field (mandatory)" at bounding box center [1227, 133] width 53 height 18
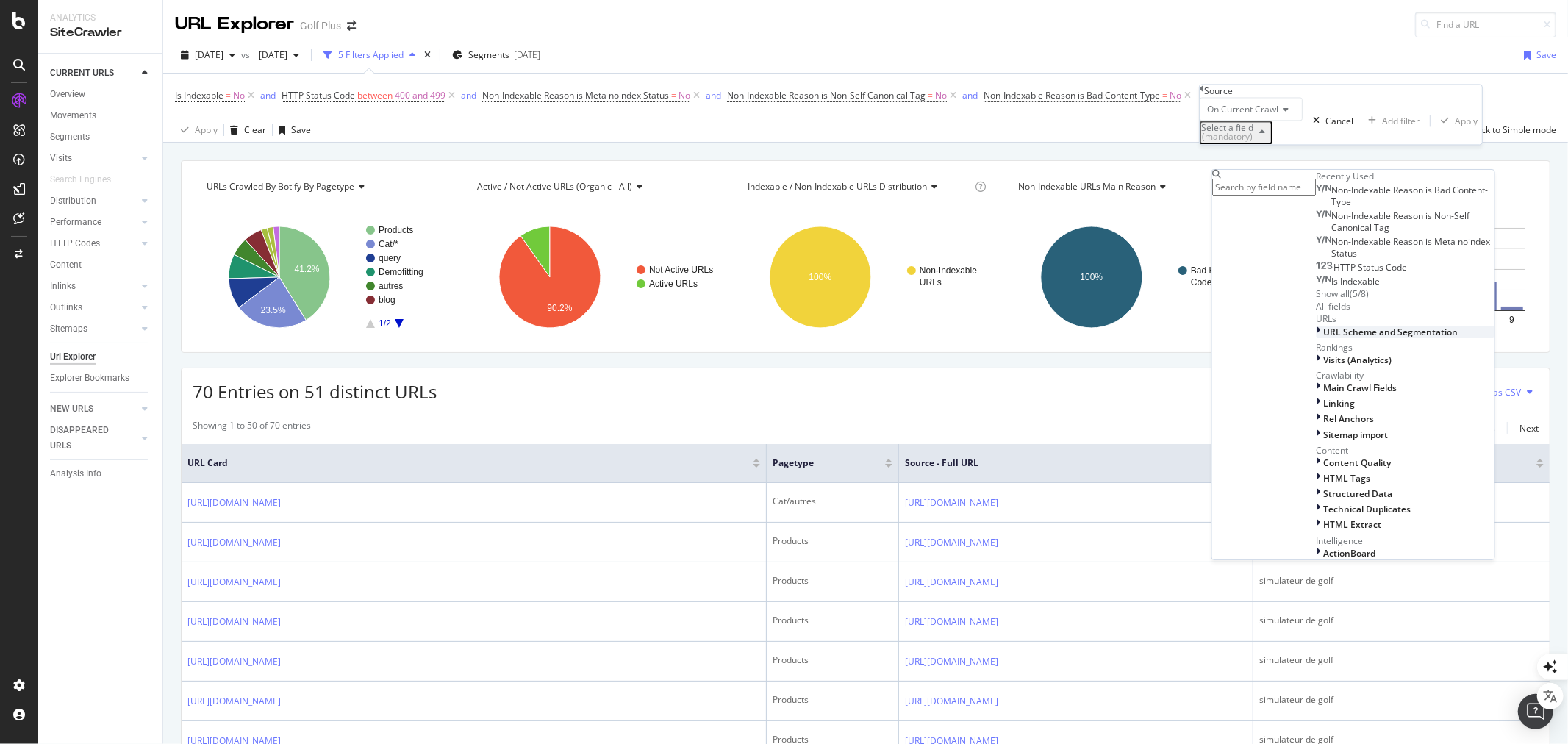
click at [1324, 338] on span "URL Scheme and Segmentation" at bounding box center [1391, 332] width 135 height 12
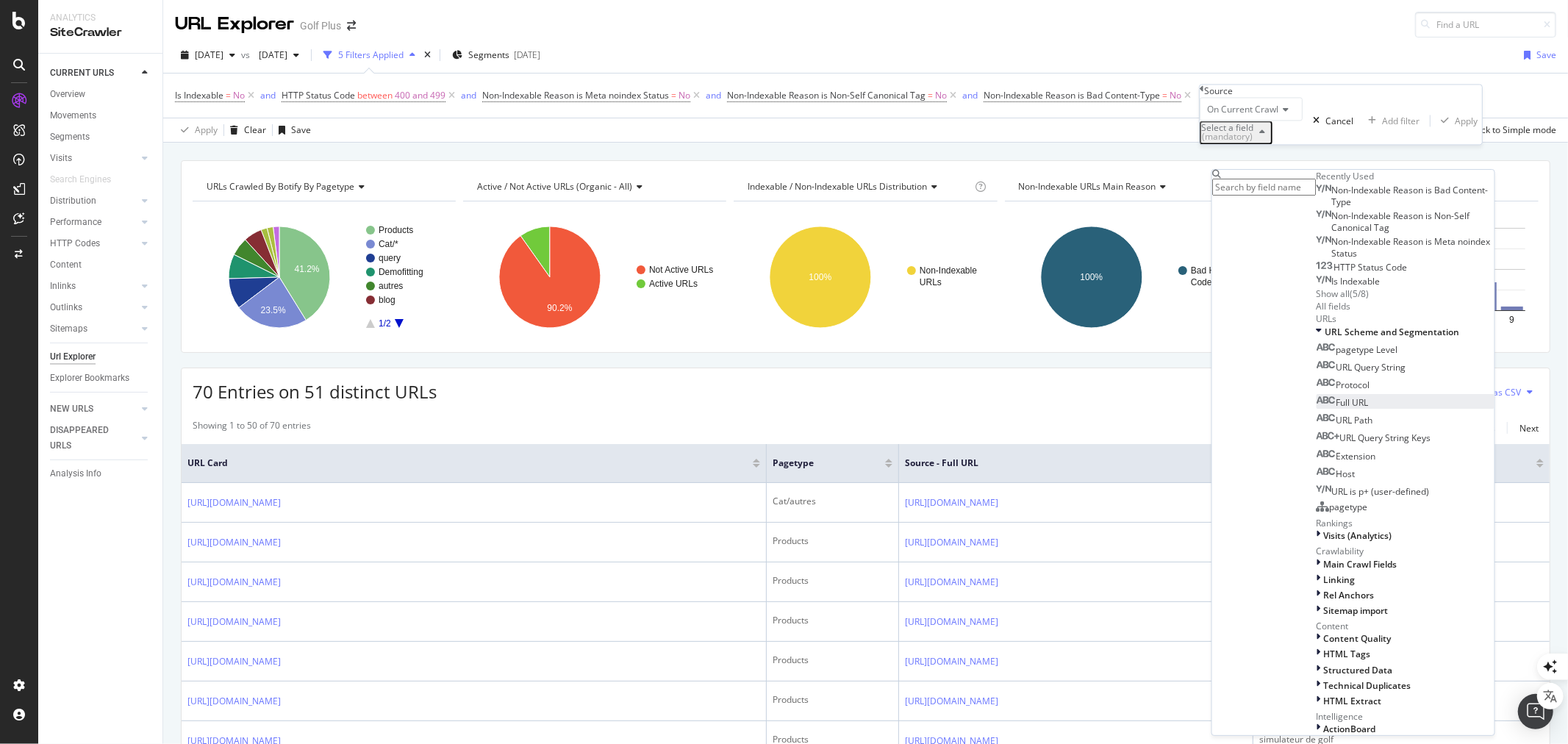
click at [1336, 408] on span "Full URL" at bounding box center [1352, 402] width 32 height 12
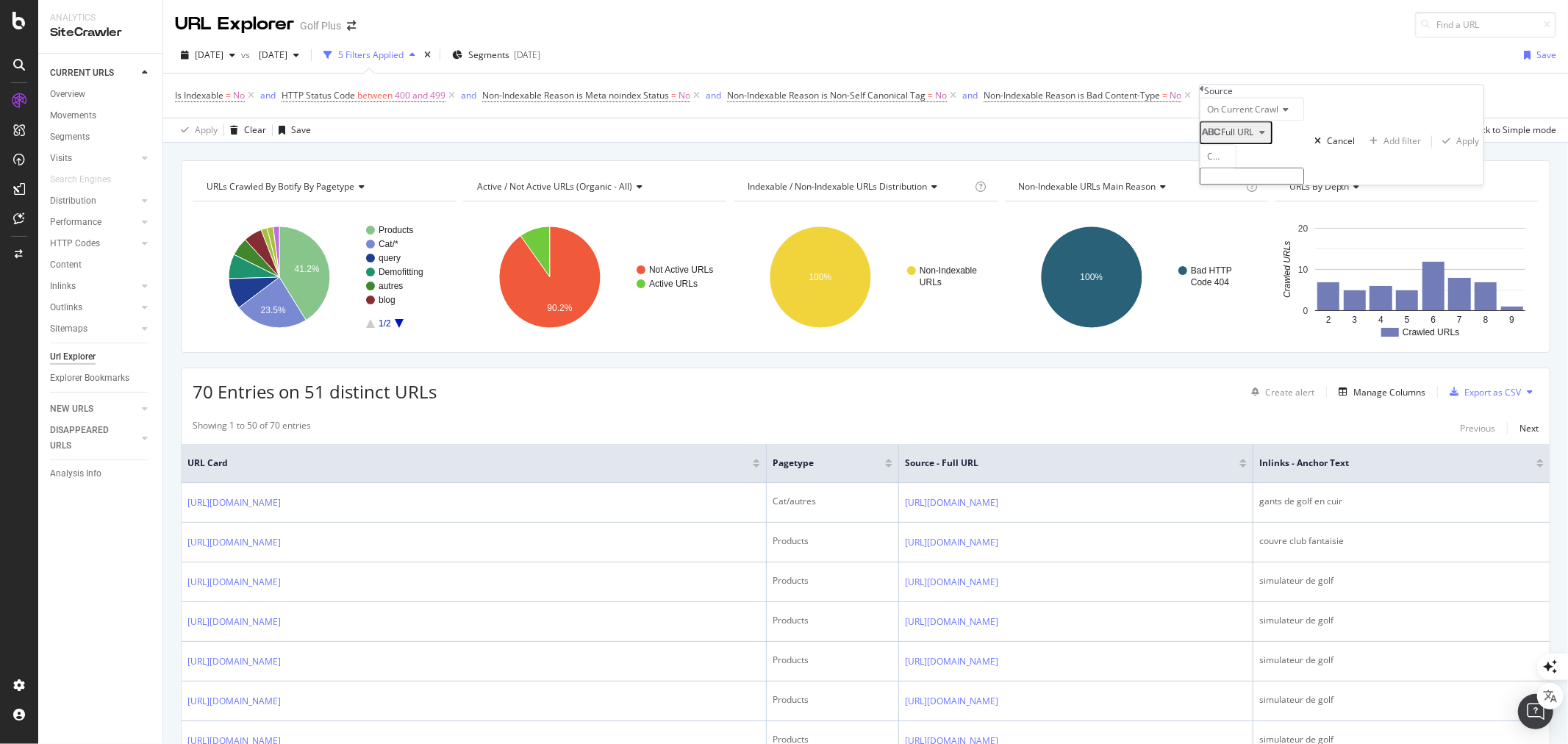
click at [1235, 163] on span "Contains" at bounding box center [1225, 157] width 36 height 12
click at [1235, 392] on span "Doesn't contain" at bounding box center [1219, 404] width 32 height 25
click at [1254, 185] on input "text" at bounding box center [1251, 176] width 104 height 17
type input "blog"
click at [1456, 152] on div "Apply" at bounding box center [1467, 145] width 23 height 12
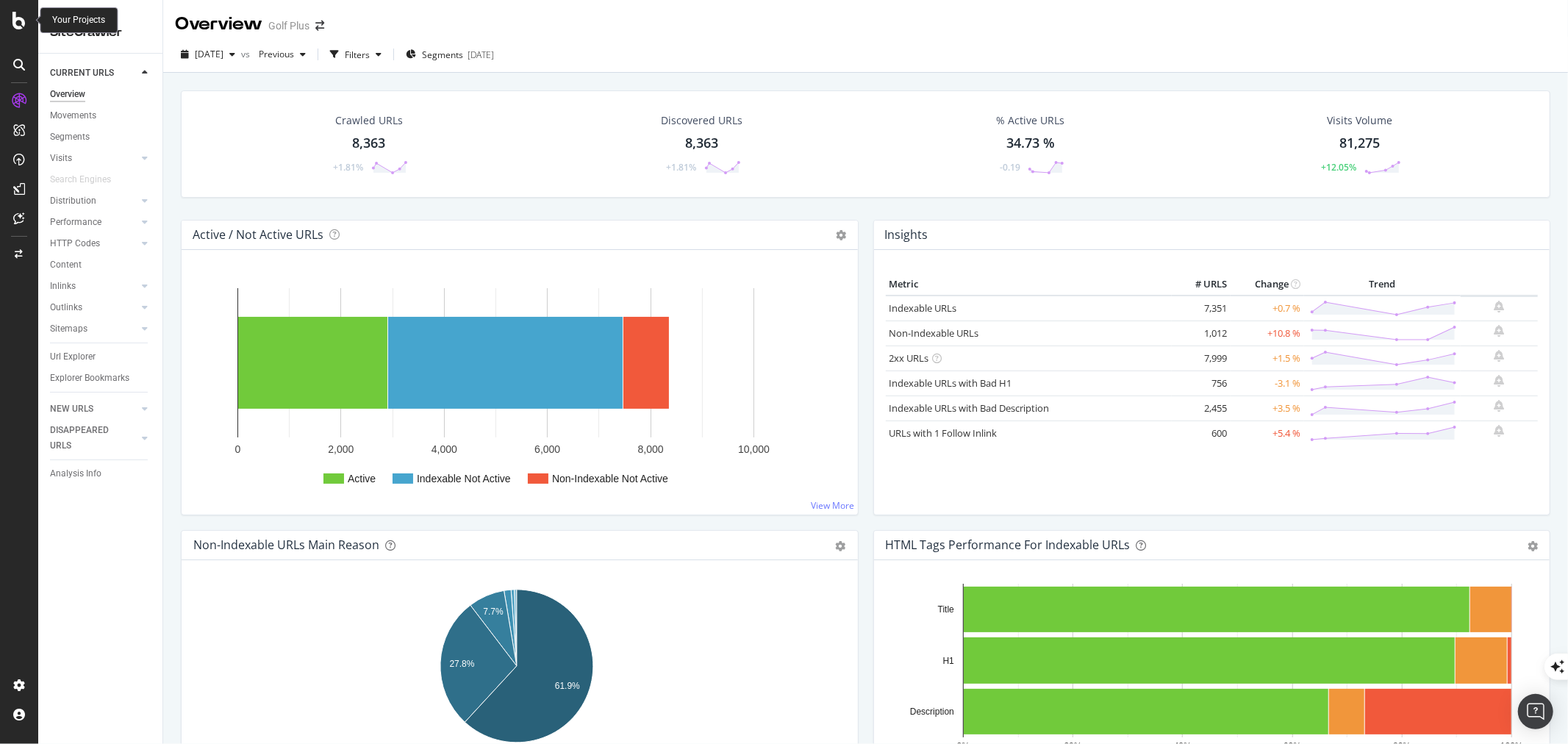
click at [16, 23] on icon at bounding box center [18, 20] width 13 height 18
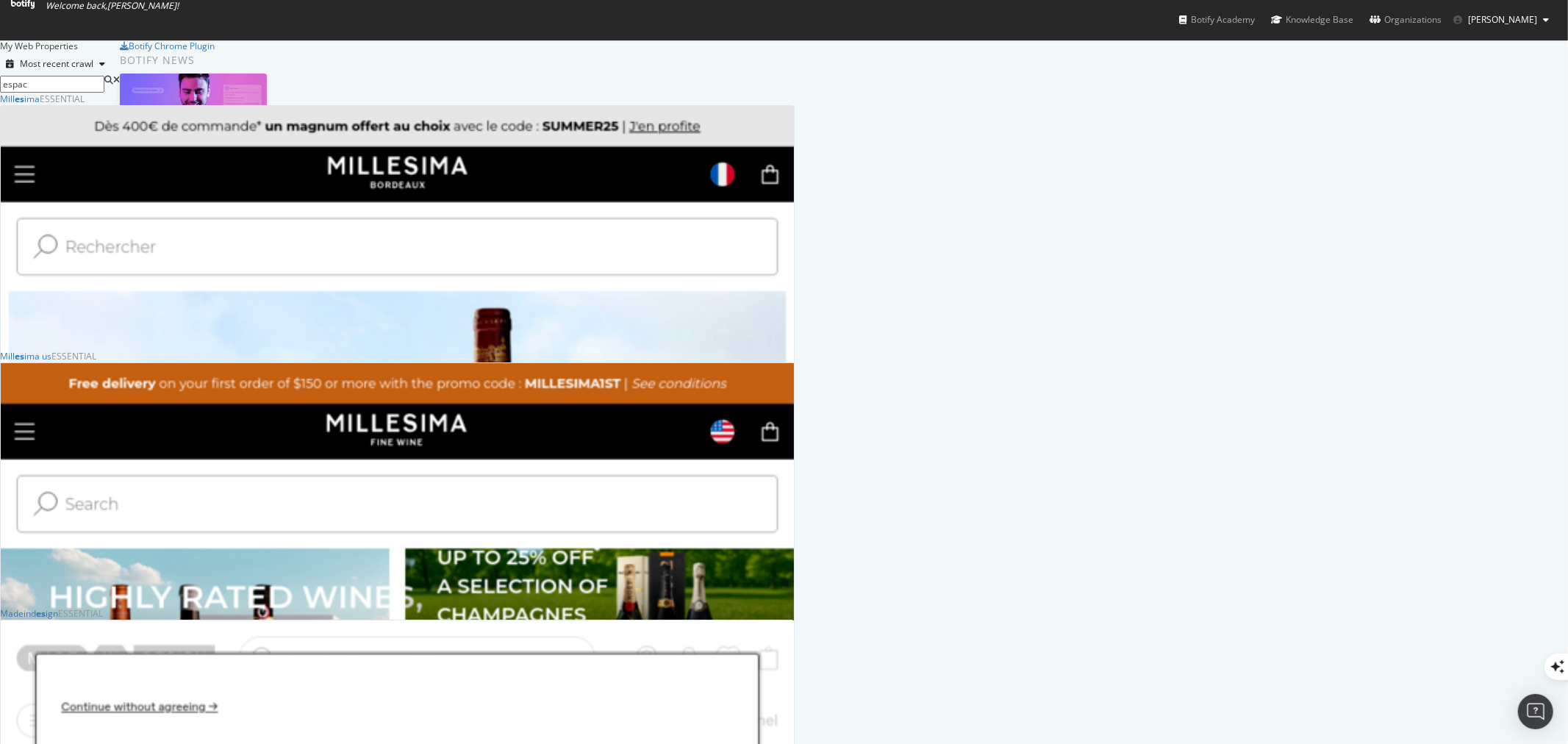
scroll to position [244, 782]
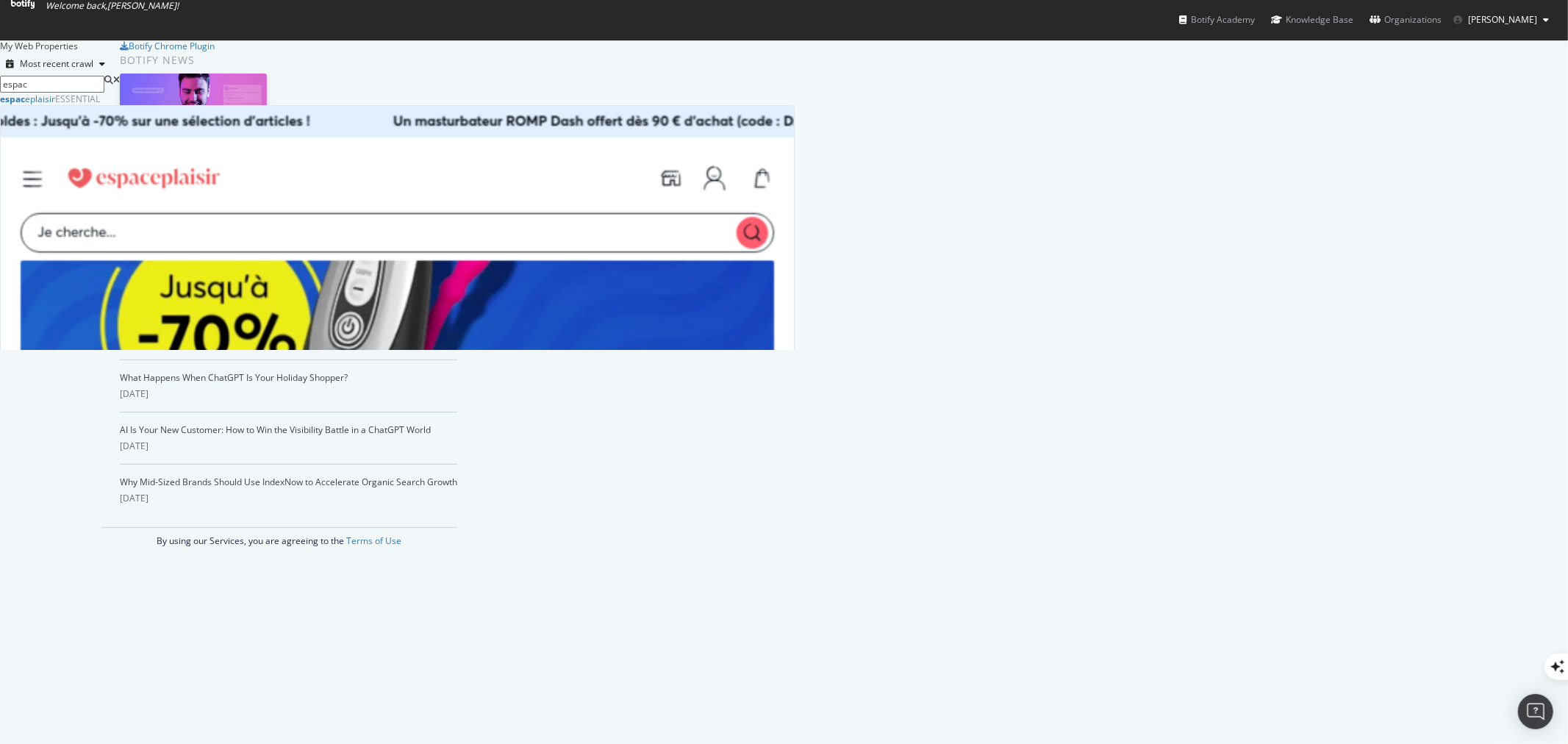
type input "espac"
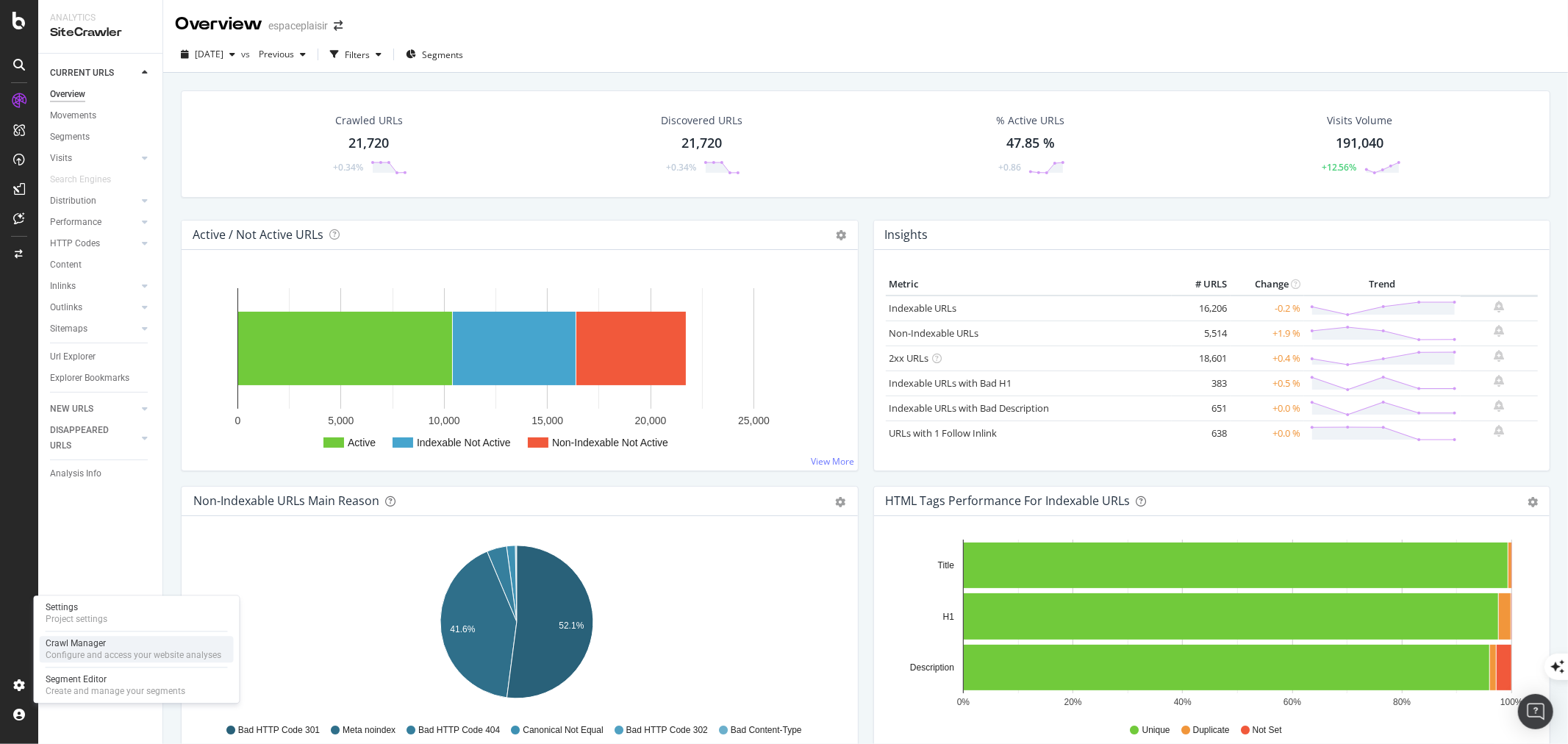
click at [116, 643] on div "Crawl Manager" at bounding box center [133, 642] width 176 height 11
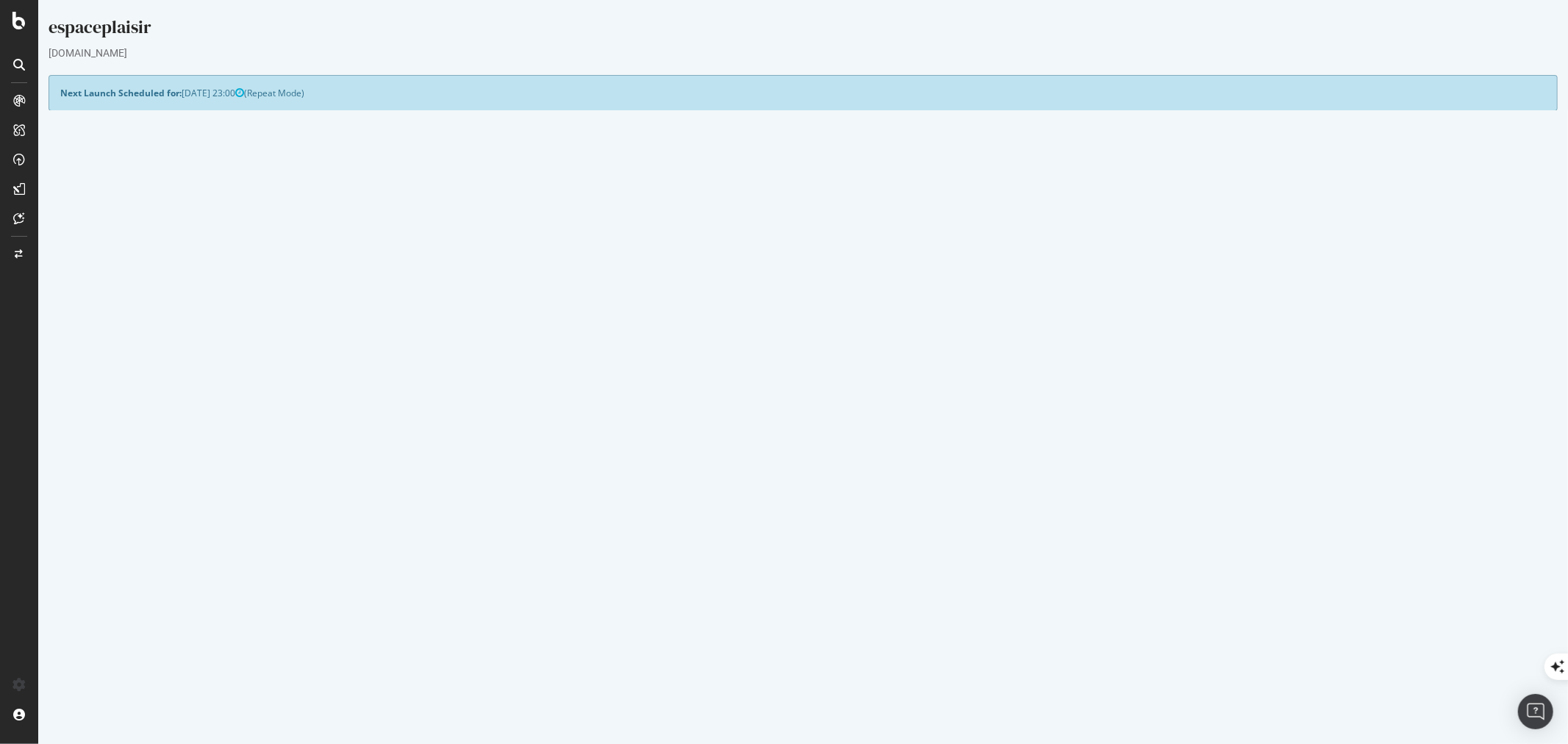
click at [802, 394] on button "Yes! Start Now" at bounding box center [783, 397] width 91 height 24
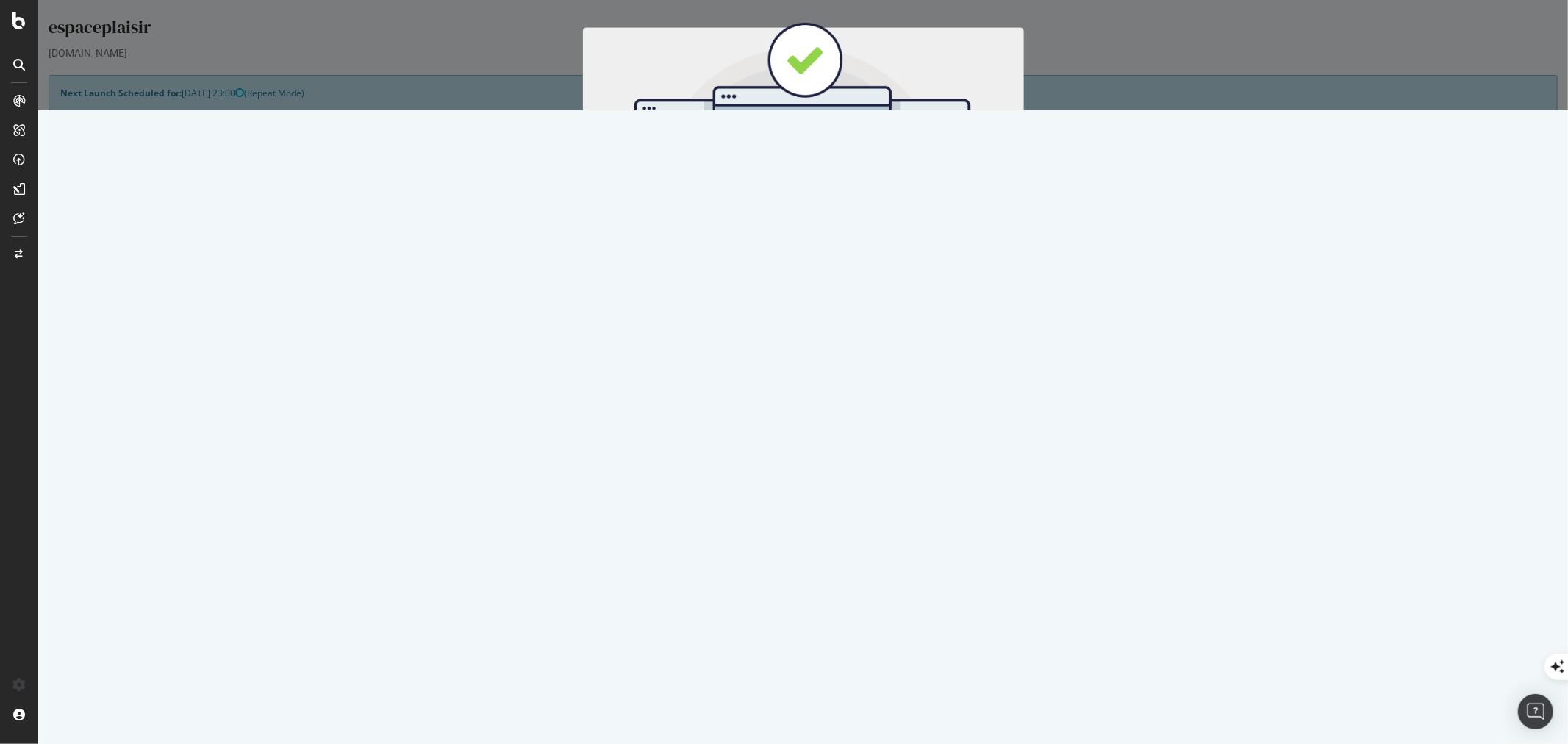
click at [829, 236] on button "Start Now" at bounding box center [829, 244] width 65 height 25
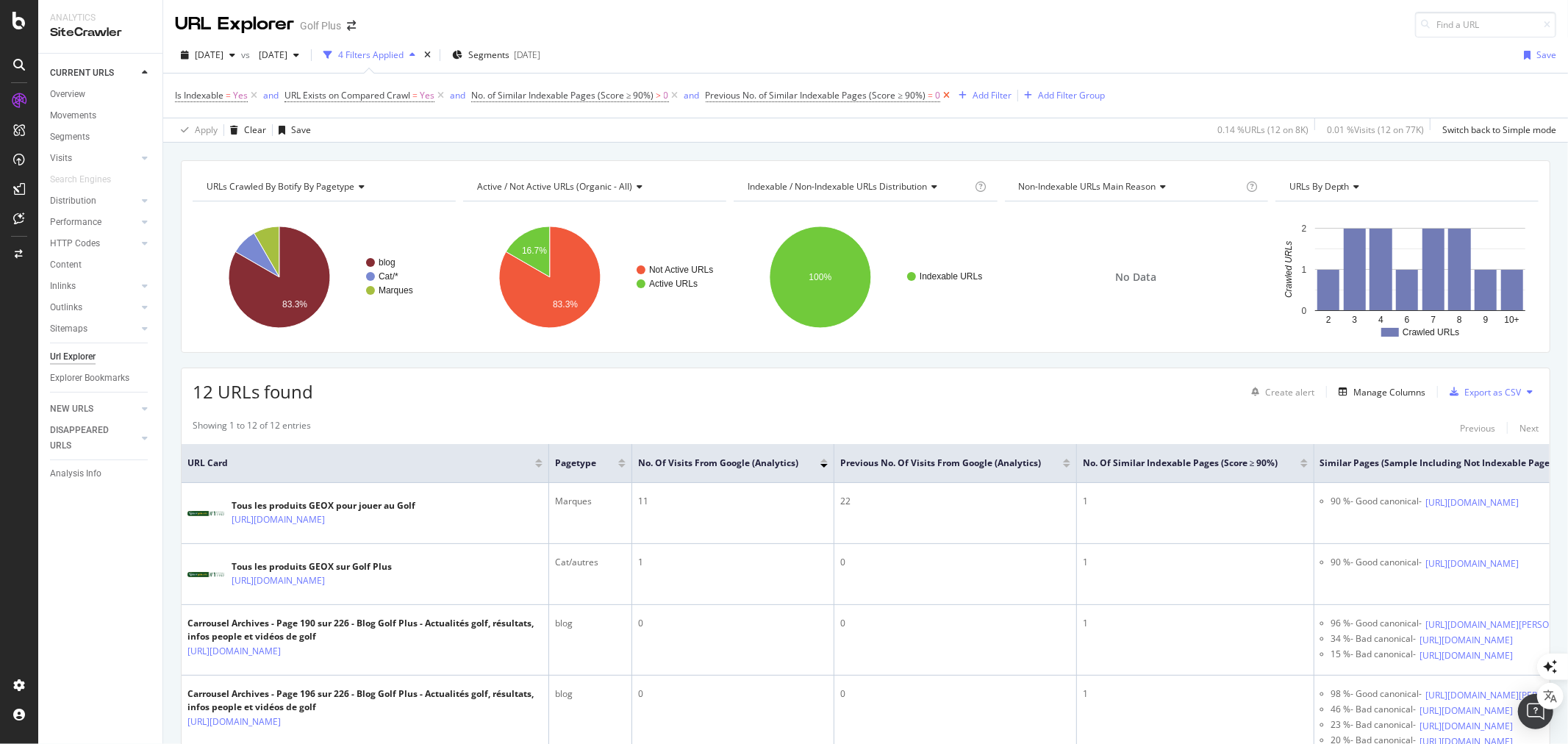
click at [946, 96] on icon at bounding box center [946, 96] width 12 height 15
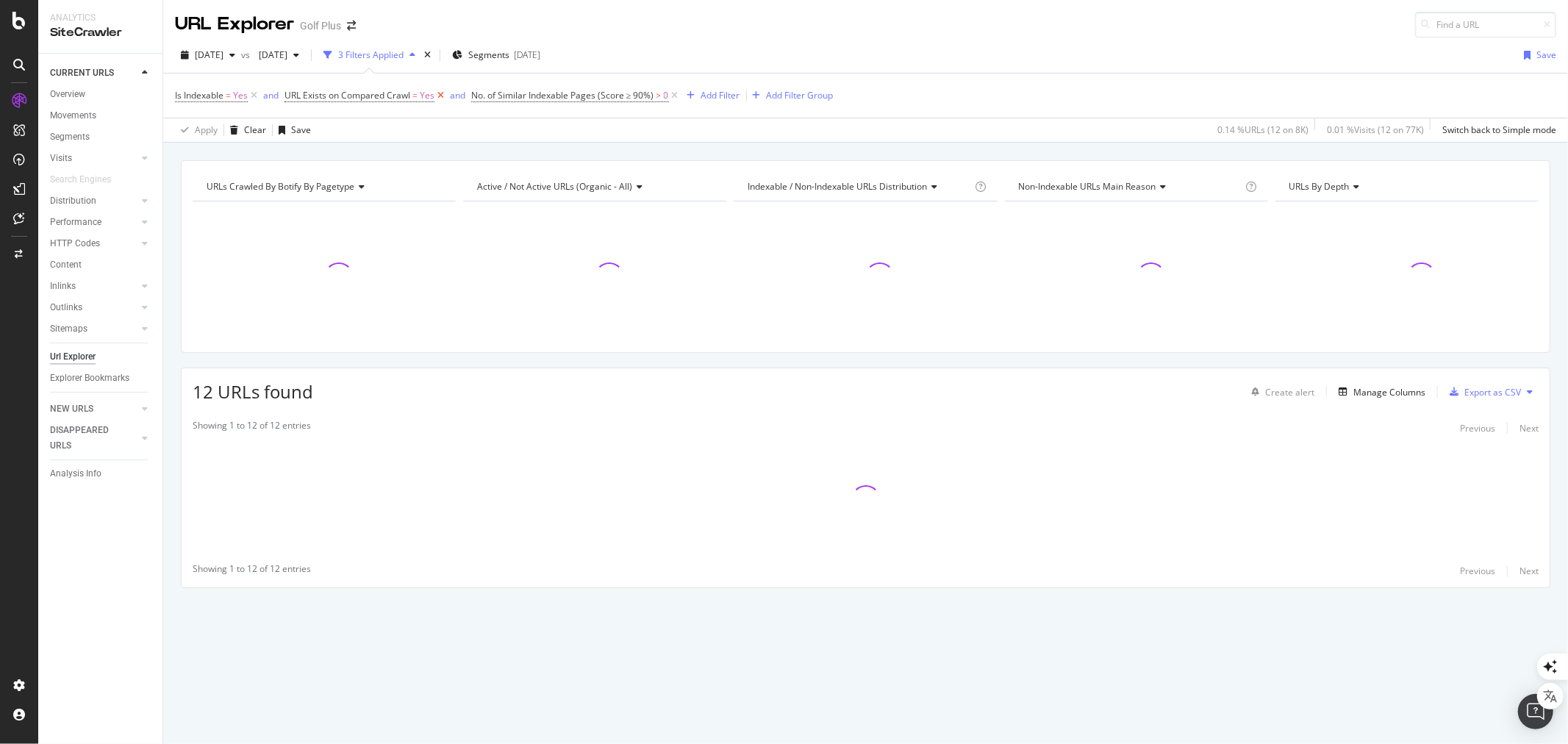
click at [439, 97] on icon at bounding box center [441, 96] width 12 height 15
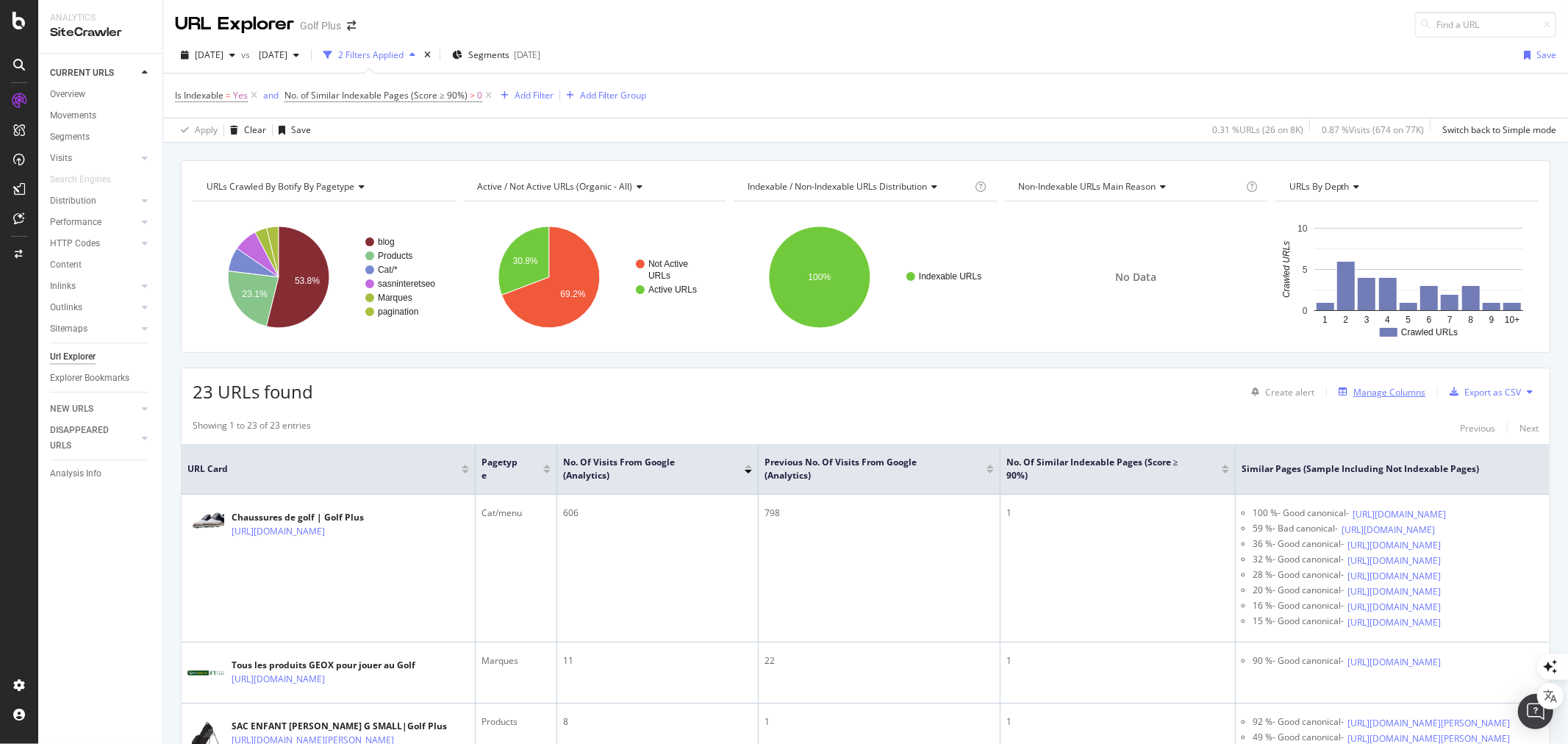
click at [1396, 393] on div "Manage Columns" at bounding box center [1389, 392] width 72 height 12
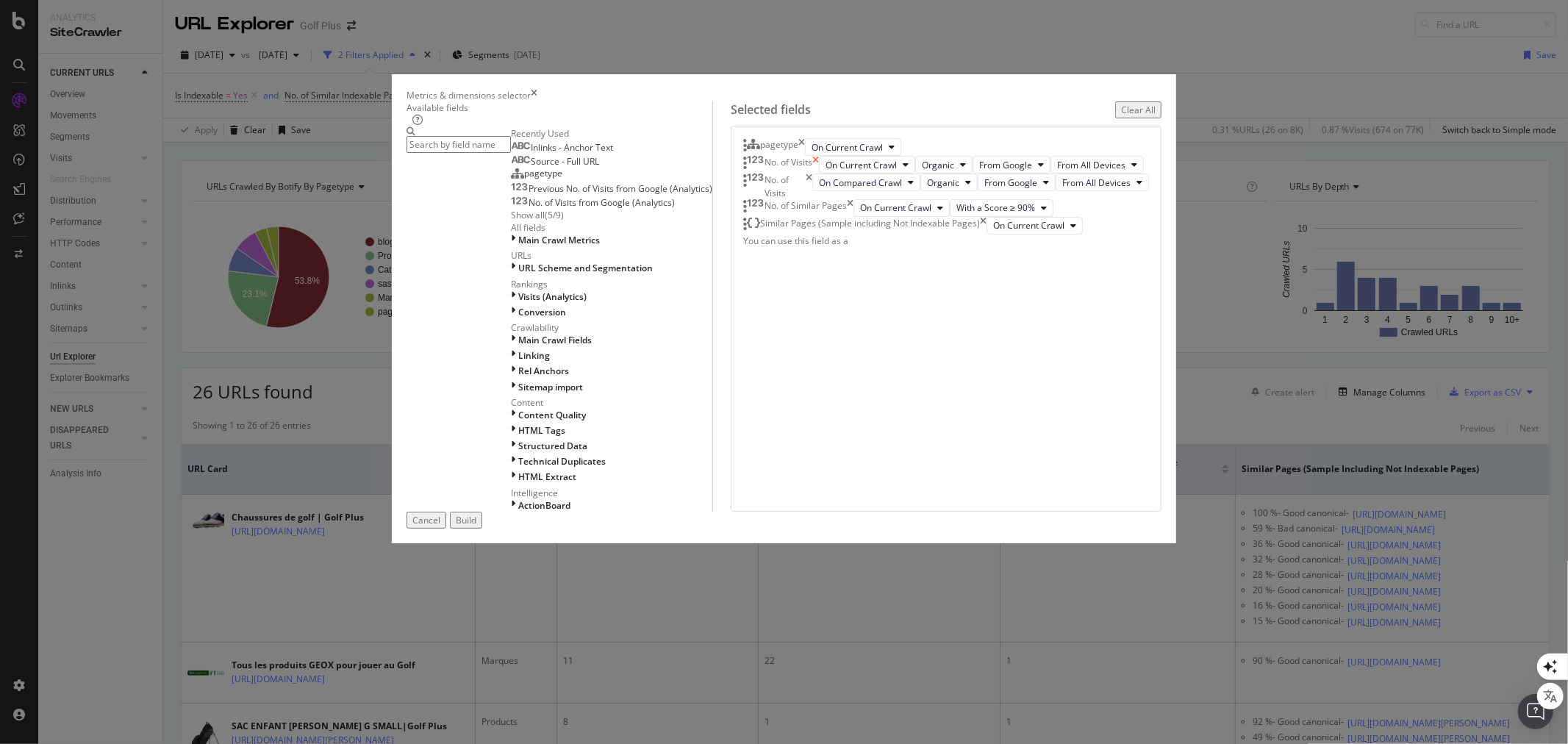
click at [819, 174] on icon "times" at bounding box center [816, 165] width 7 height 18
click at [812, 181] on div "No. of Visits" at bounding box center [777, 168] width 69 height 25
click at [812, 181] on icon "times" at bounding box center [809, 168] width 7 height 25
click at [477, 527] on div "Build" at bounding box center [465, 520] width 20 height 12
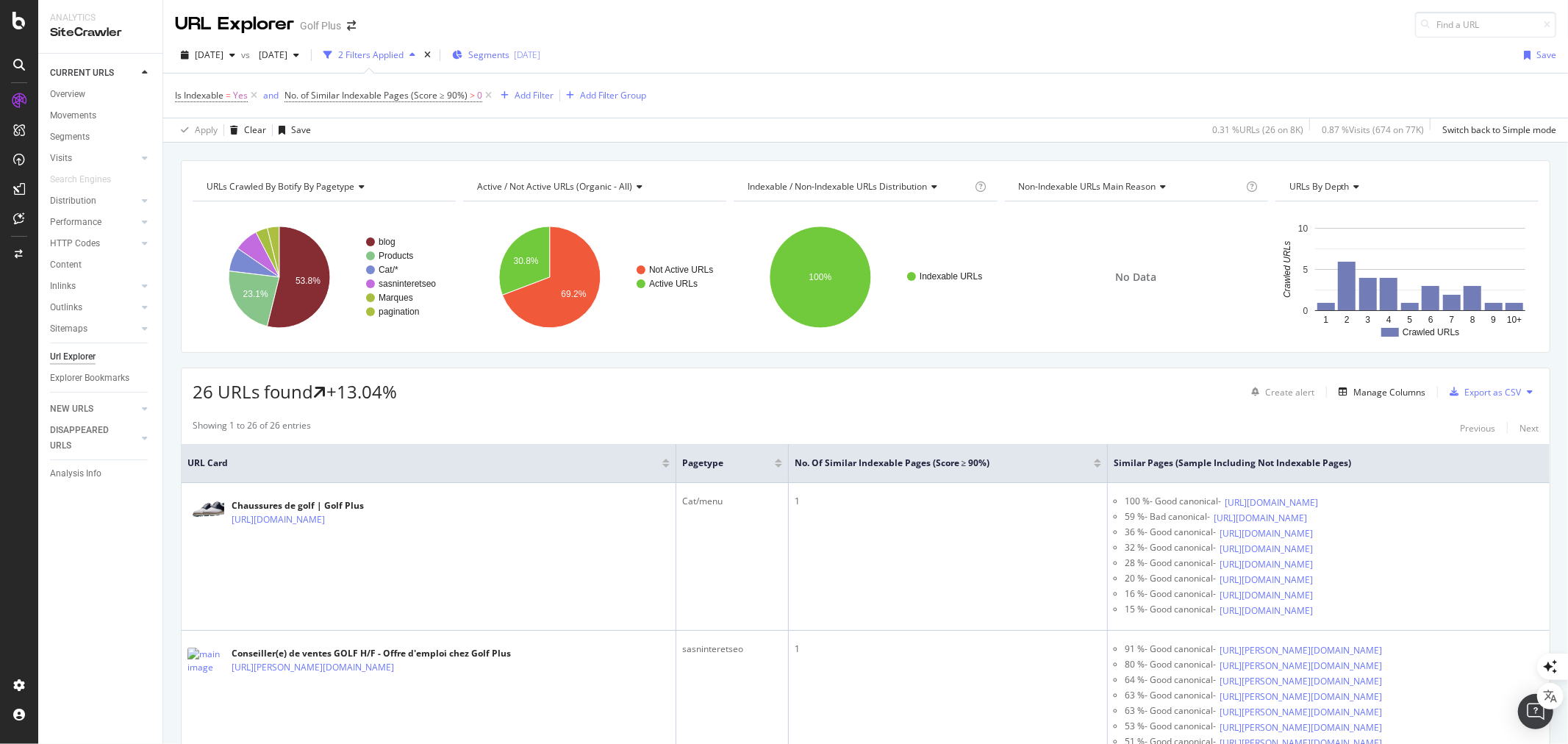
click at [540, 57] on div "[DATE]" at bounding box center [526, 54] width 26 height 12
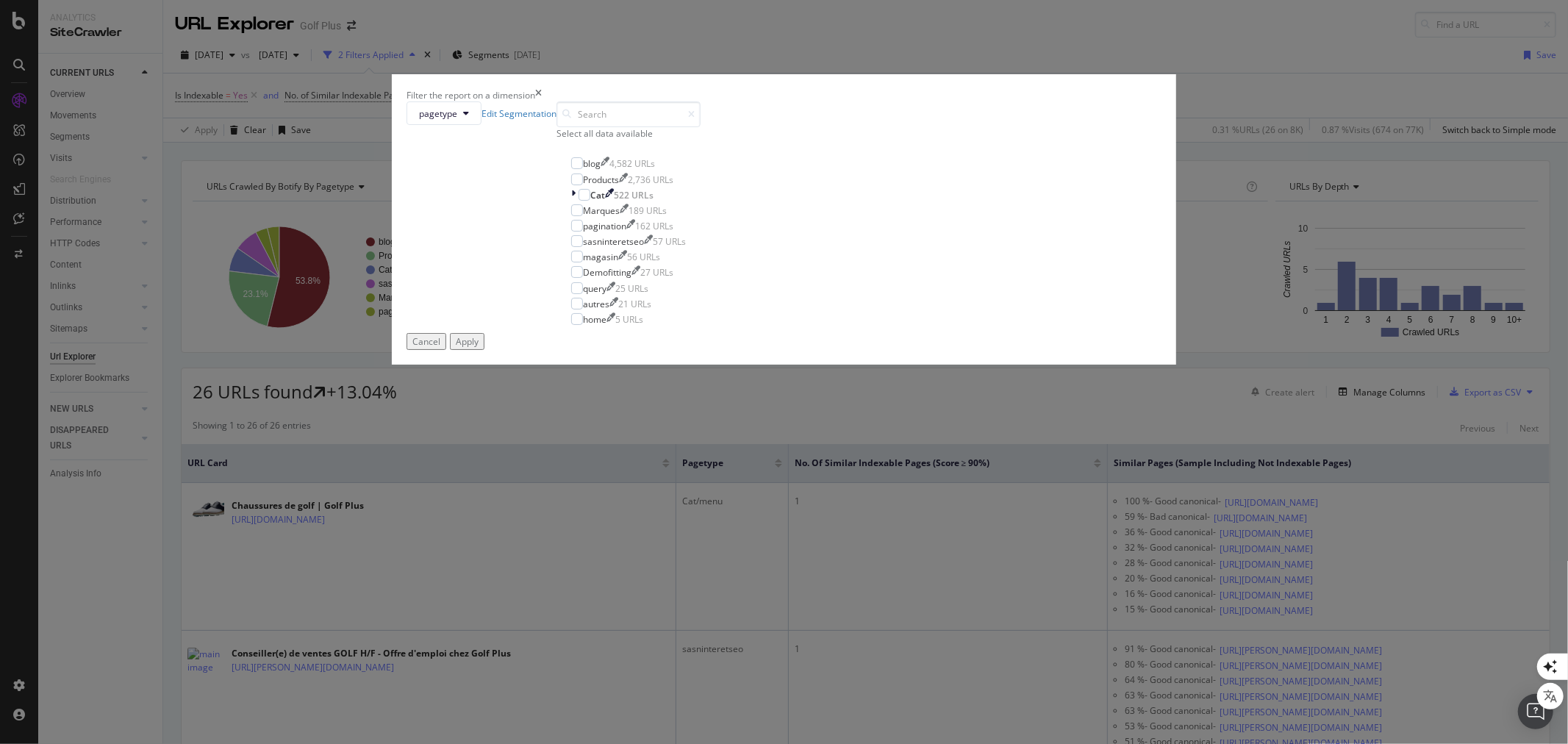
click at [701, 139] on div "Select all data available" at bounding box center [628, 133] width 144 height 12
click at [600, 170] on div "blog" at bounding box center [591, 164] width 18 height 12
click at [478, 348] on div "Apply" at bounding box center [467, 342] width 23 height 12
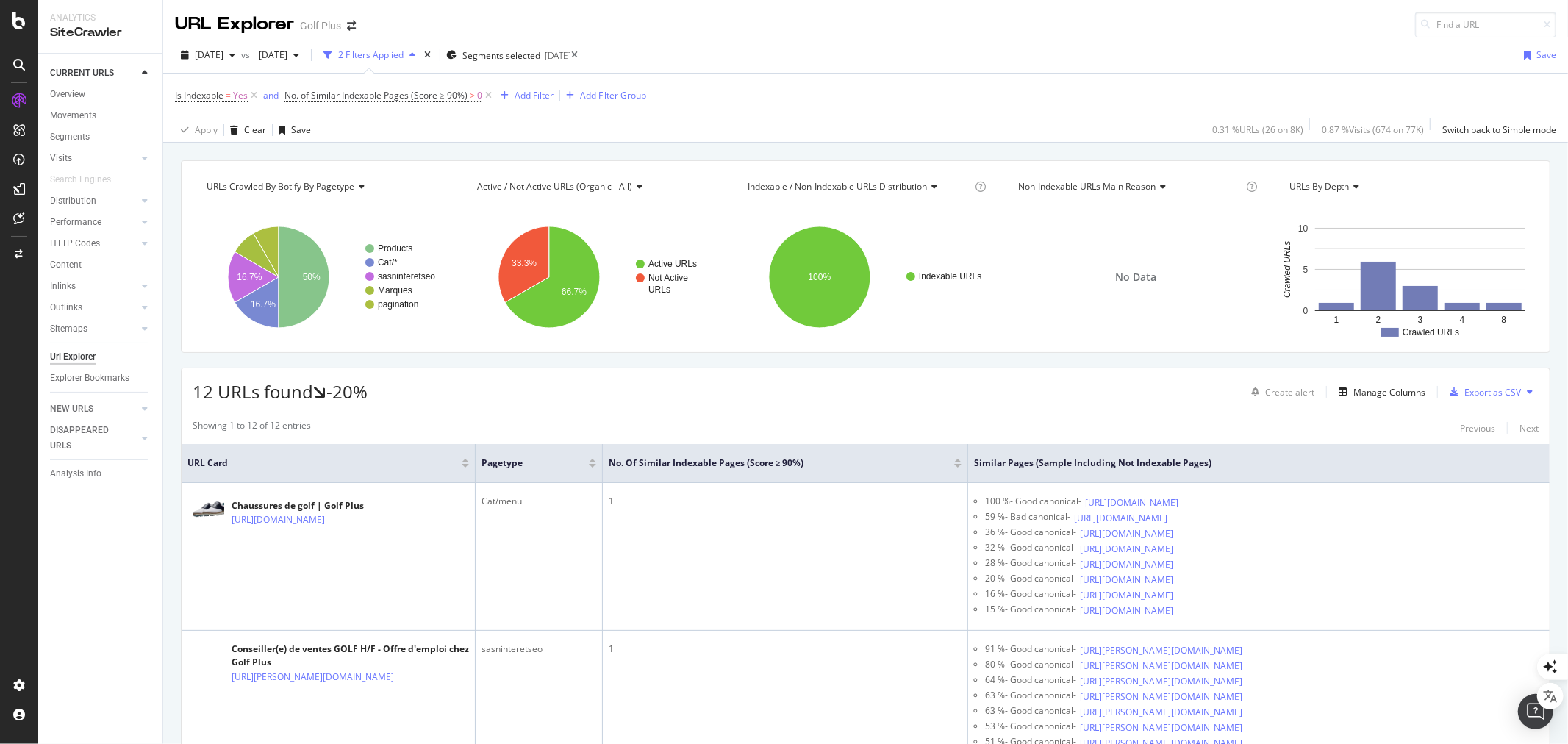
scroll to position [81, 0]
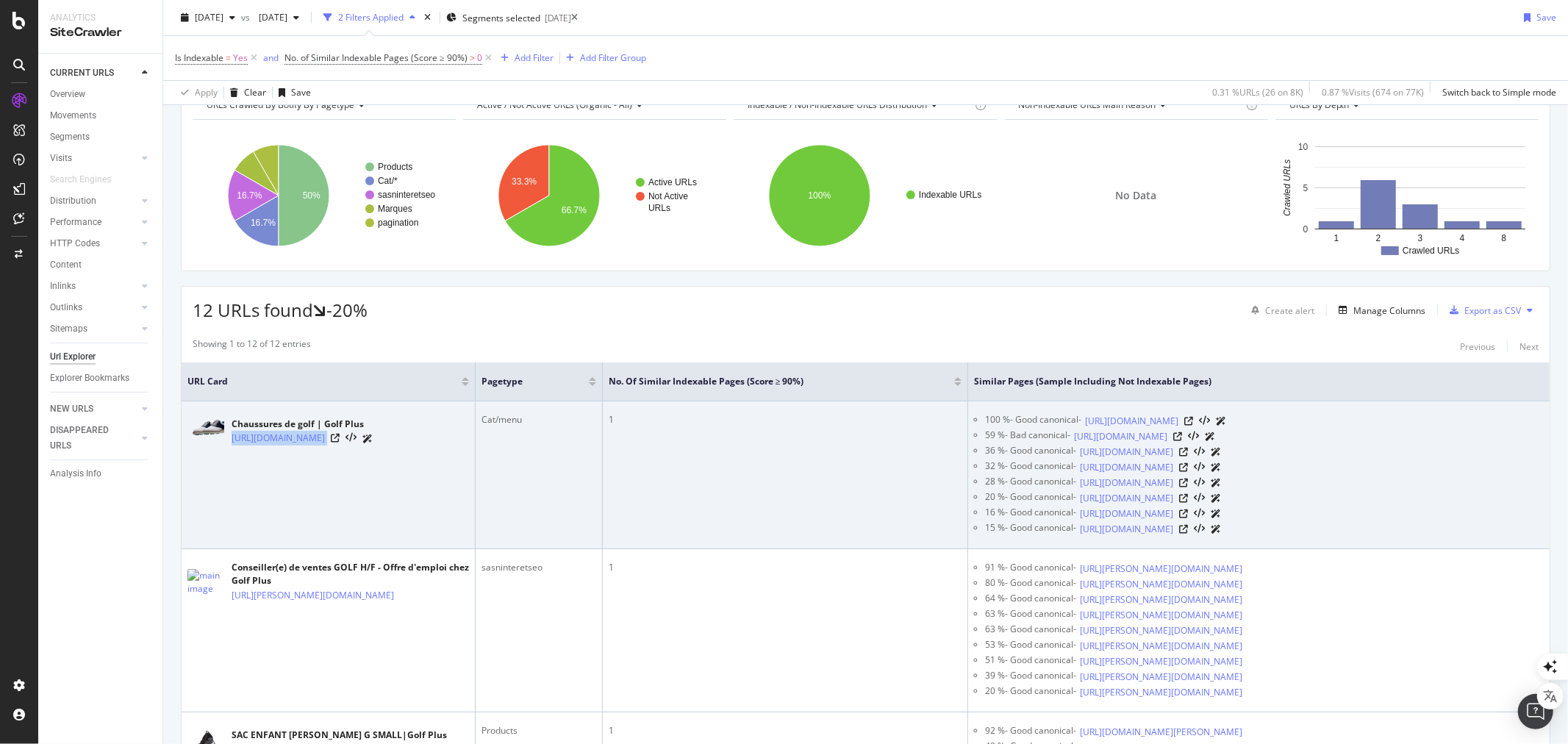
drag, startPoint x: 373, startPoint y: 447, endPoint x: 231, endPoint y: 451, distance: 142.1
click at [231, 451] on td "Chaussures de golf | Golf Plus [URL][DOMAIN_NAME]" at bounding box center [328, 475] width 294 height 148
click at [1193, 419] on icon at bounding box center [1189, 422] width 9 height 9
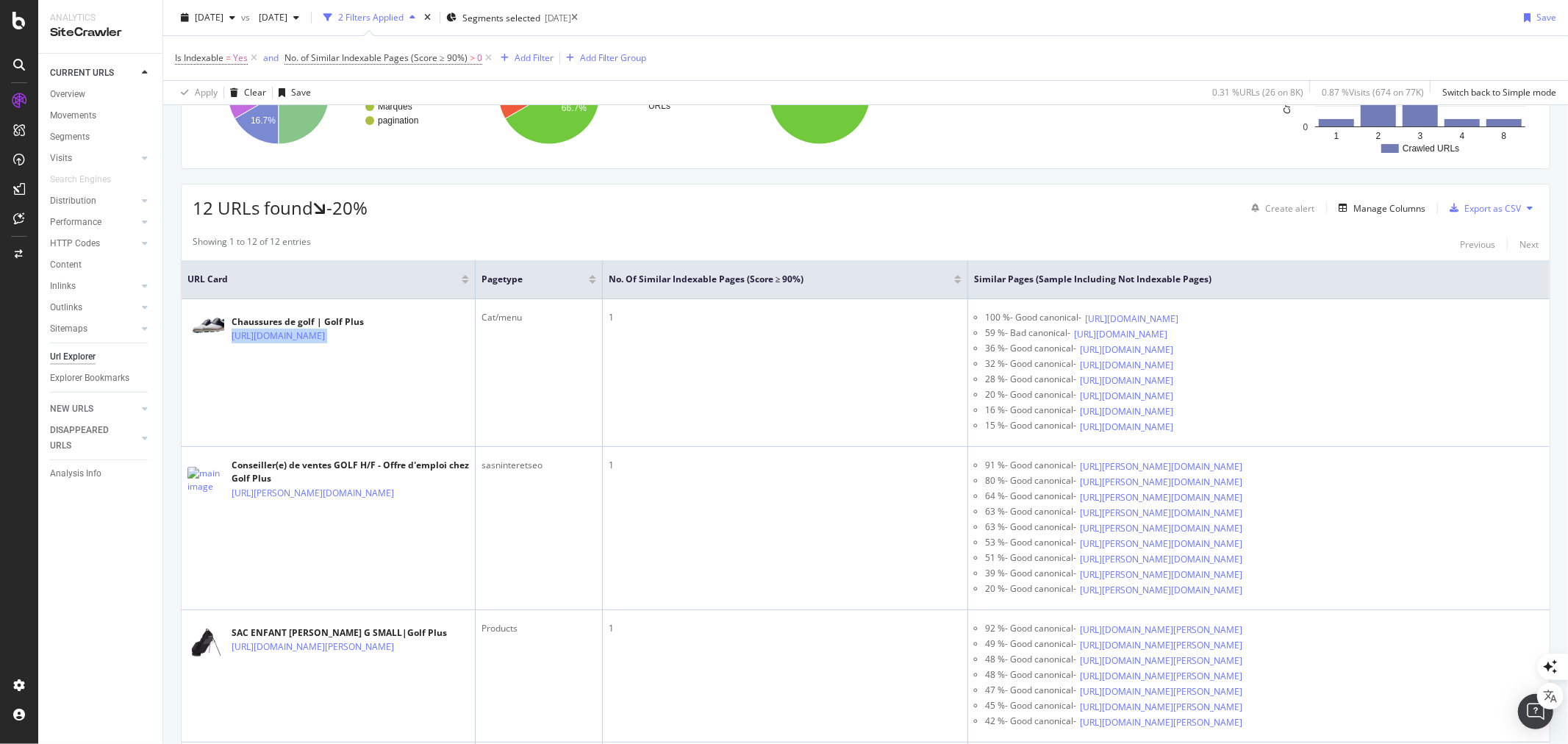
scroll to position [0, 0]
